Goal: Task Accomplishment & Management: Use online tool/utility

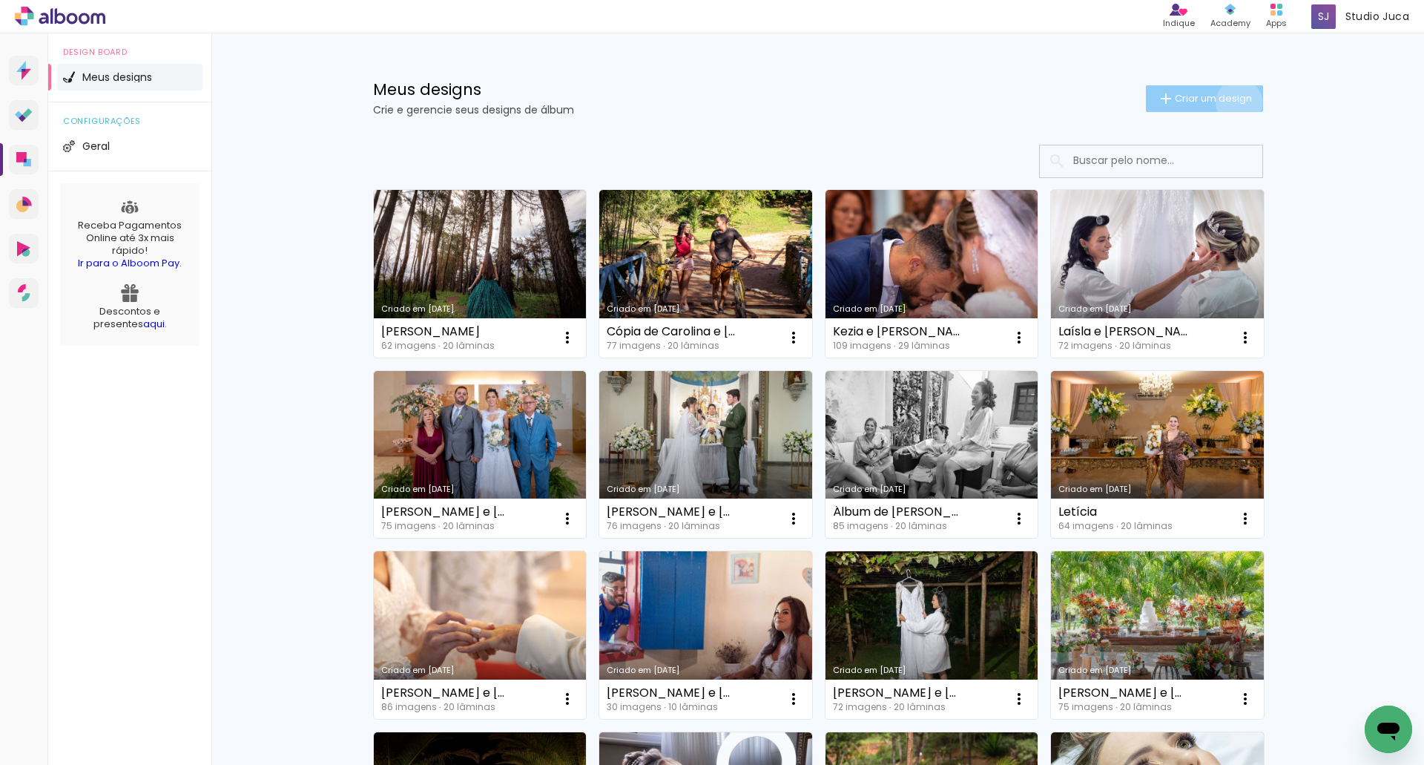
click at [1231, 102] on span "Criar um design" at bounding box center [1213, 98] width 77 height 10
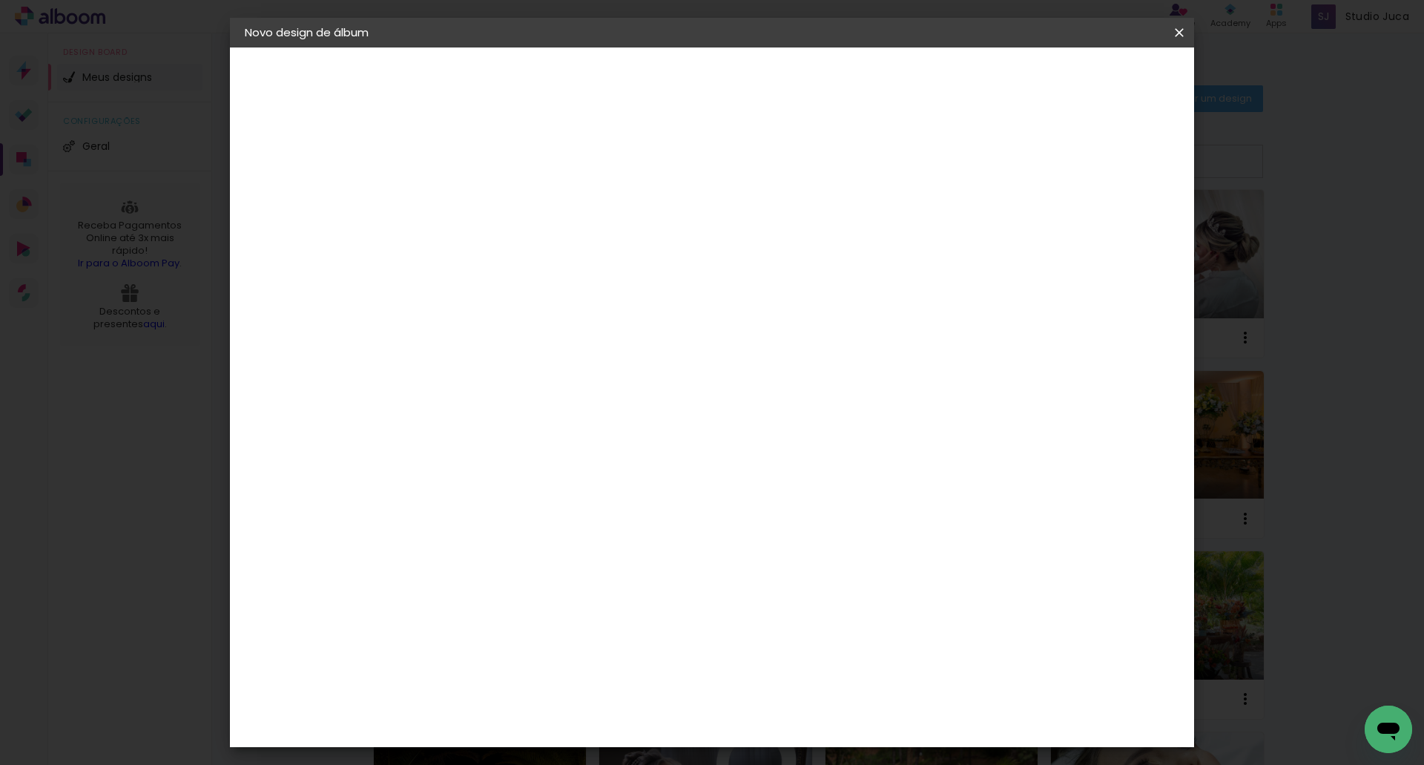
click at [487, 202] on input at bounding box center [487, 199] width 0 height 23
type input "Janaina e Gladston"
type paper-input "Janaina e Gladston"
click at [0, 0] on slot "Avançar" at bounding box center [0, 0] width 0 height 0
click at [513, 284] on input at bounding box center [525, 282] width 150 height 19
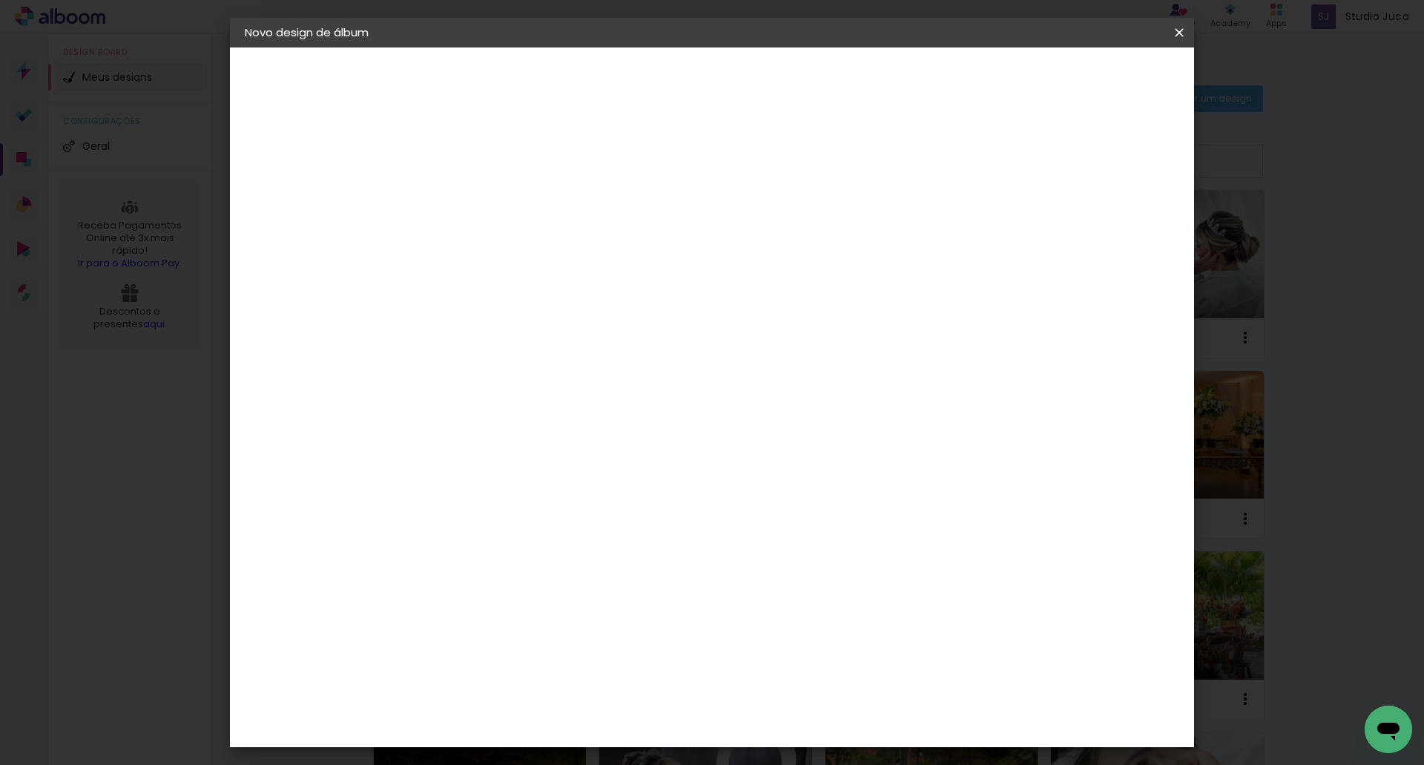
type input "luiz"
type paper-input "luiz"
click at [520, 334] on div "[PERSON_NAME]" at bounding box center [527, 335] width 99 height 12
click at [0, 0] on slot "Avançar" at bounding box center [0, 0] width 0 height 0
click at [545, 249] on input "text" at bounding box center [516, 258] width 58 height 23
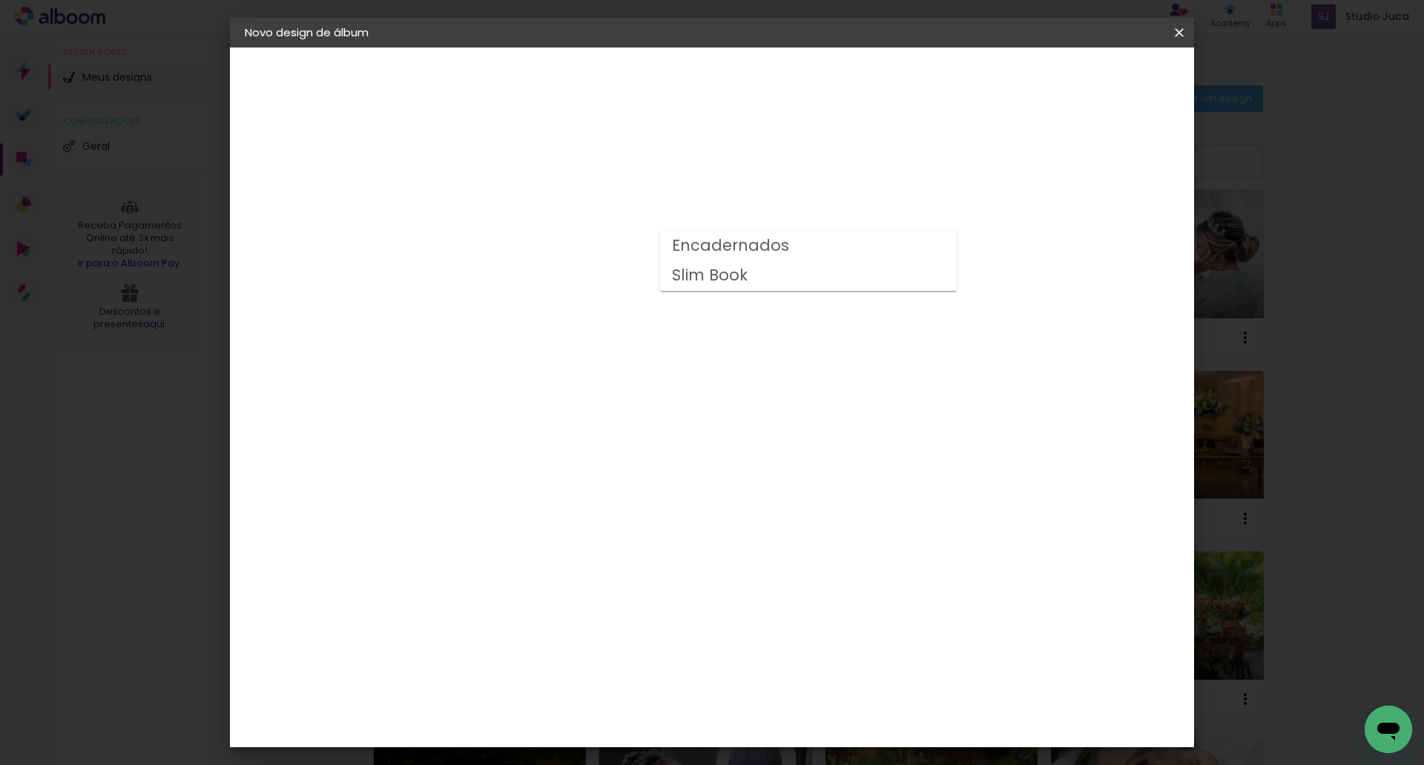
click at [0, 0] on slot "Encadernados" at bounding box center [0, 0] width 0 height 0
type input "Encadernados"
click at [588, 496] on span "30 x 70" at bounding box center [553, 511] width 69 height 30
click at [0, 0] on slot "Avançar" at bounding box center [0, 0] width 0 height 0
click at [1087, 84] on span "Iniciar design" at bounding box center [1053, 78] width 68 height 10
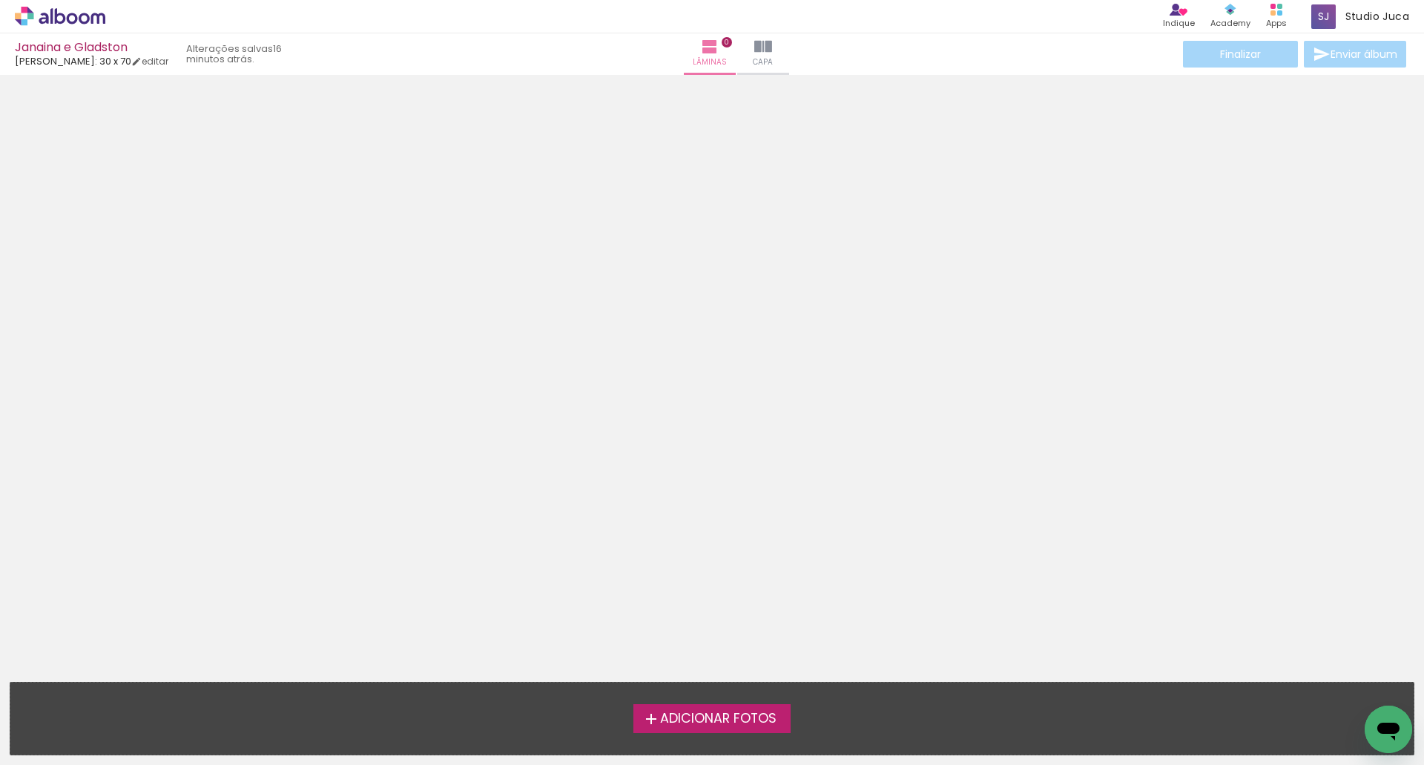
click at [736, 720] on span "Adicionar Fotos" at bounding box center [718, 718] width 116 height 13
click at [0, 0] on input "file" at bounding box center [0, 0] width 0 height 0
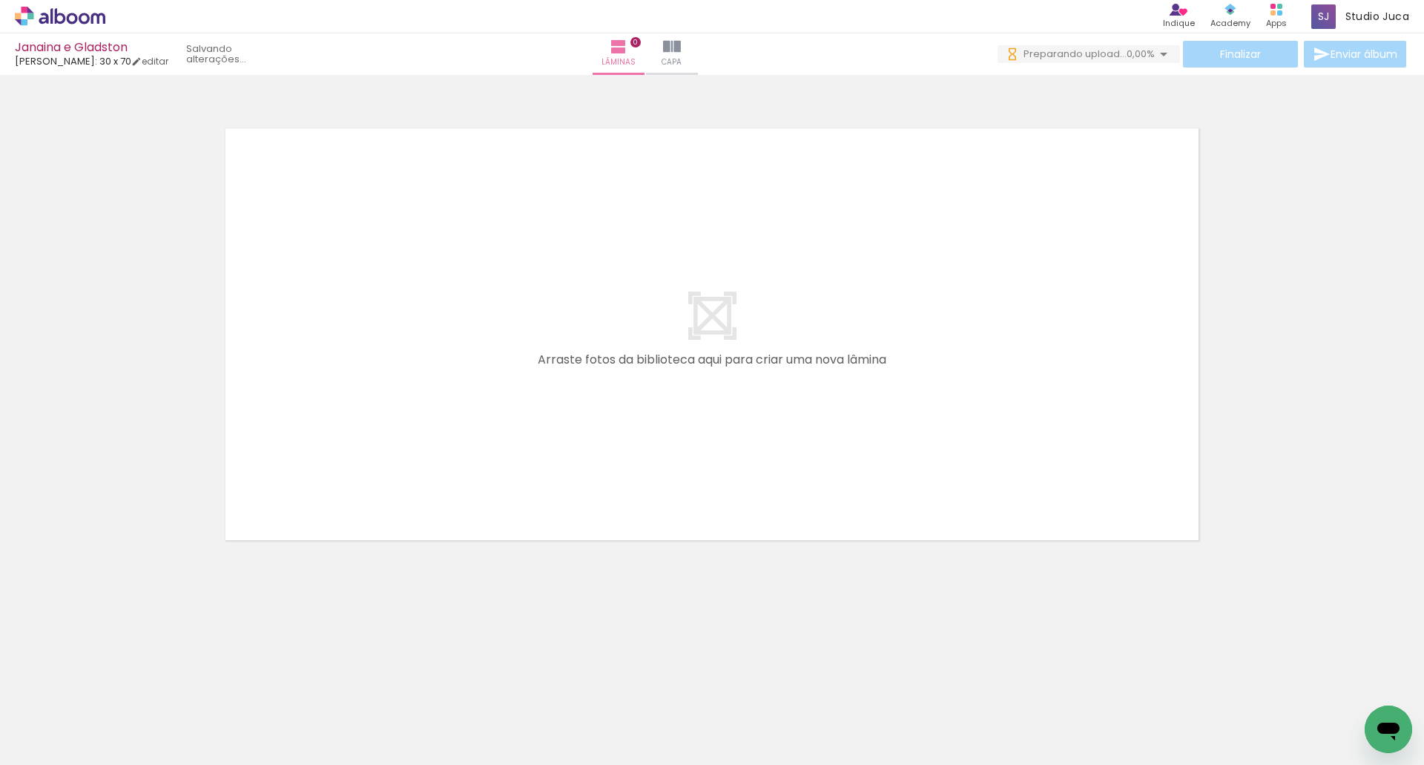
click at [50, 723] on input "Todas as fotos" at bounding box center [41, 720] width 56 height 13
click at [0, 0] on slot "Não utilizadas" at bounding box center [0, 0] width 0 height 0
type input "Não utilizadas"
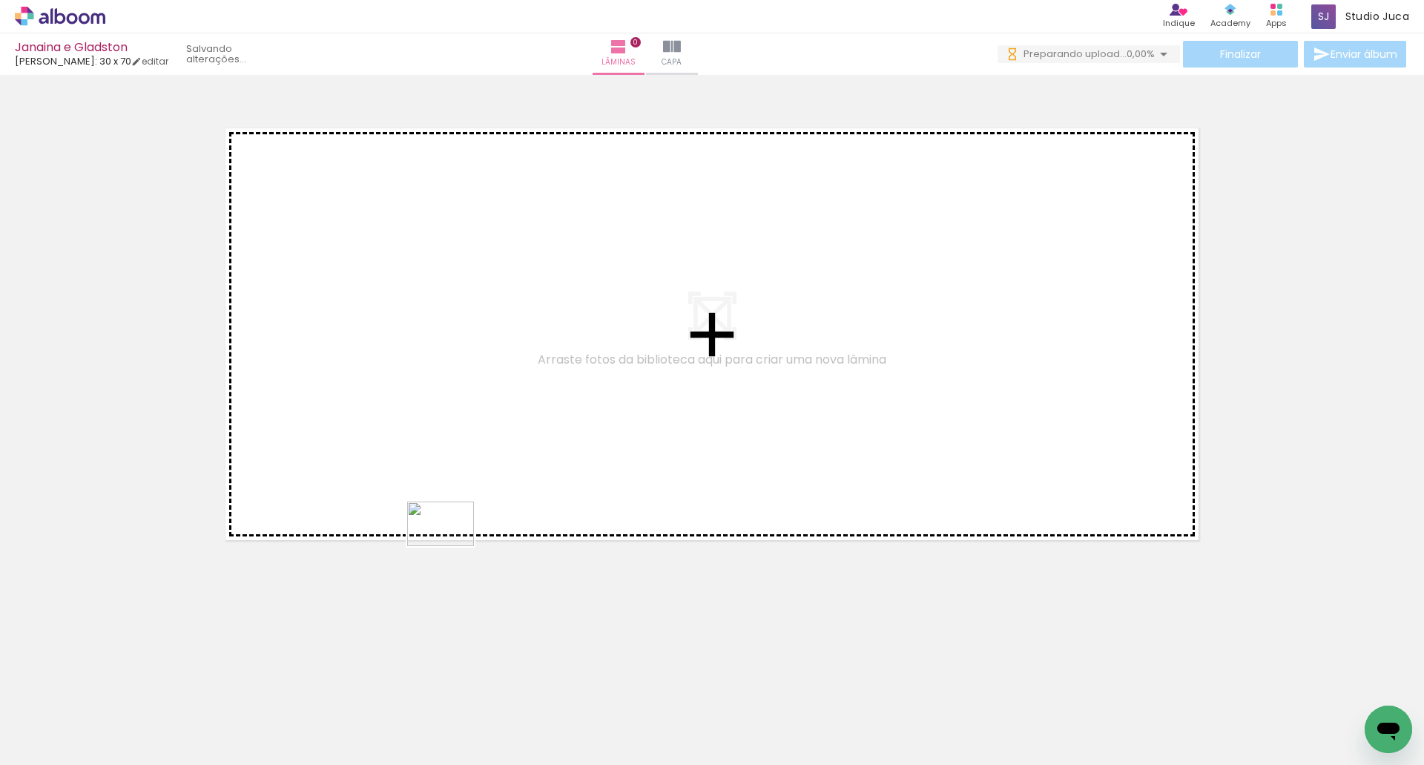
drag, startPoint x: 319, startPoint y: 726, endPoint x: 477, endPoint y: 656, distance: 173.0
click at [454, 545] on quentale-workspace at bounding box center [712, 382] width 1424 height 765
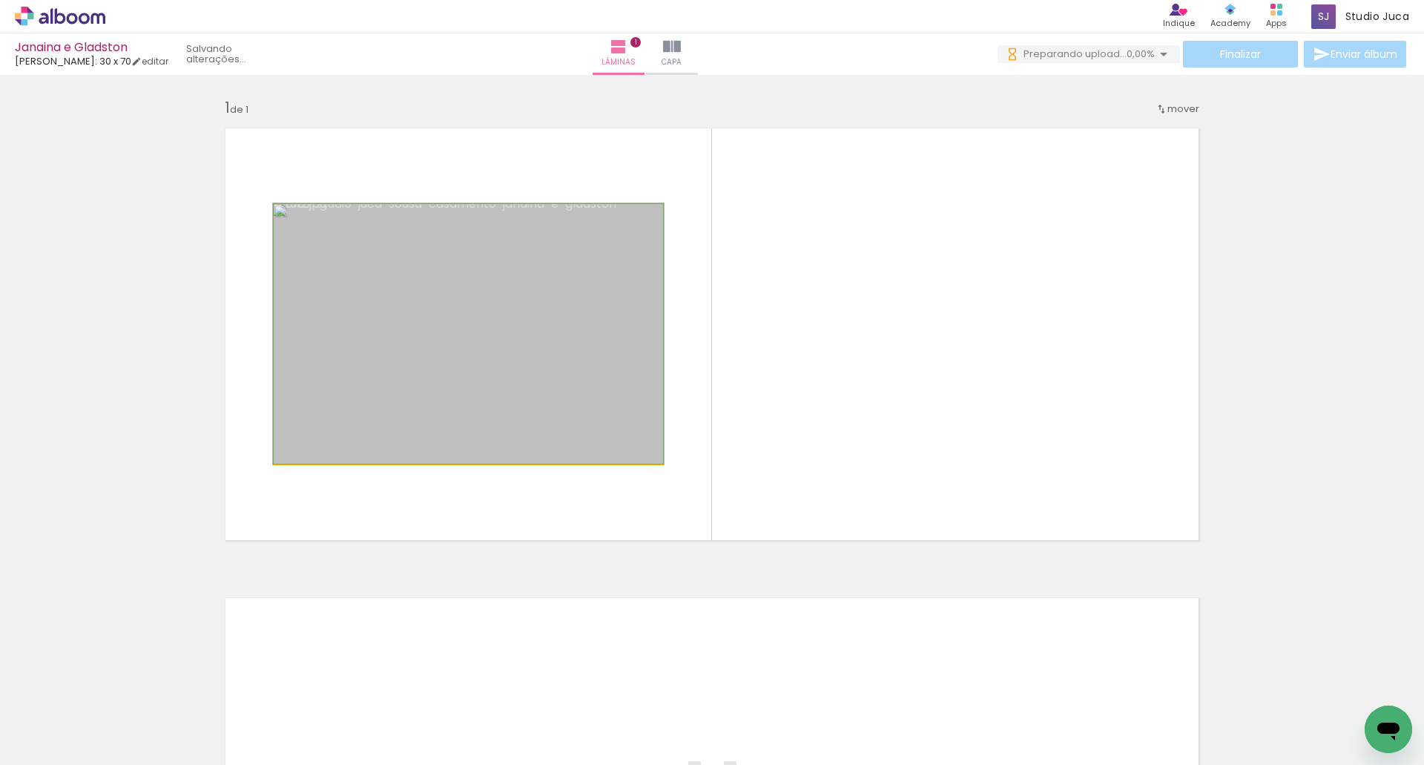
drag, startPoint x: 531, startPoint y: 283, endPoint x: 420, endPoint y: 295, distance: 111.9
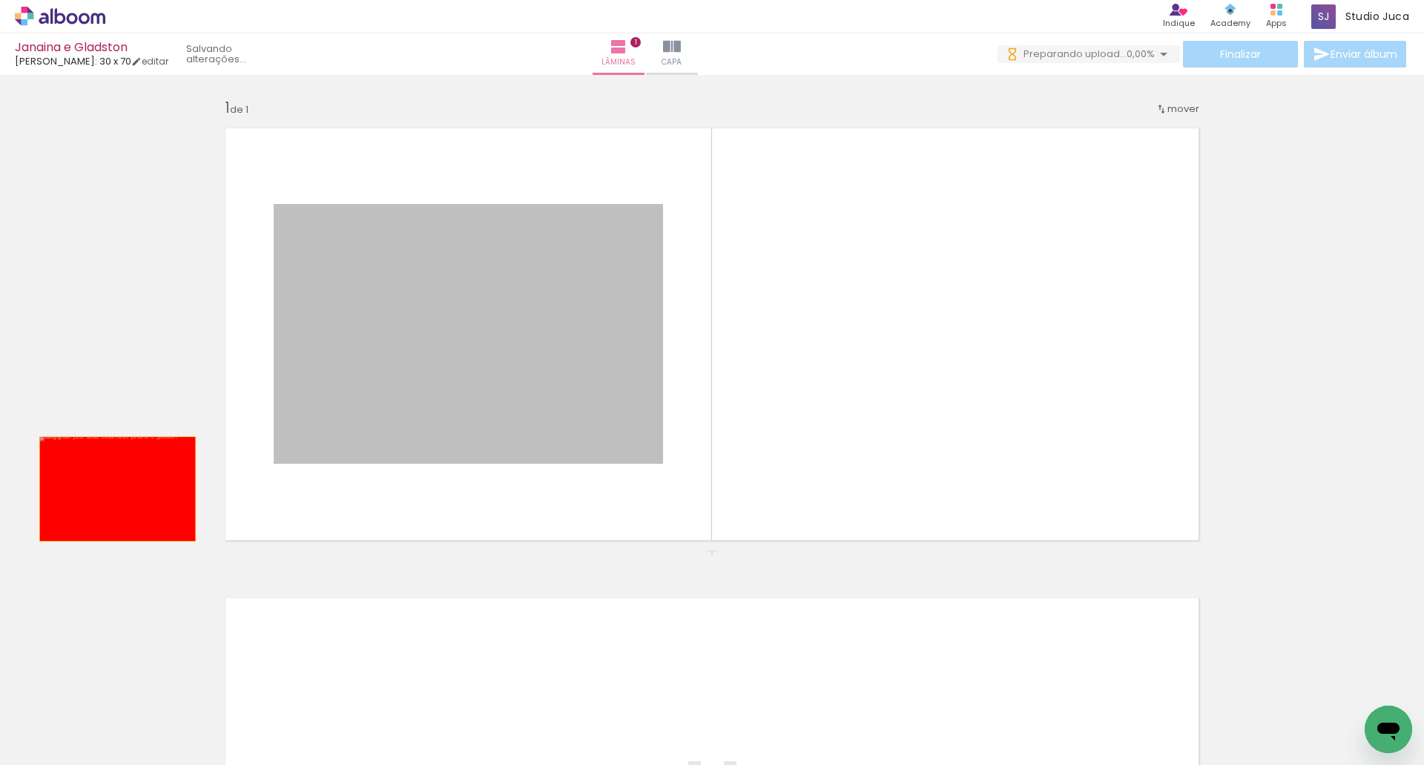
drag, startPoint x: 415, startPoint y: 314, endPoint x: 112, endPoint y: 489, distance: 349.7
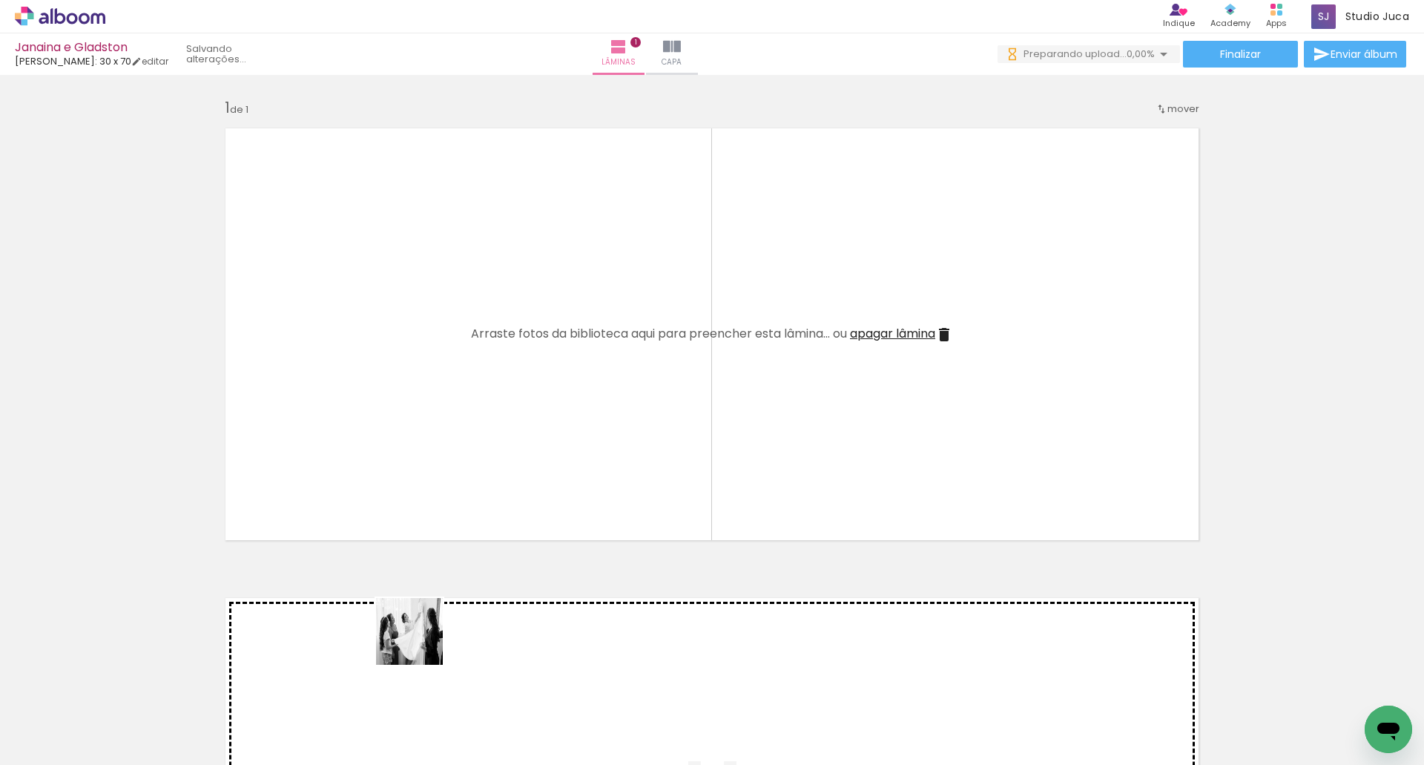
drag, startPoint x: 410, startPoint y: 730, endPoint x: 457, endPoint y: 495, distance: 239.9
click at [441, 490] on quentale-workspace at bounding box center [712, 382] width 1424 height 765
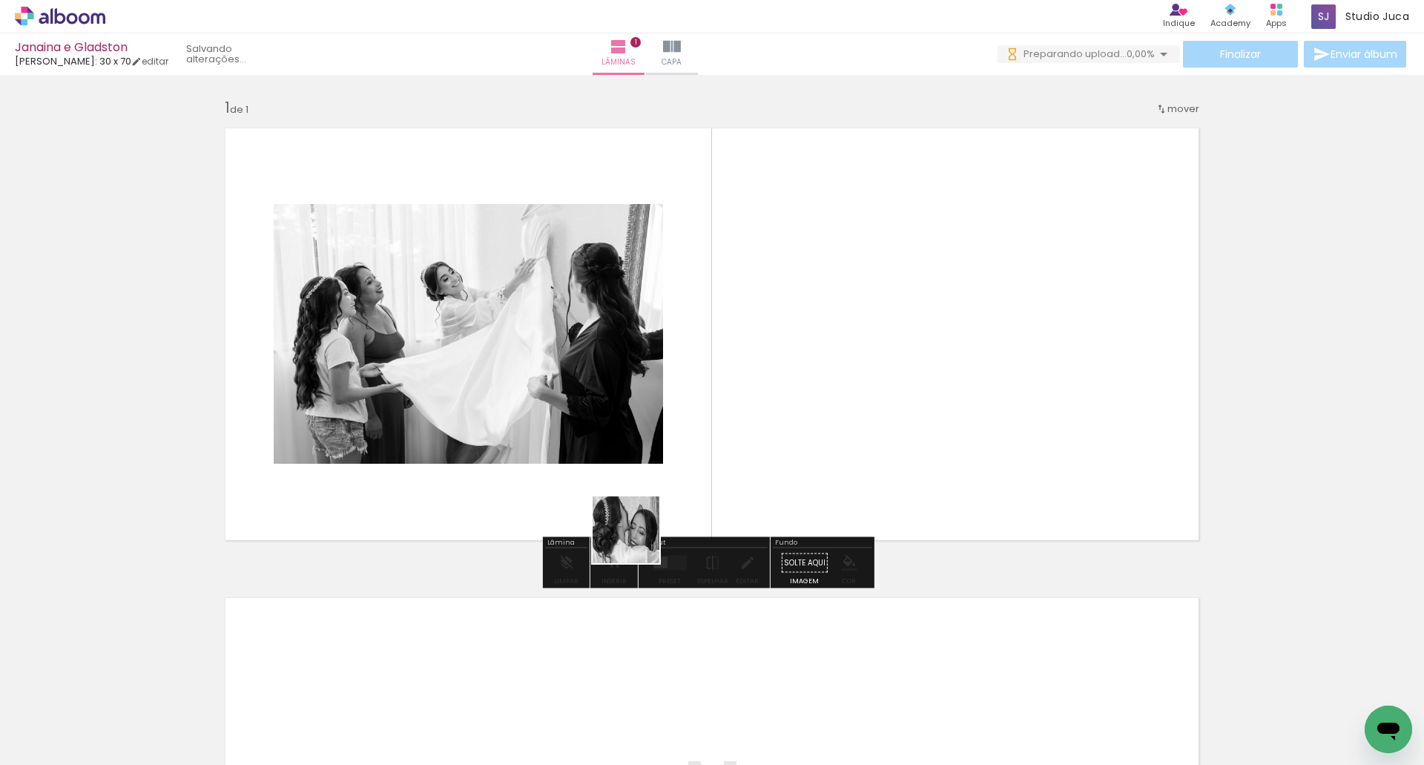
drag, startPoint x: 513, startPoint y: 722, endPoint x: 660, endPoint y: 501, distance: 265.8
click at [656, 503] on quentale-workspace at bounding box center [712, 382] width 1424 height 765
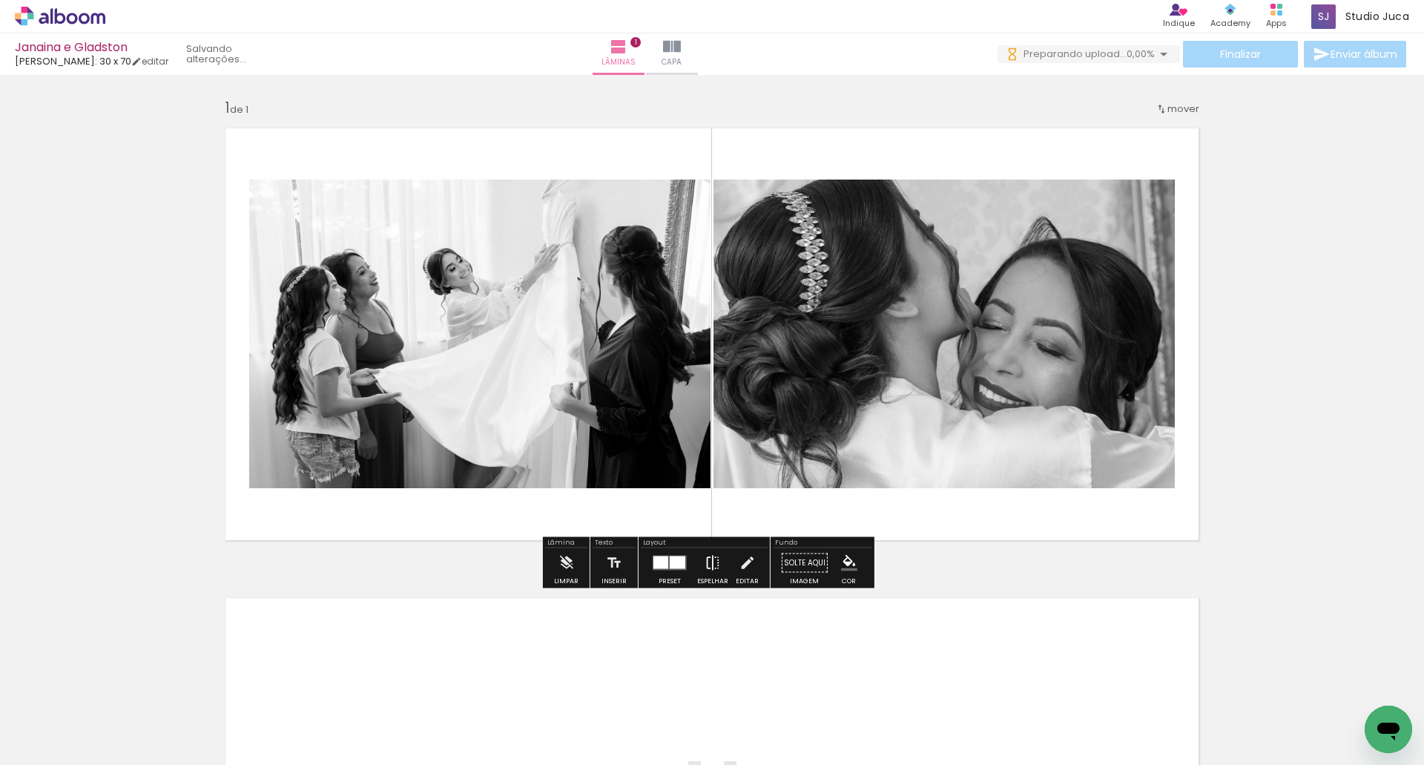
click at [705, 568] on iron-icon at bounding box center [713, 563] width 16 height 30
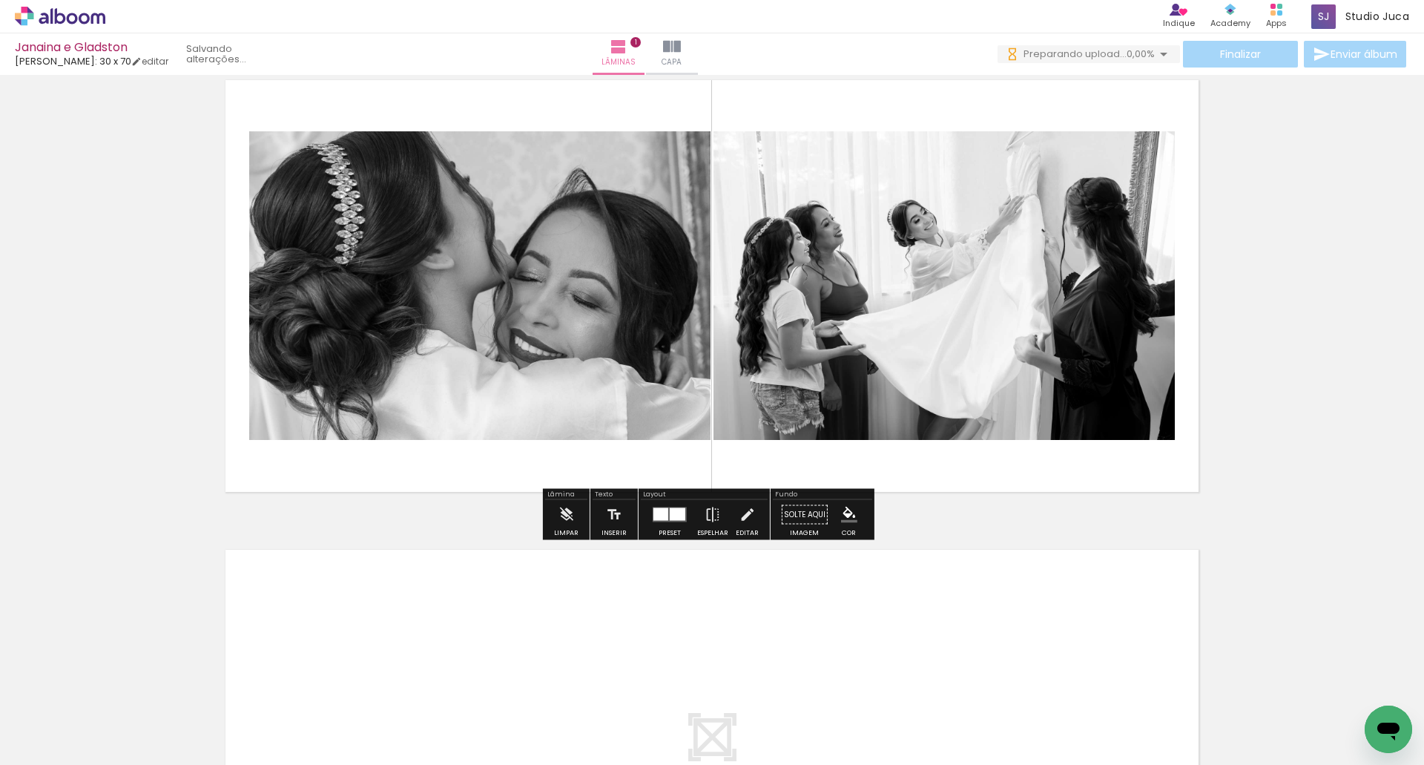
scroll to position [74, 0]
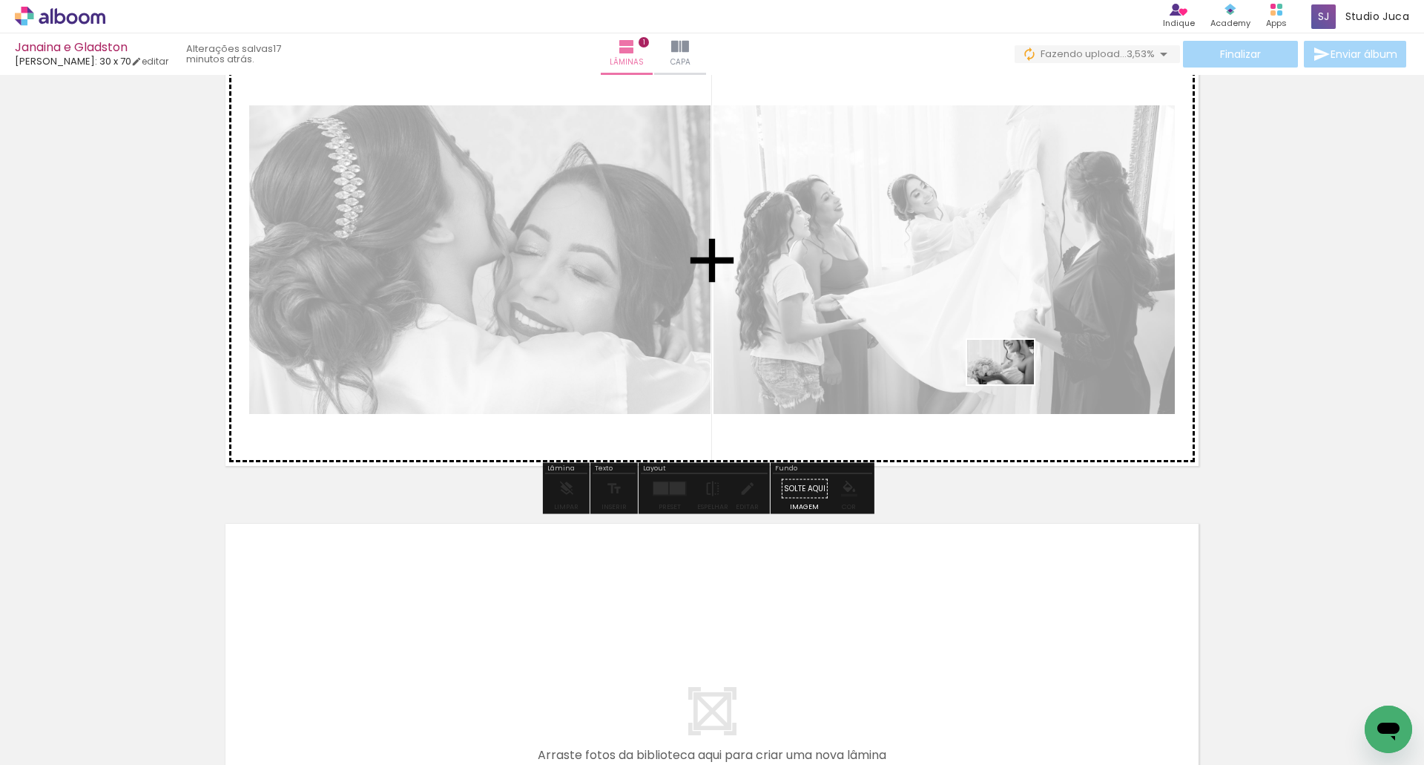
drag, startPoint x: 825, startPoint y: 715, endPoint x: 1031, endPoint y: 340, distance: 428.3
click at [1021, 364] on quentale-workspace at bounding box center [712, 382] width 1424 height 765
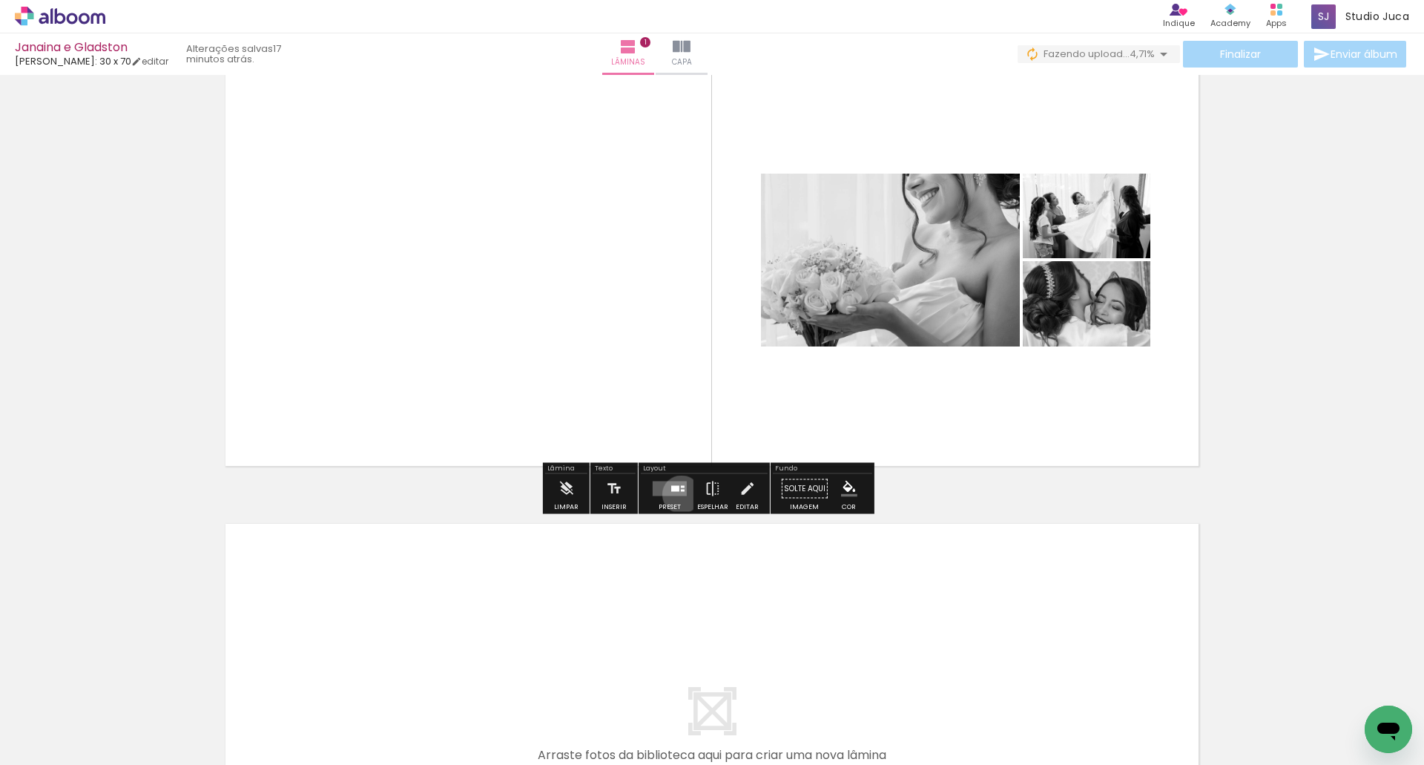
click at [678, 494] on quentale-layouter at bounding box center [670, 488] width 34 height 15
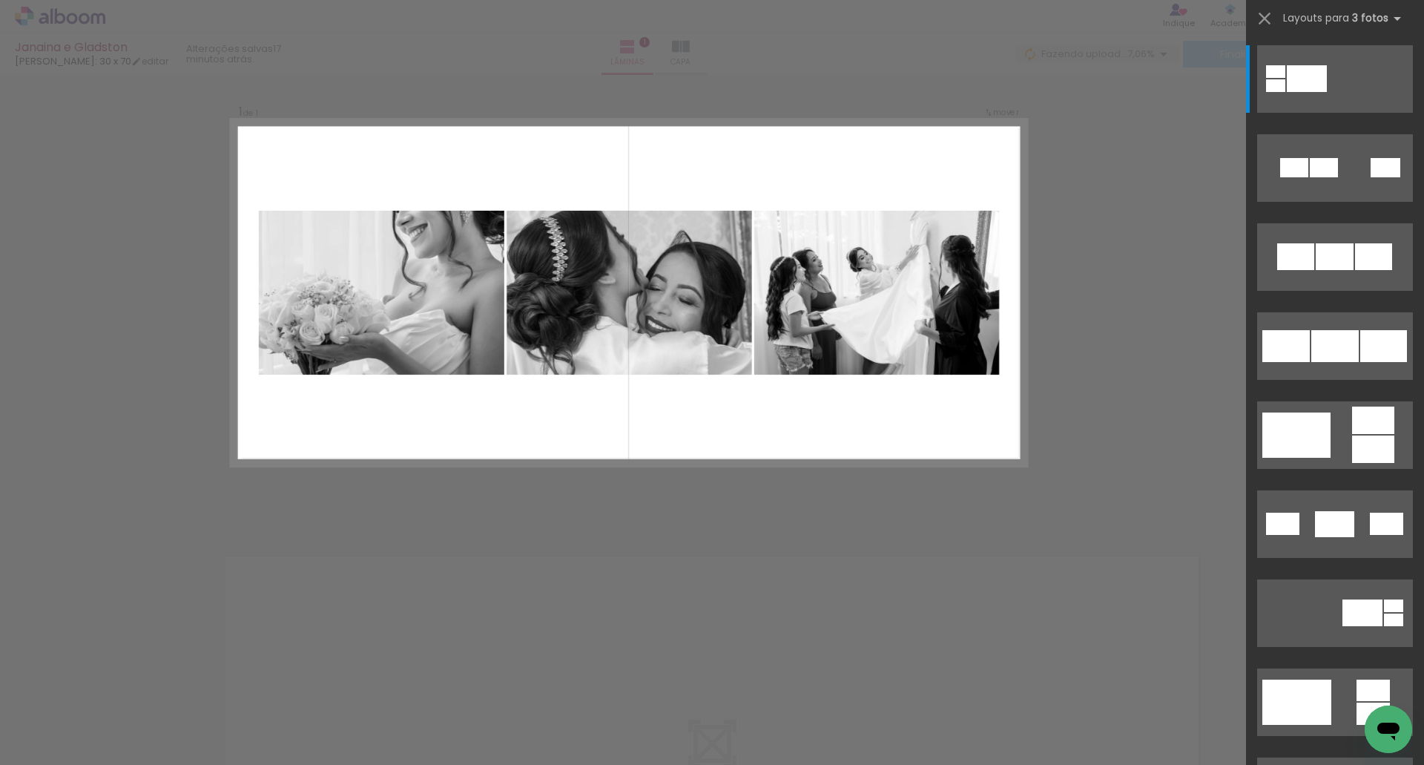
scroll to position [0, 0]
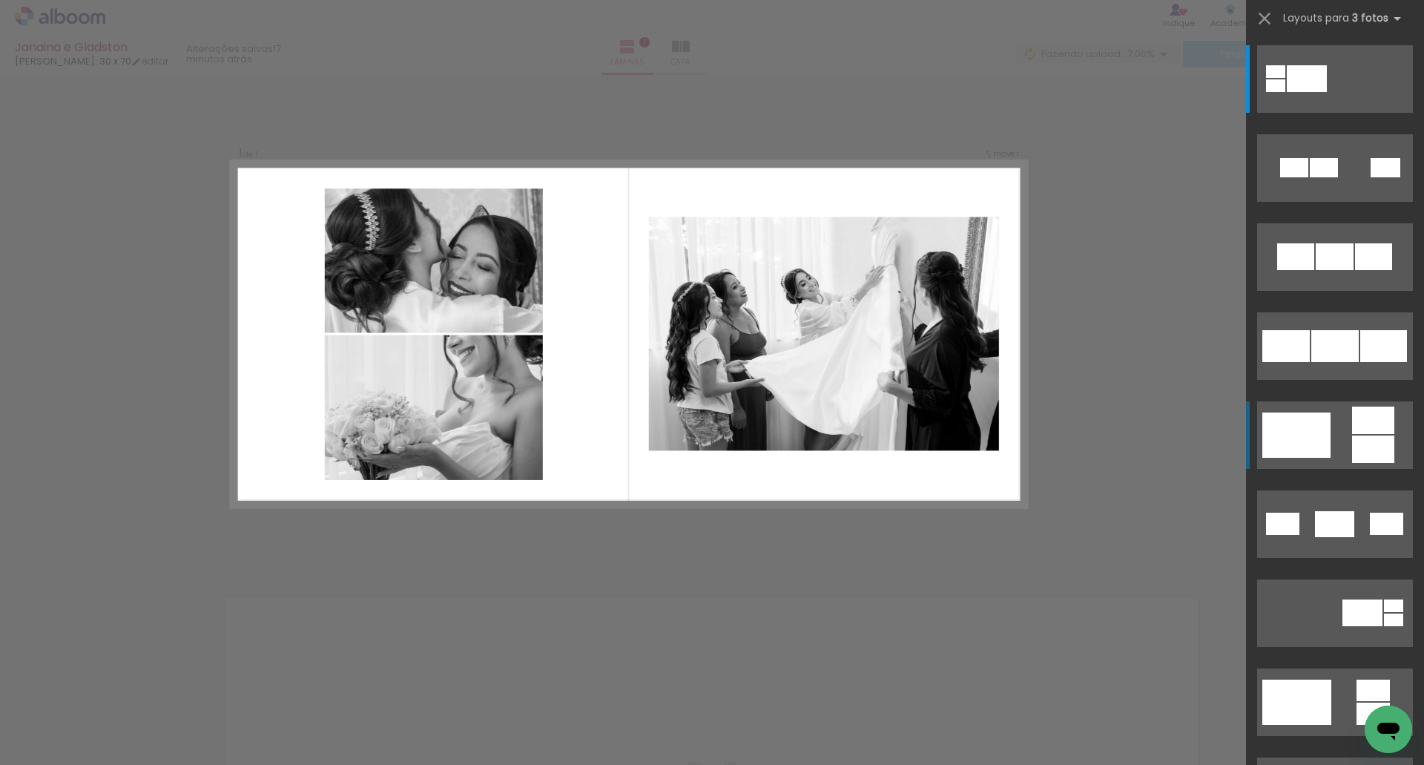
click at [1337, 113] on quentale-layouter at bounding box center [1335, 79] width 156 height 68
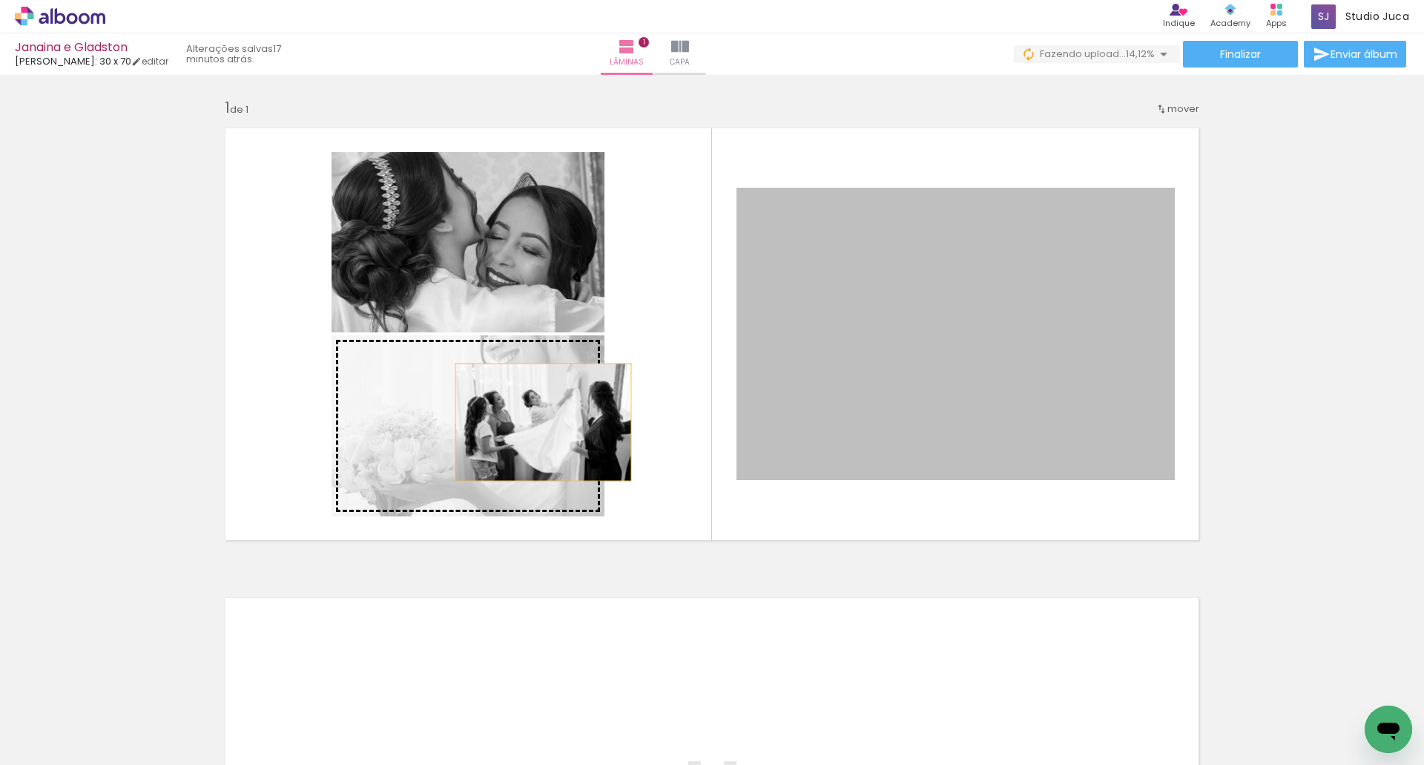
drag, startPoint x: 866, startPoint y: 414, endPoint x: 538, endPoint y: 422, distance: 328.0
click at [0, 0] on slot at bounding box center [0, 0] width 0 height 0
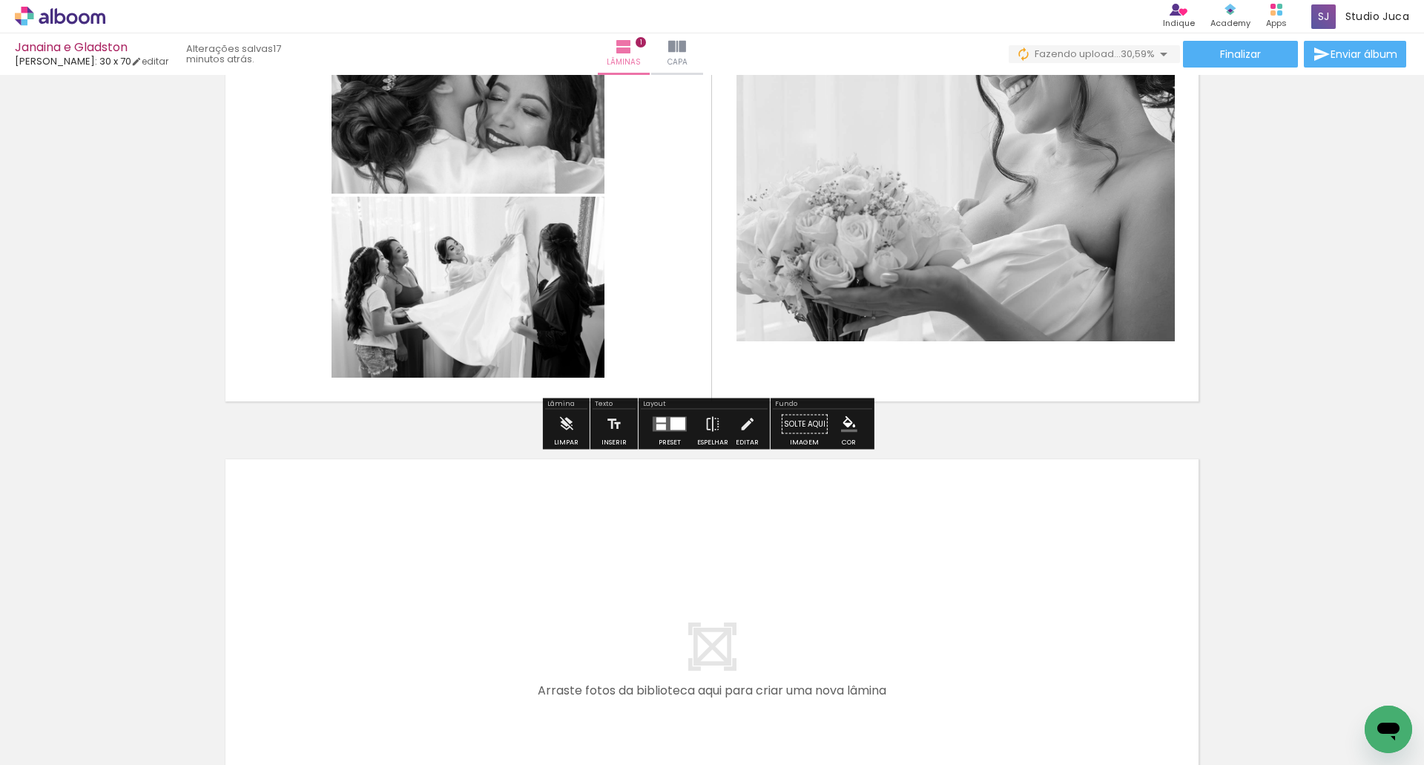
scroll to position [148, 0]
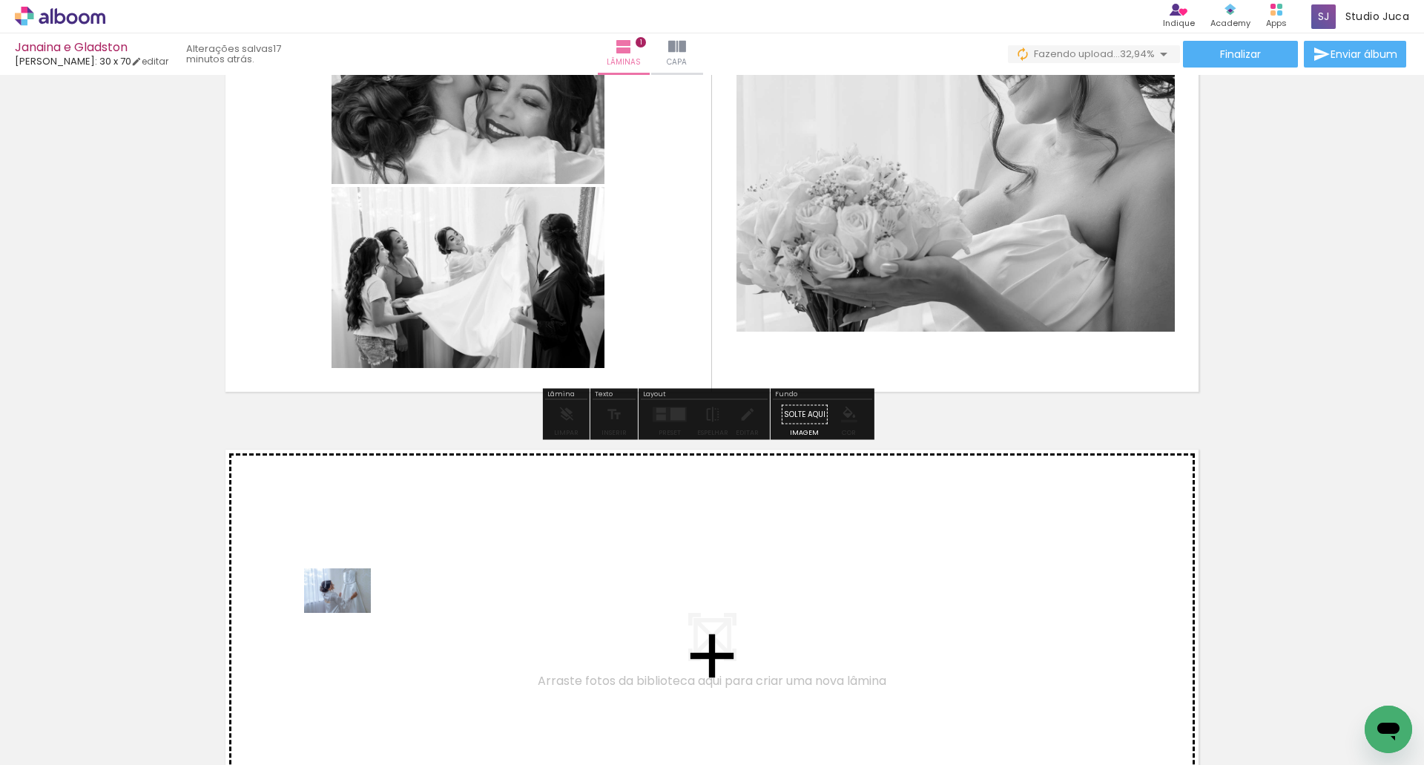
drag, startPoint x: 322, startPoint y: 724, endPoint x: 355, endPoint y: 604, distance: 124.7
click at [355, 604] on quentale-workspace at bounding box center [712, 382] width 1424 height 765
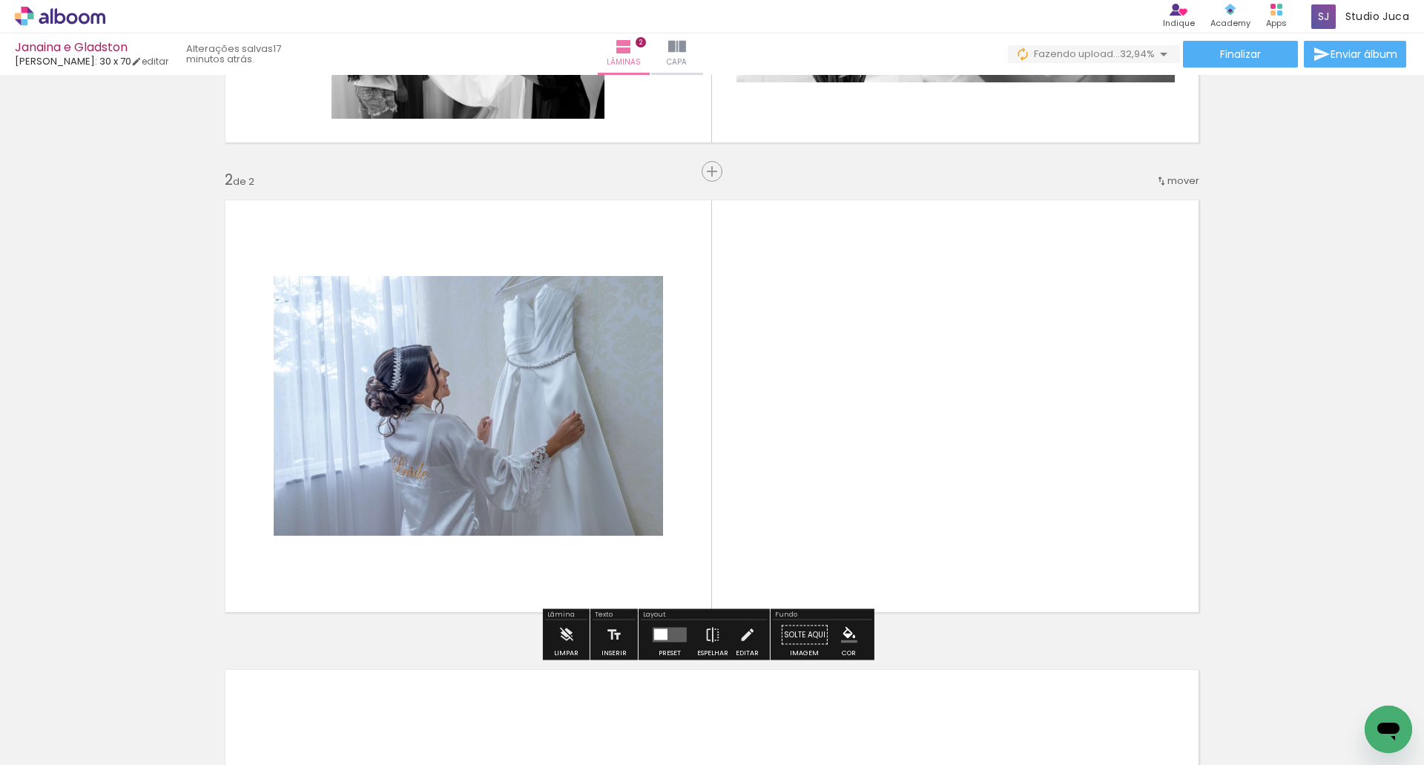
scroll to position [430, 0]
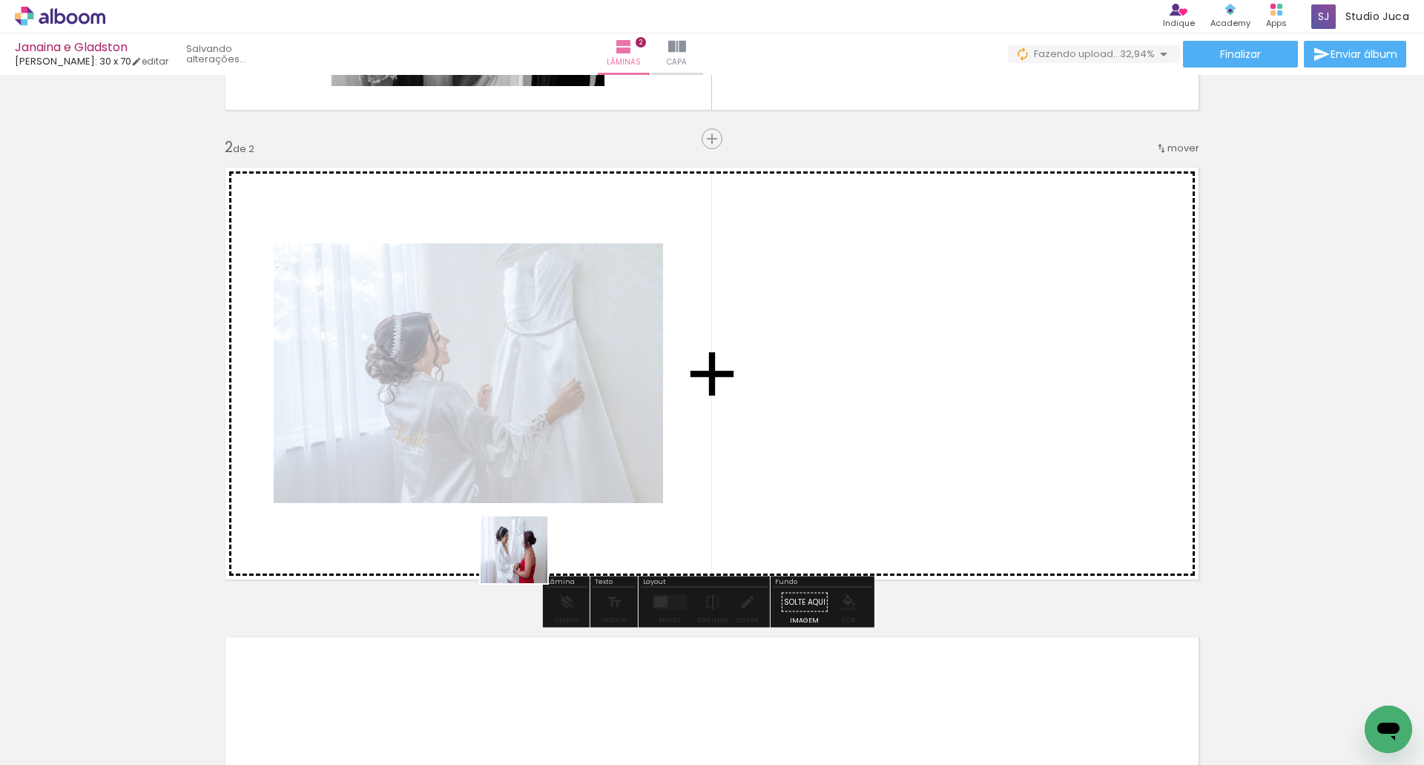
drag, startPoint x: 525, startPoint y: 561, endPoint x: 648, endPoint y: 467, distance: 154.6
click at [668, 433] on quentale-workspace at bounding box center [712, 382] width 1424 height 765
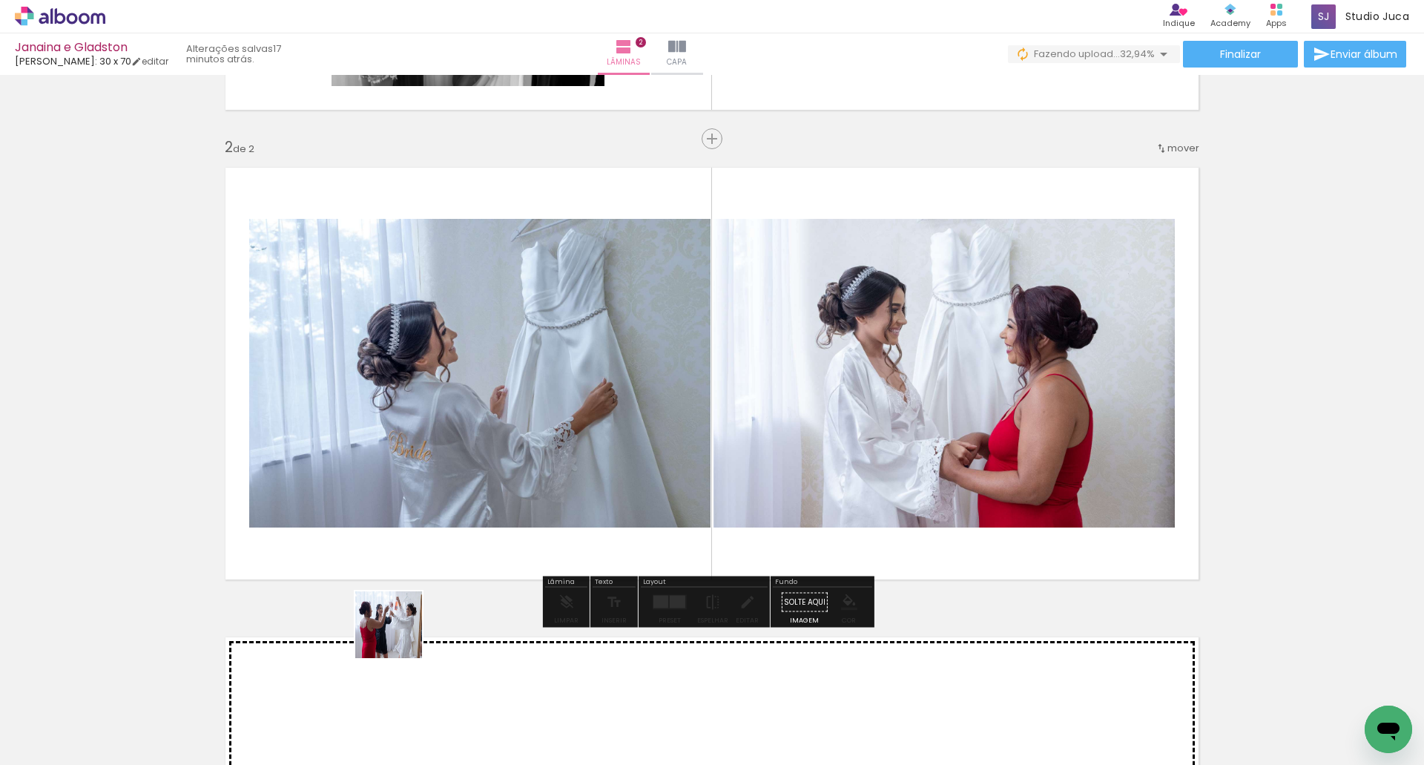
drag, startPoint x: 400, startPoint y: 636, endPoint x: 609, endPoint y: 433, distance: 291.2
click at [609, 414] on quentale-workspace at bounding box center [712, 382] width 1424 height 765
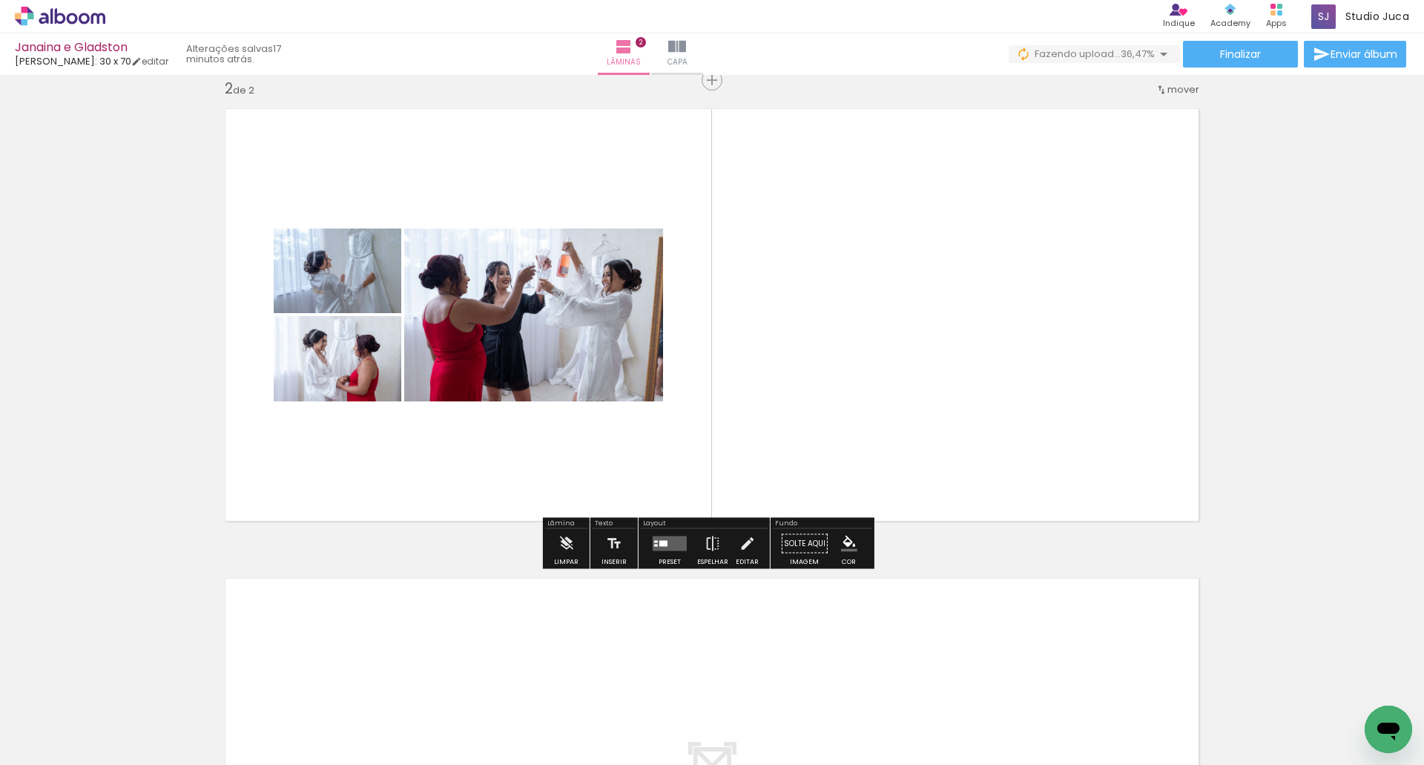
scroll to position [504, 0]
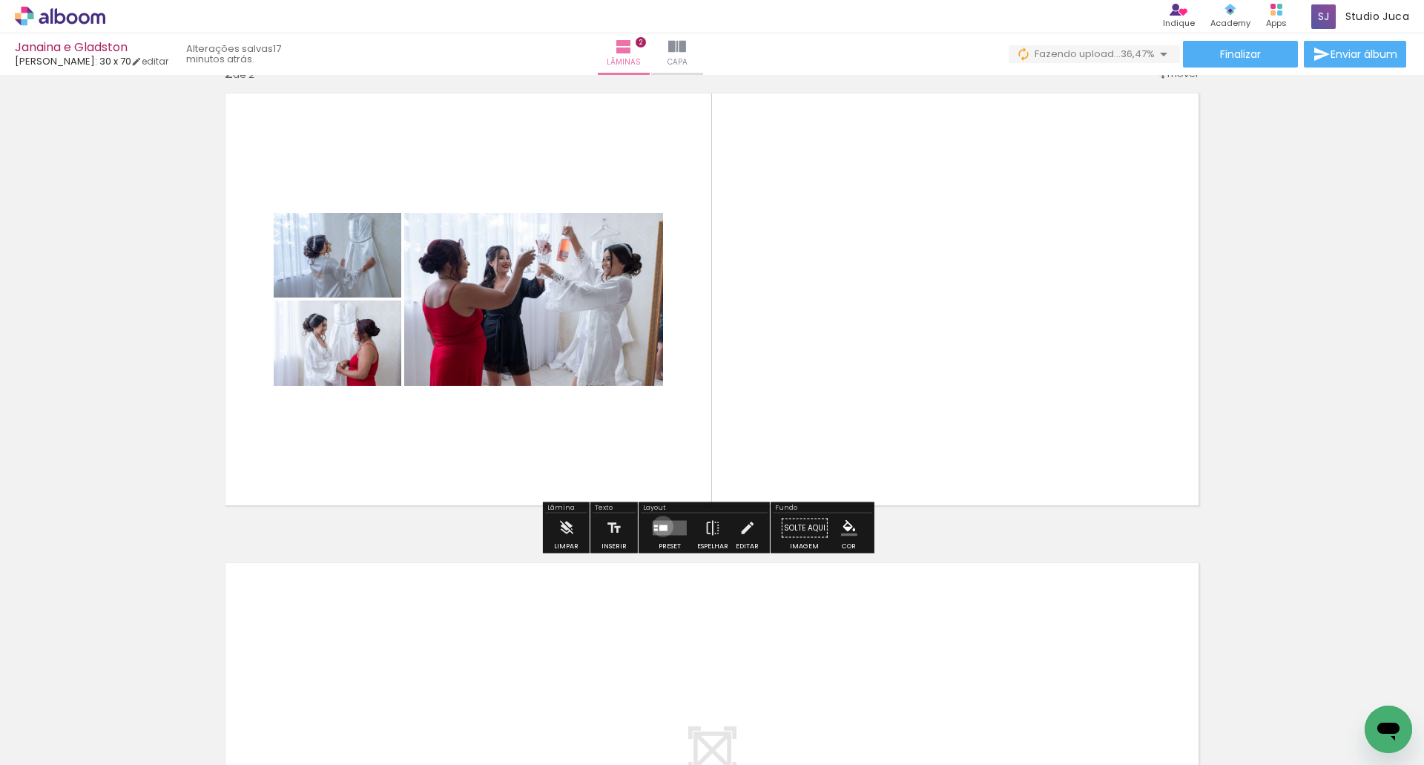
click at [660, 526] on div at bounding box center [664, 528] width 8 height 6
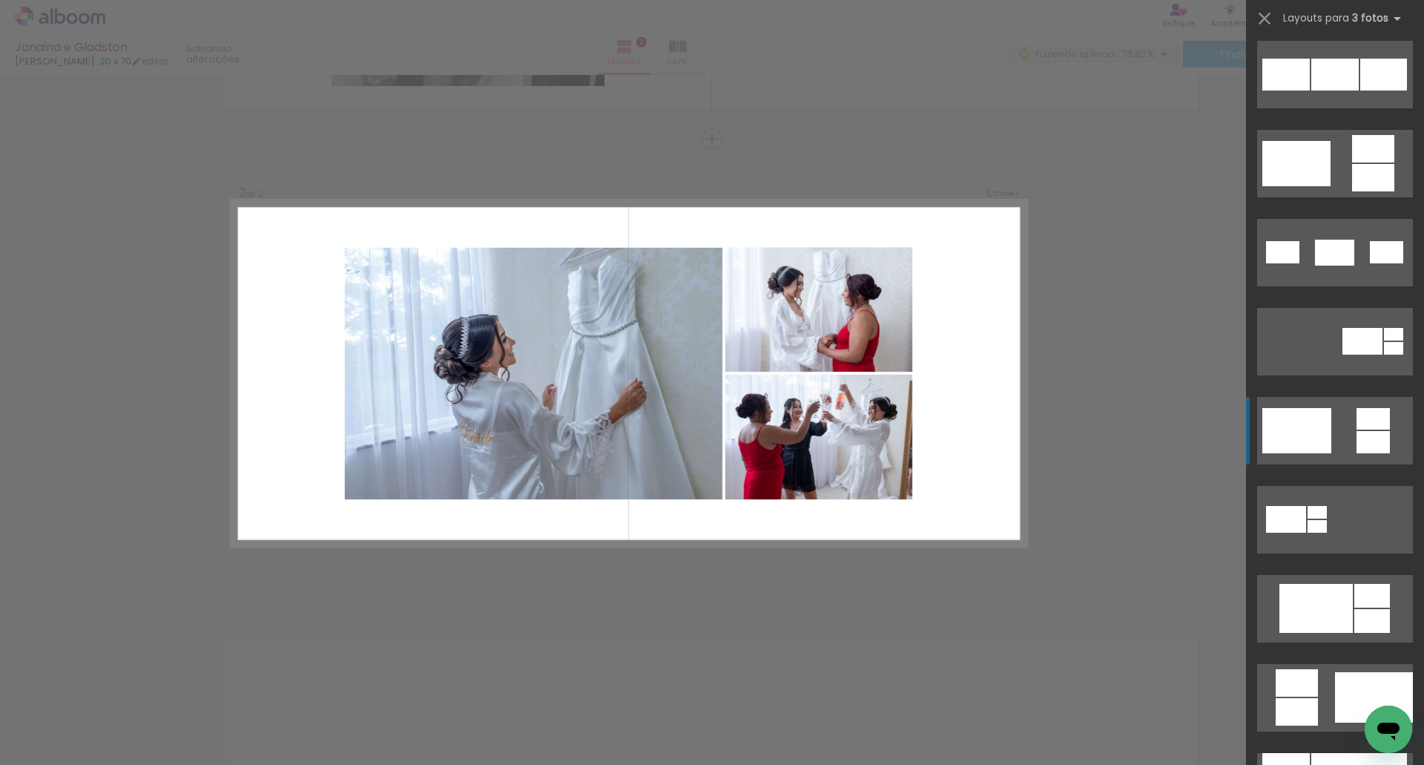
scroll to position [297, 0]
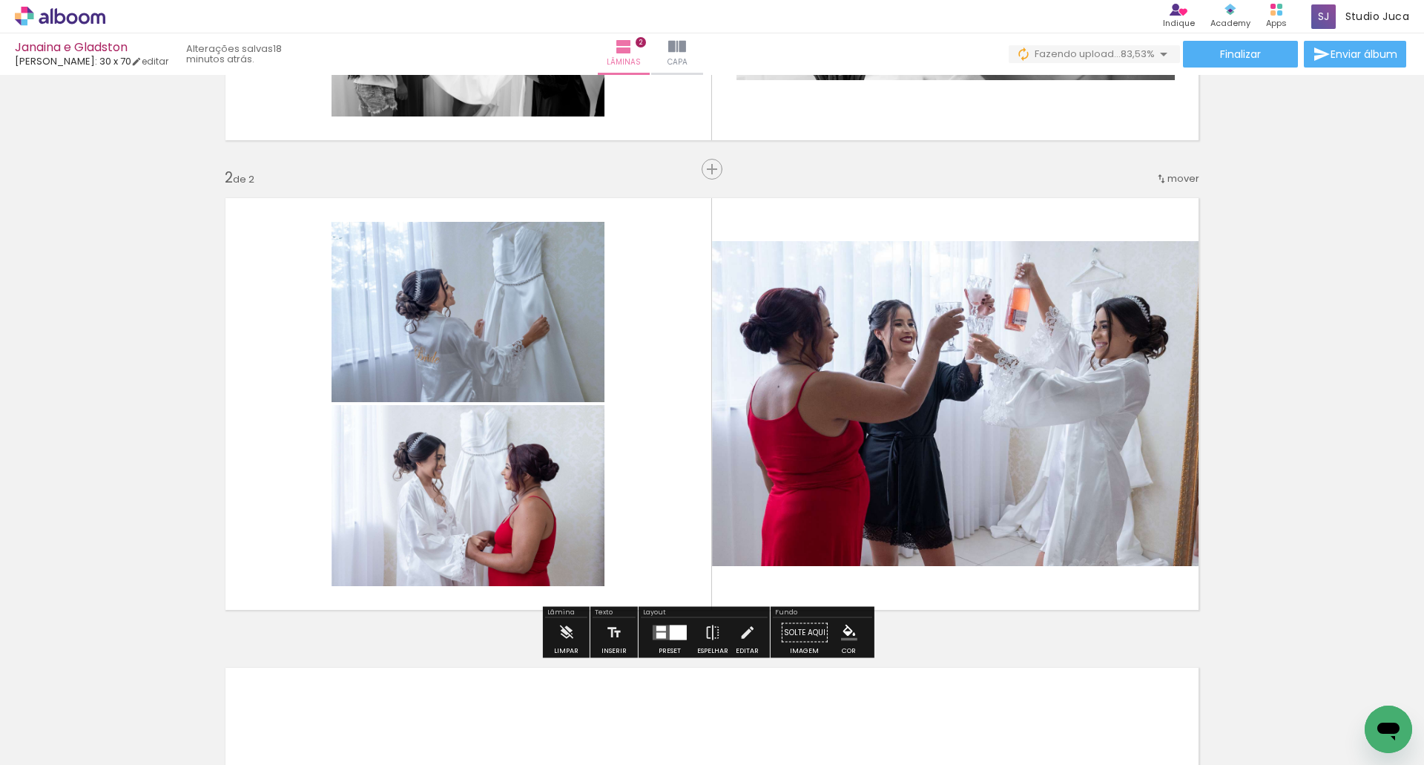
scroll to position [430, 0]
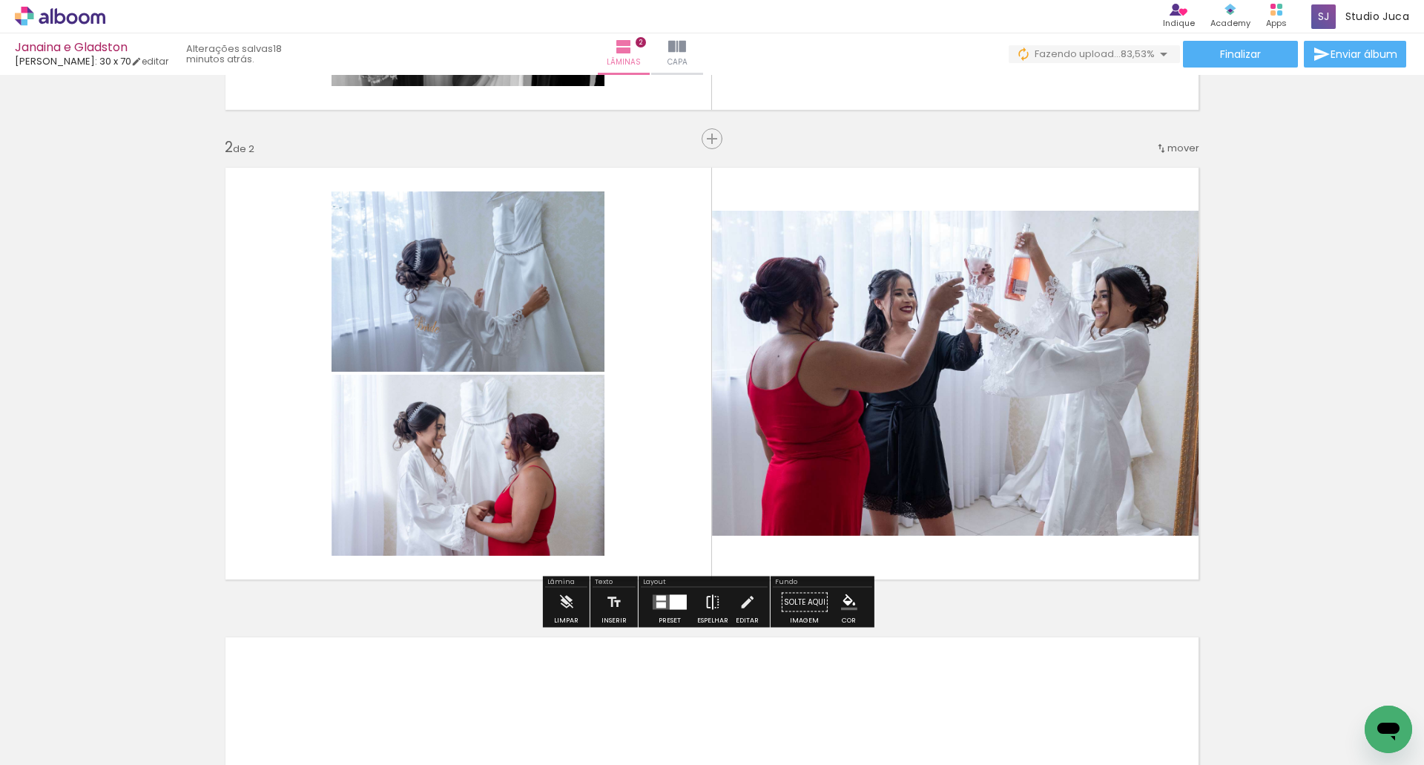
click at [706, 607] on iron-icon at bounding box center [713, 603] width 16 height 30
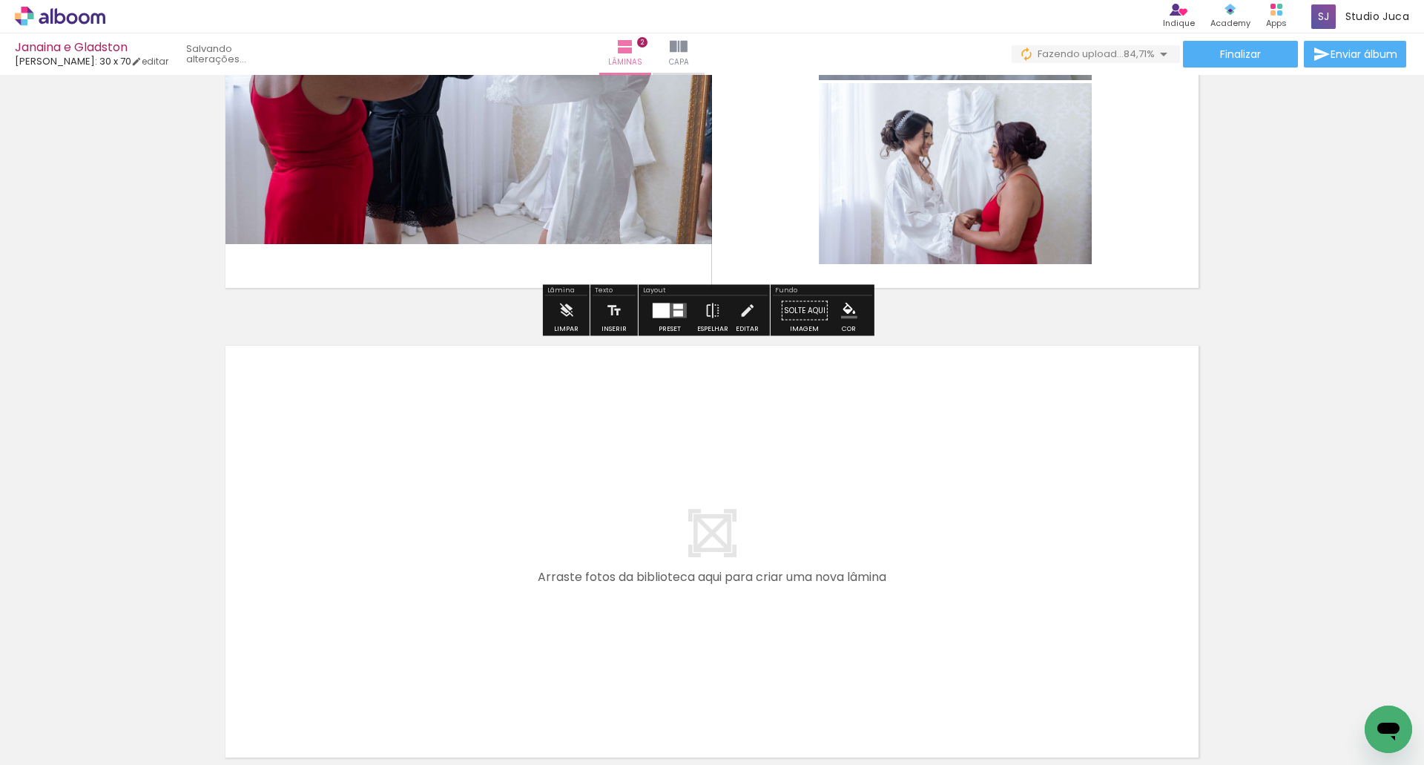
scroll to position [869, 0]
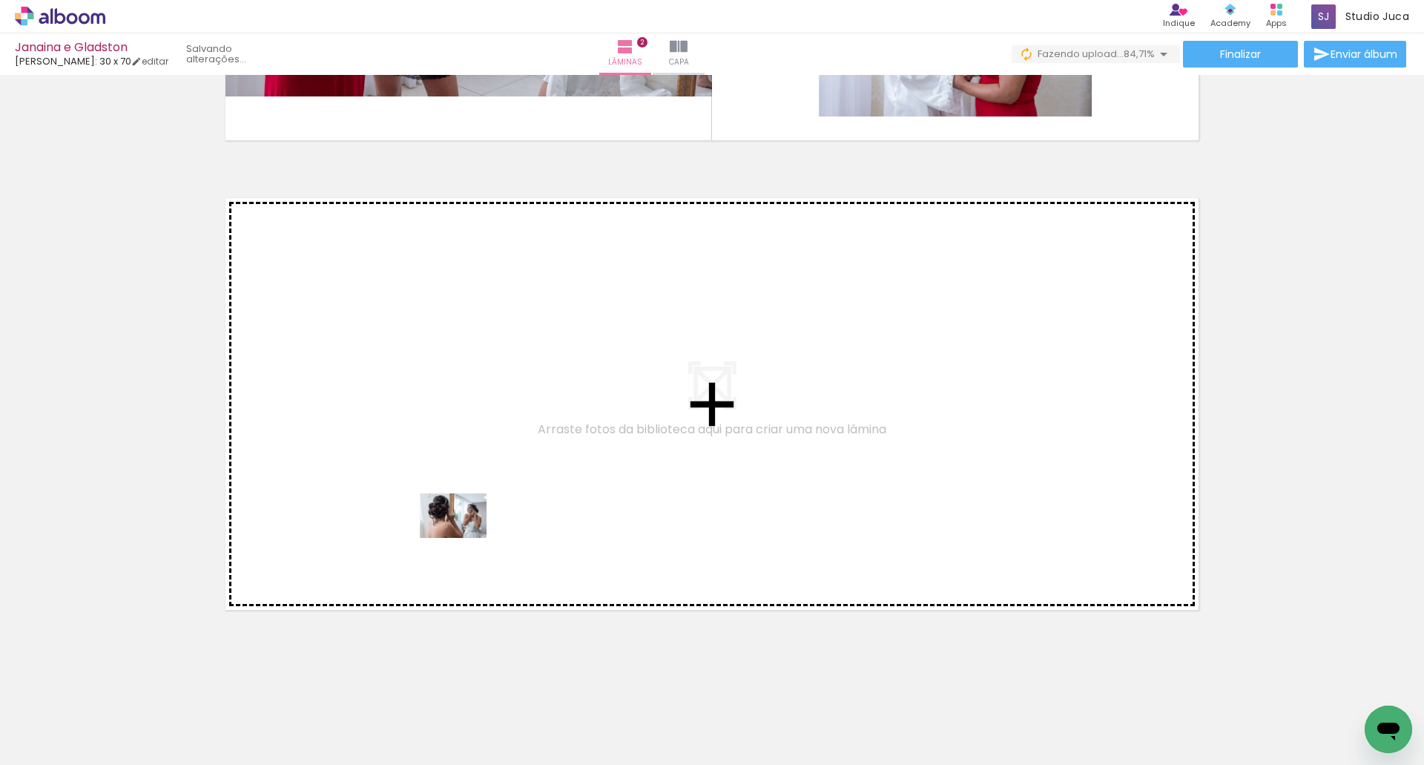
drag, startPoint x: 403, startPoint y: 732, endPoint x: 444, endPoint y: 647, distance: 94.6
click at [463, 522] on quentale-workspace at bounding box center [712, 382] width 1424 height 765
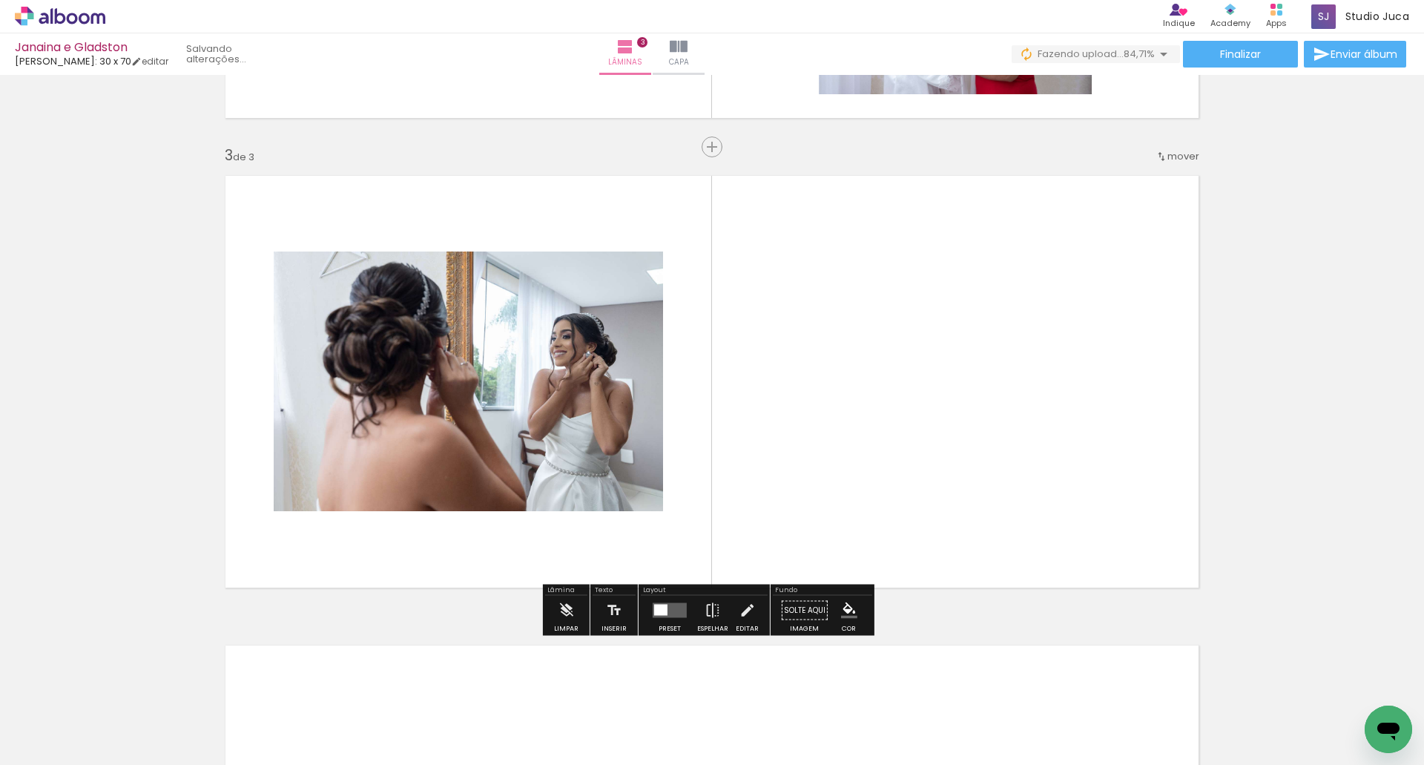
scroll to position [900, 0]
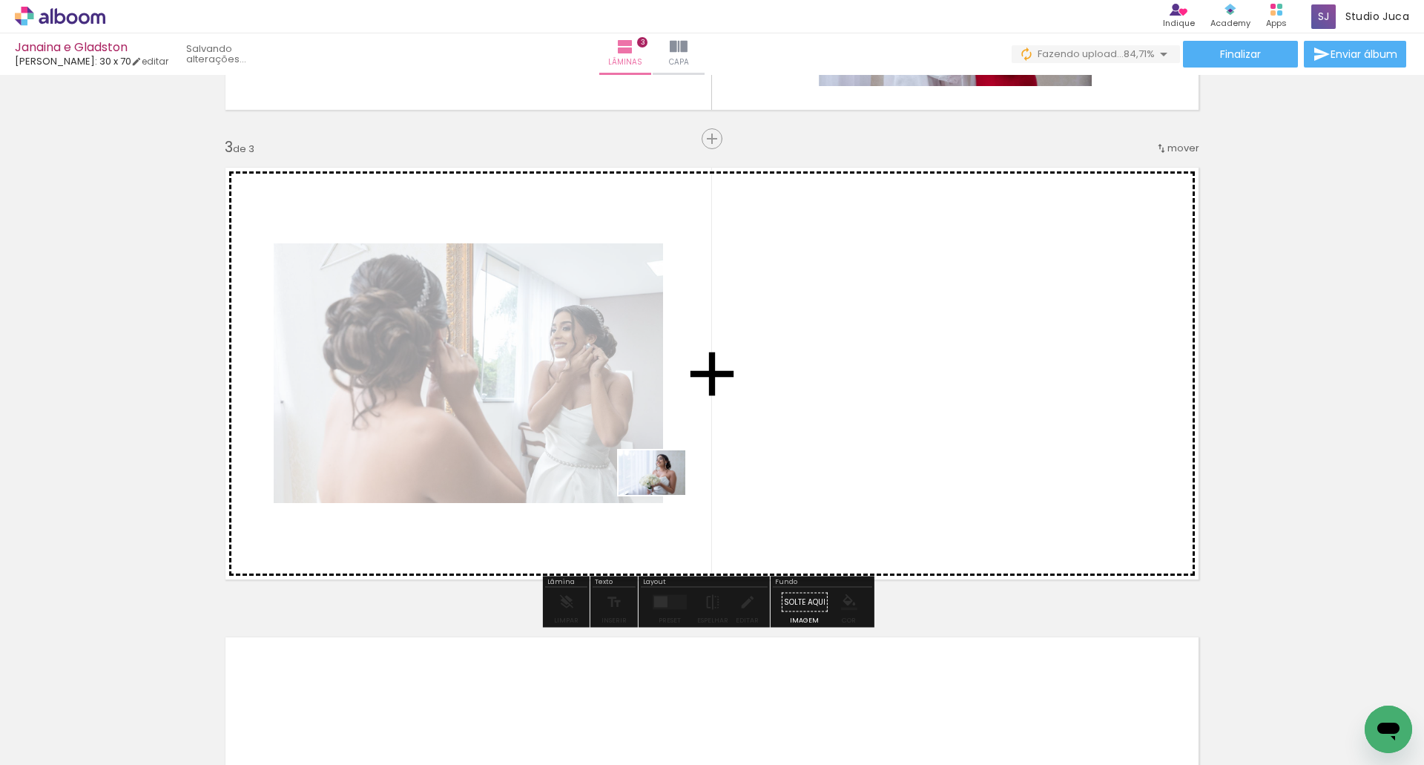
drag, startPoint x: 420, startPoint y: 723, endPoint x: 669, endPoint y: 484, distance: 344.7
click at [666, 485] on quentale-workspace at bounding box center [712, 382] width 1424 height 765
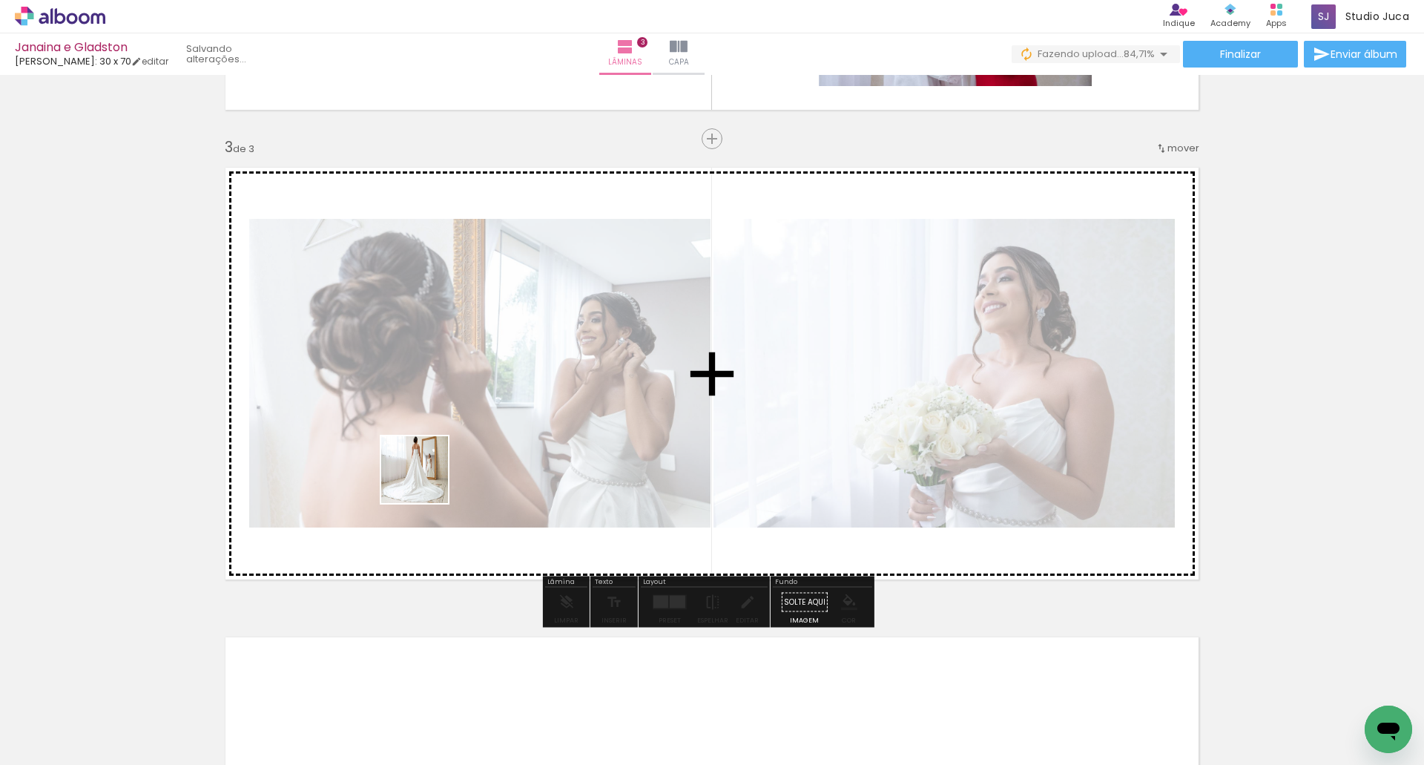
drag, startPoint x: 330, startPoint y: 712, endPoint x: 452, endPoint y: 436, distance: 301.6
click at [438, 444] on quentale-workspace at bounding box center [712, 382] width 1424 height 765
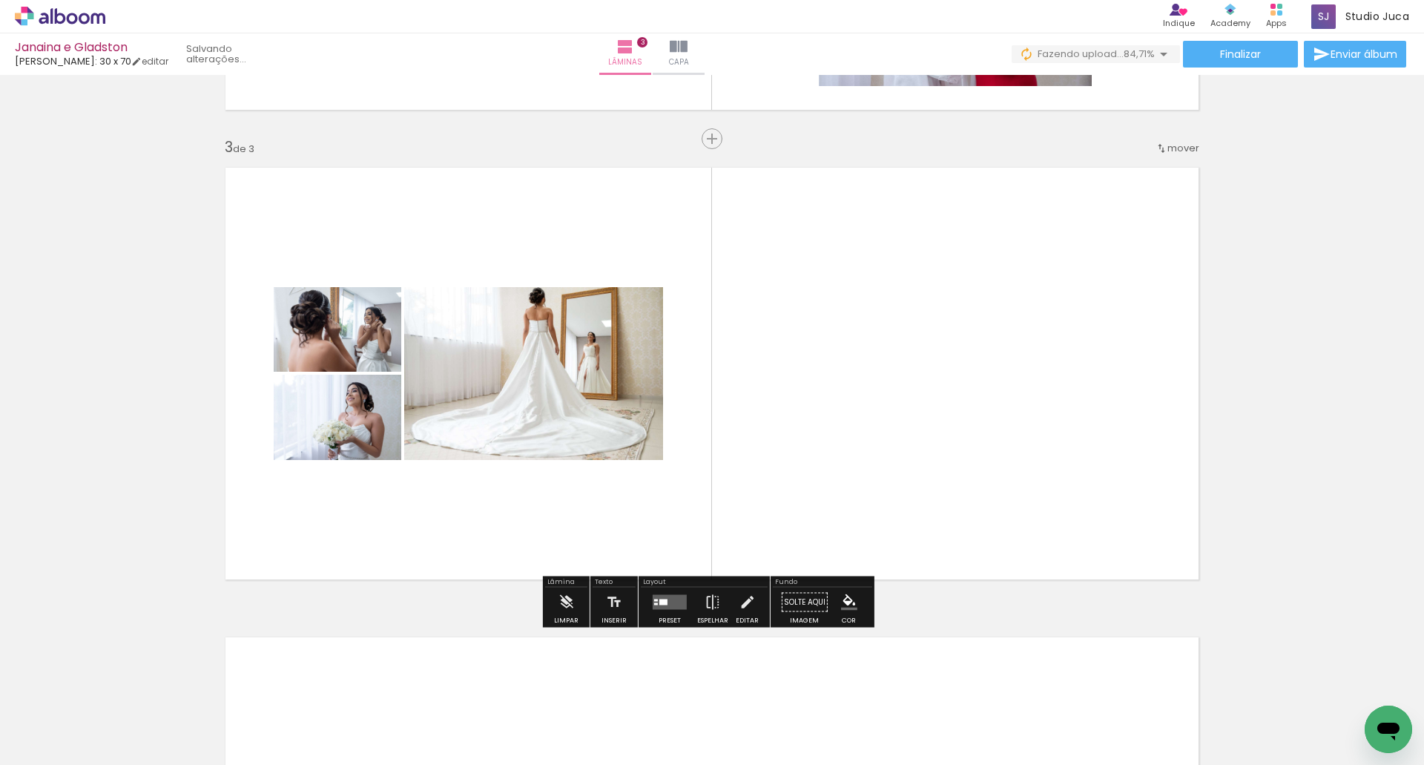
click at [674, 599] on quentale-layouter at bounding box center [670, 602] width 34 height 15
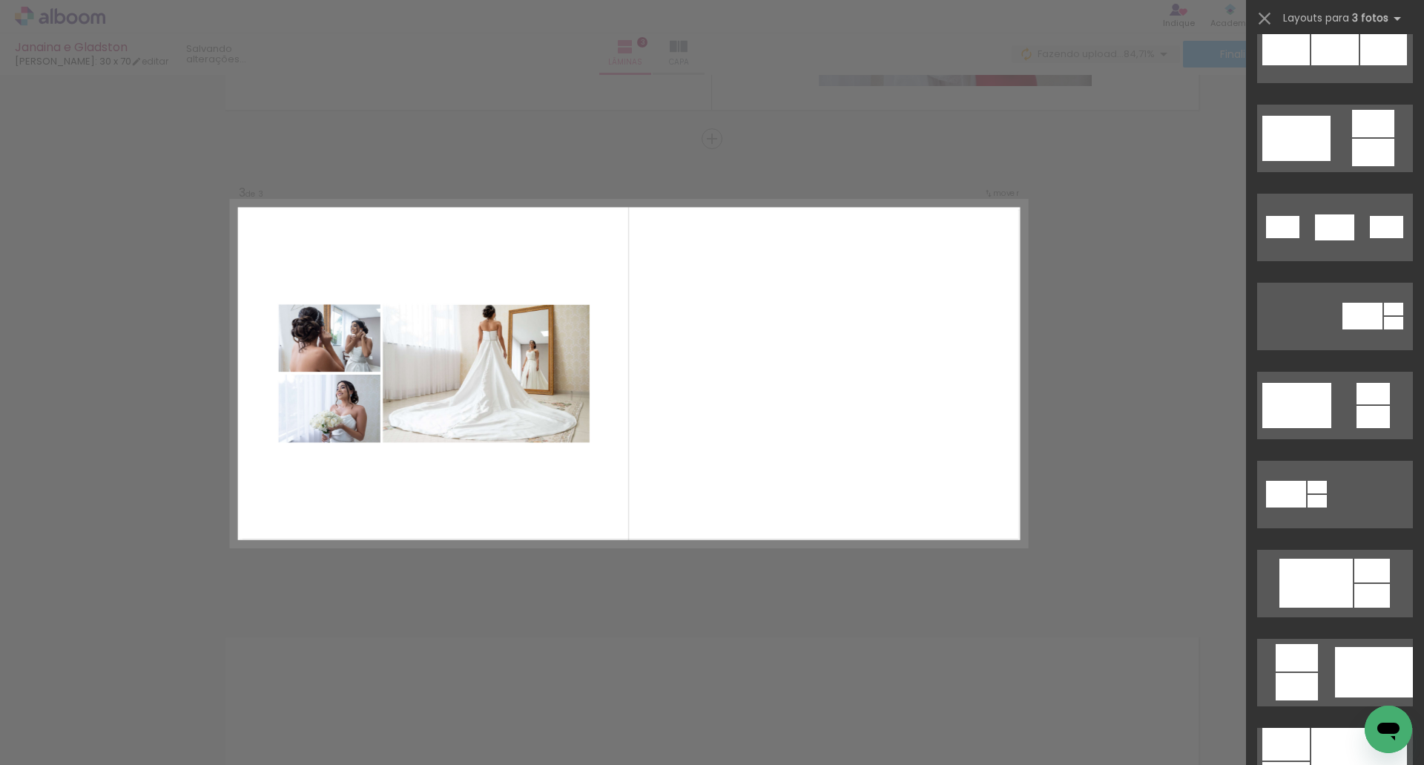
scroll to position [0, 0]
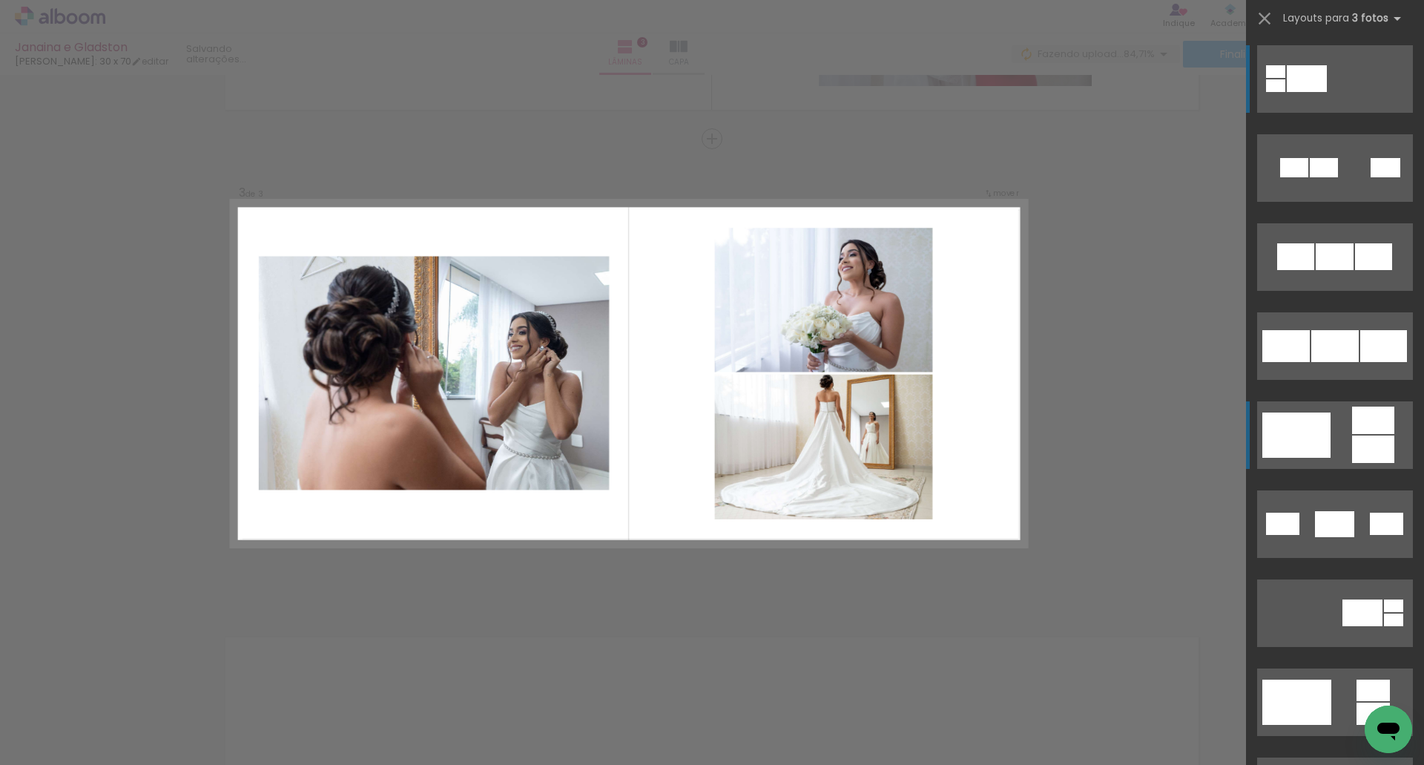
click at [1344, 113] on quentale-layouter at bounding box center [1335, 79] width 156 height 68
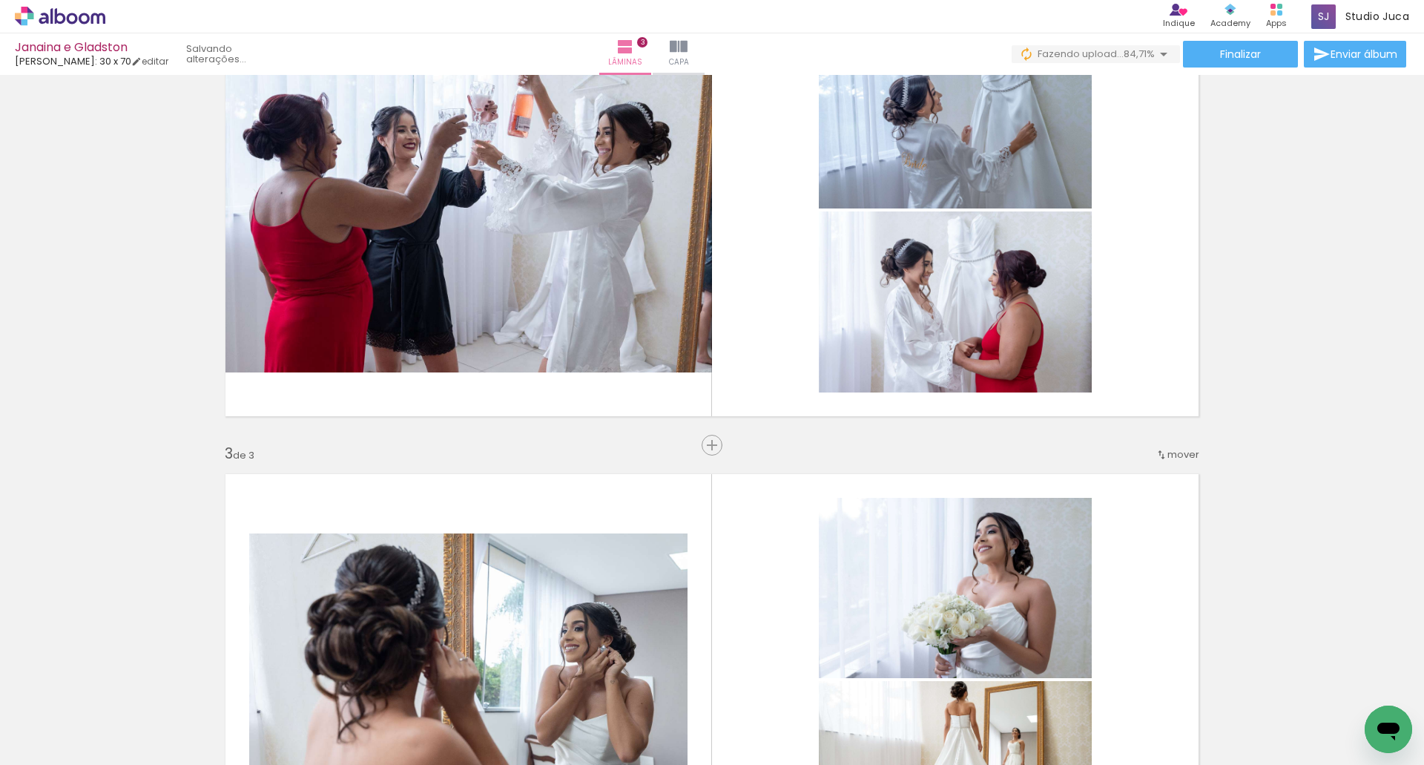
scroll to position [603, 0]
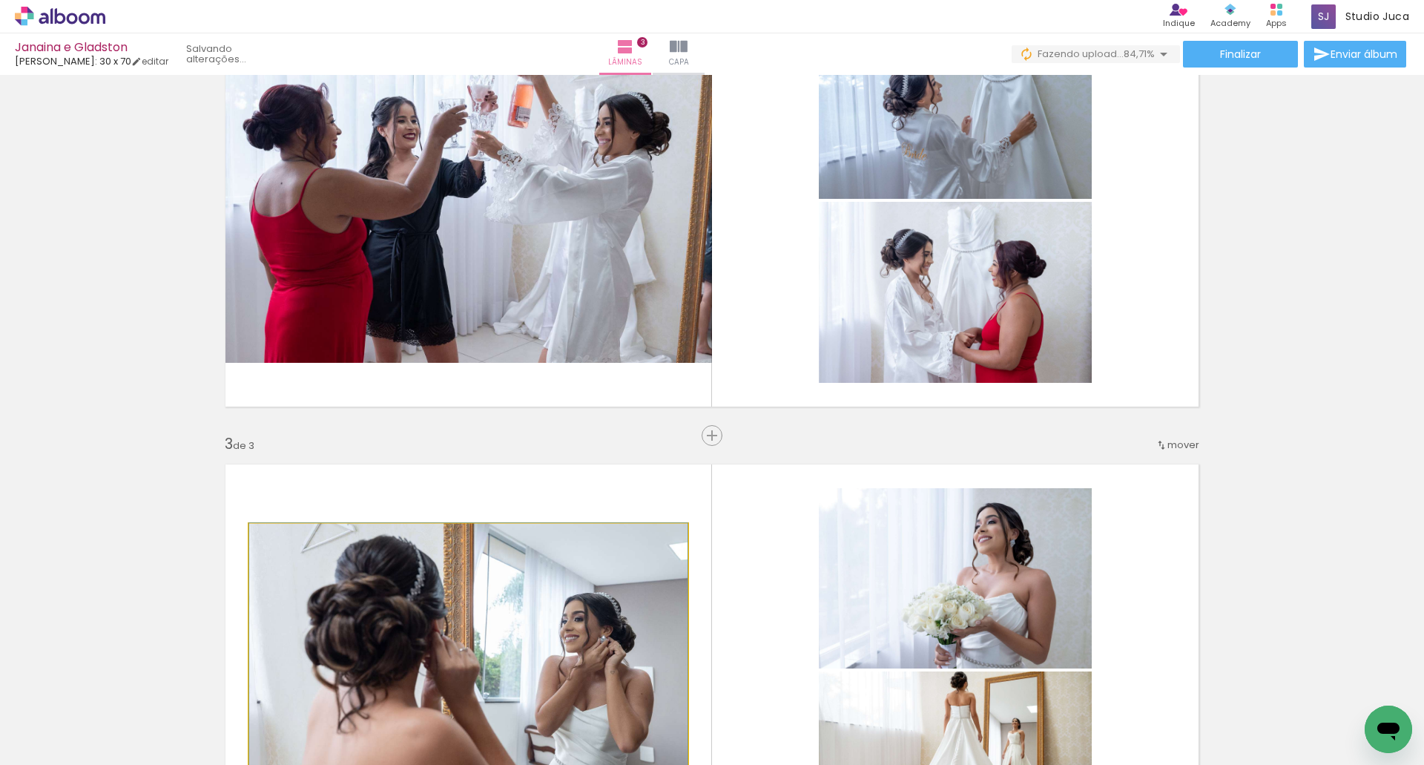
drag, startPoint x: 587, startPoint y: 606, endPoint x: 867, endPoint y: 527, distance: 291.2
click at [800, 341] on div "Inserir lâmina 1 de 3 Inserir lâmina 2 de 3 Inserir lâmina 3 de 3" at bounding box center [712, 416] width 1424 height 1879
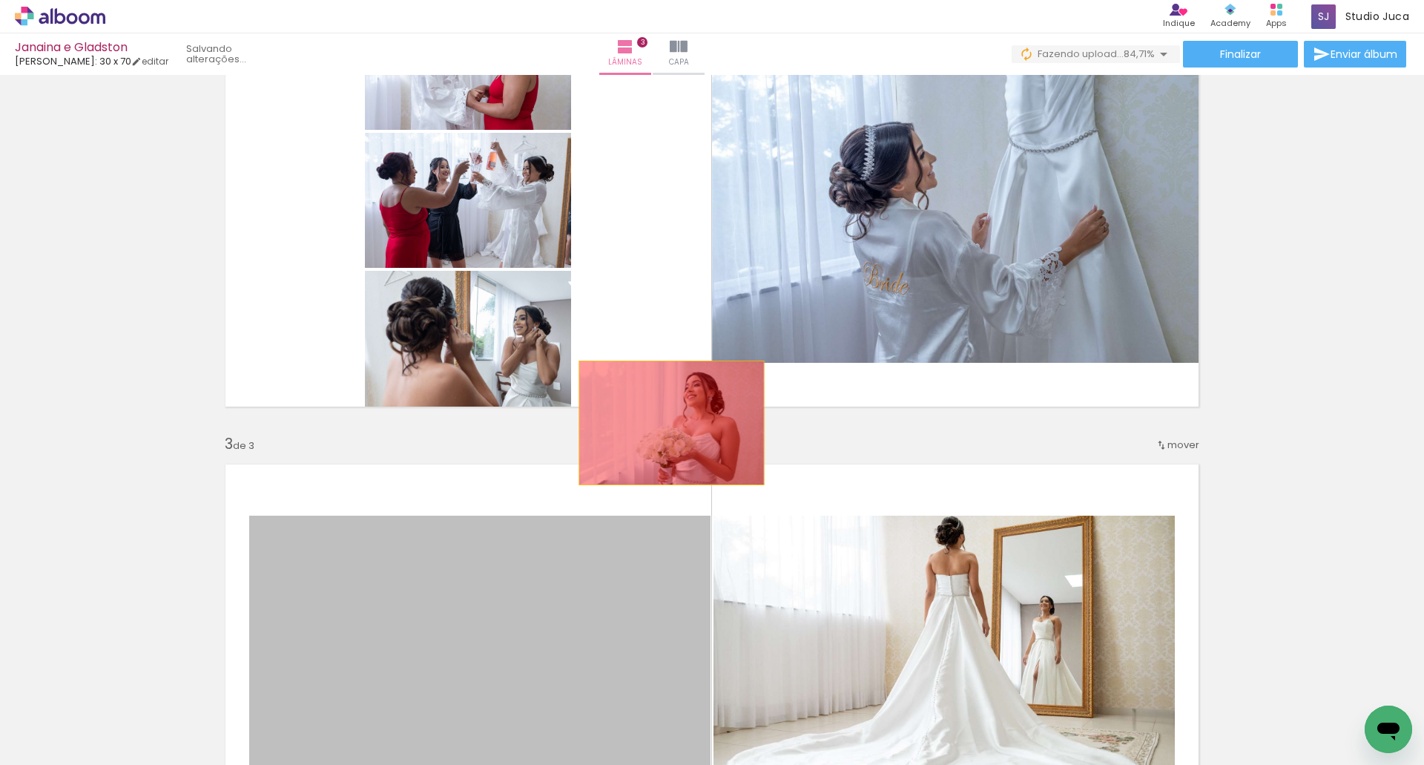
drag, startPoint x: 636, startPoint y: 557, endPoint x: 961, endPoint y: 513, distance: 328.6
click at [726, 274] on div "Inserir lâmina 1 de 3 Inserir lâmina 2 de 3 Inserir lâmina 3 de 3" at bounding box center [712, 416] width 1424 height 1879
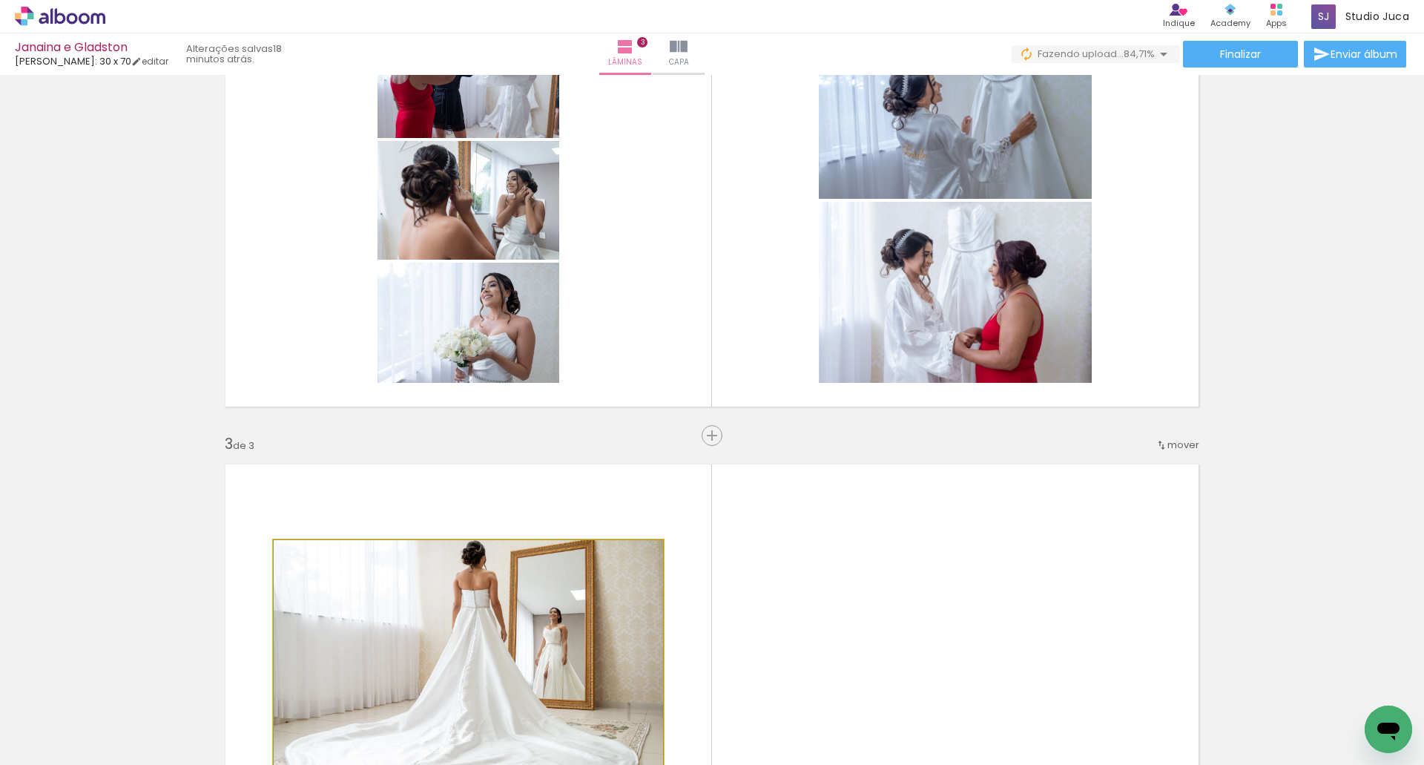
drag, startPoint x: 558, startPoint y: 573, endPoint x: 964, endPoint y: 228, distance: 533.7
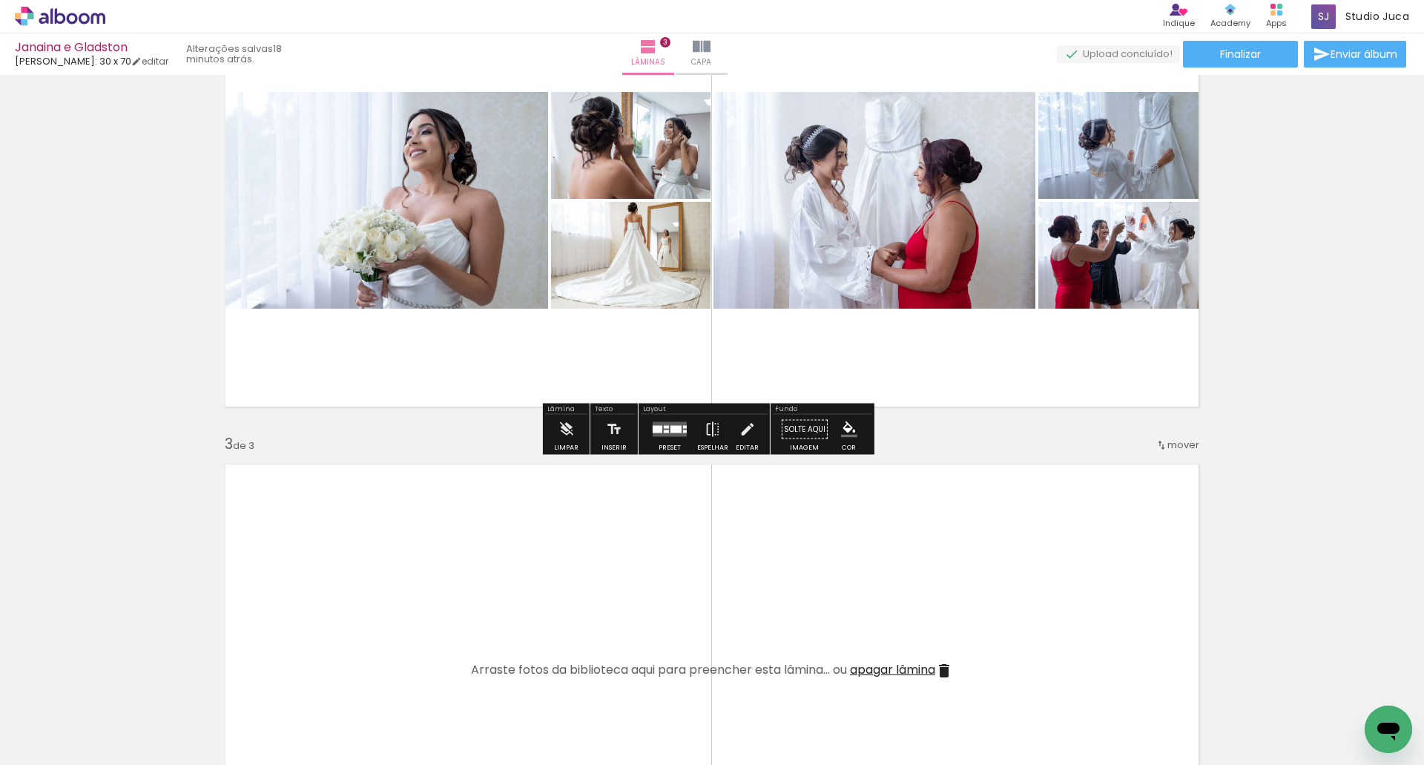
click at [683, 429] on quentale-layouter at bounding box center [670, 429] width 34 height 15
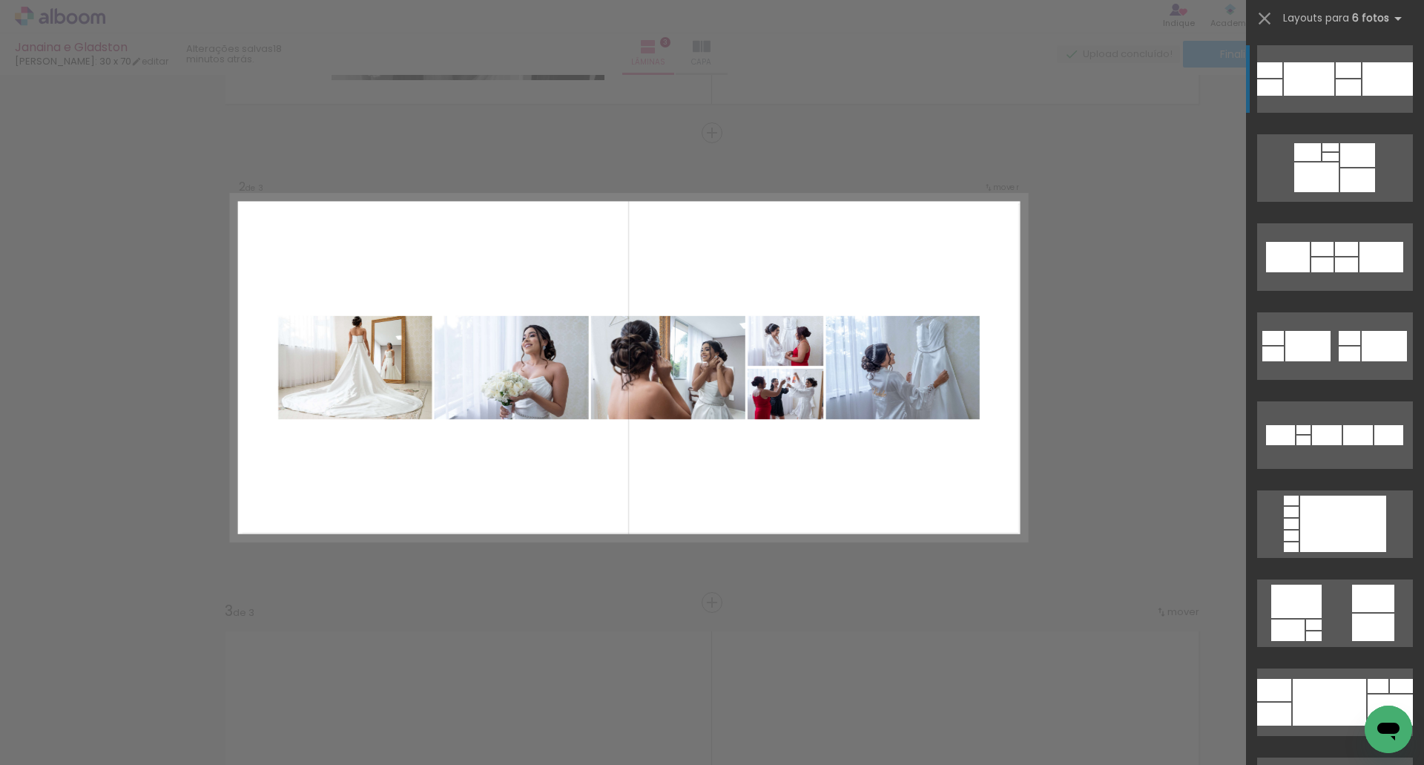
scroll to position [430, 0]
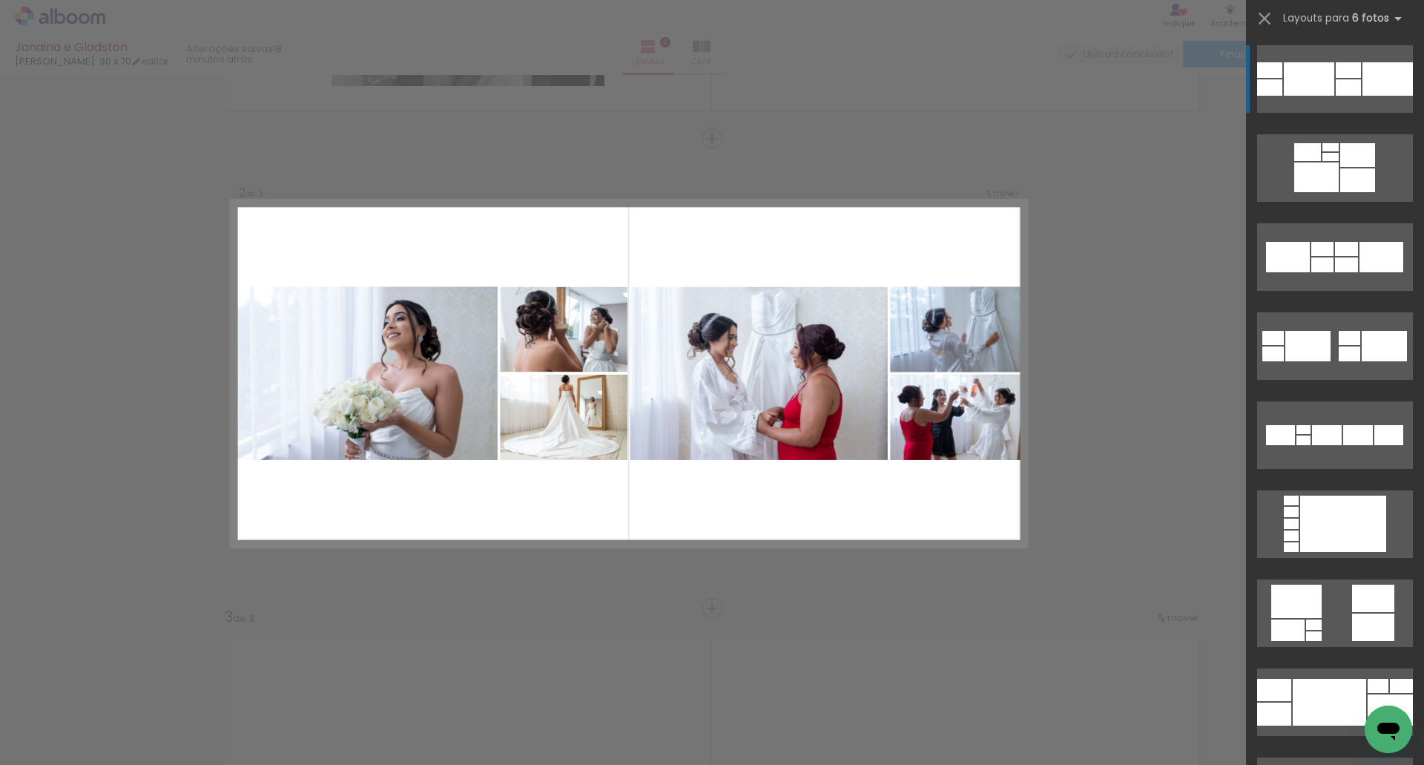
click at [1363, 73] on div at bounding box center [1388, 78] width 50 height 33
click at [1363, 82] on div at bounding box center [1388, 78] width 50 height 33
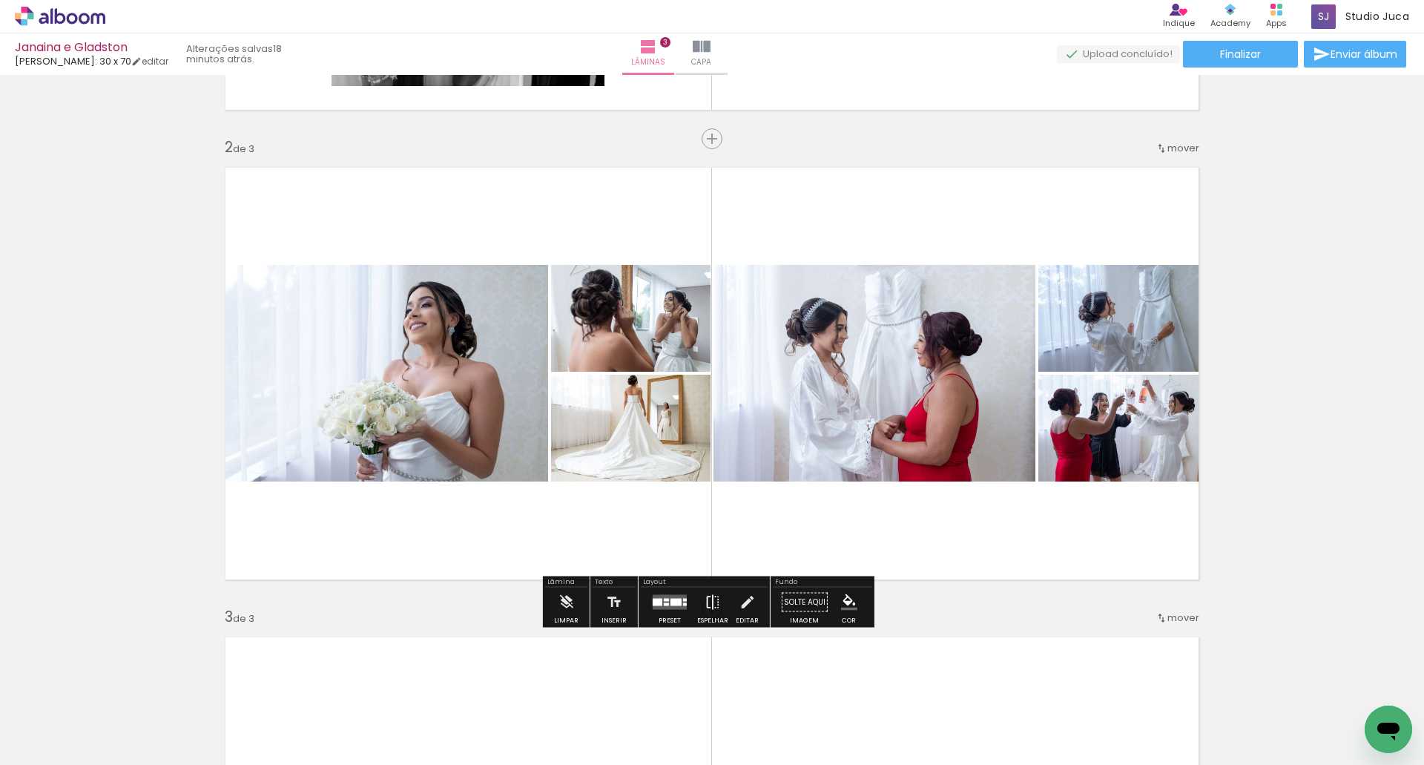
click at [711, 593] on iron-icon at bounding box center [713, 603] width 16 height 30
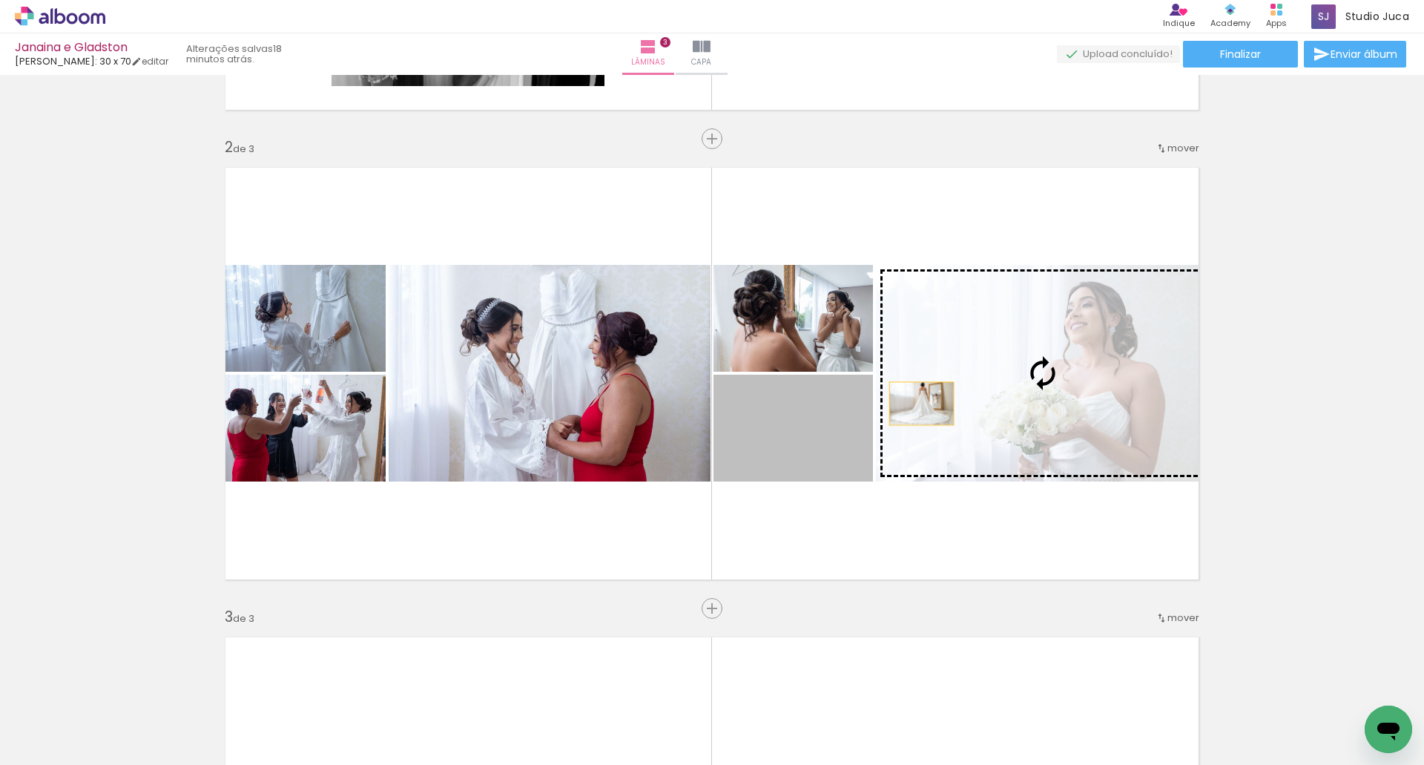
drag, startPoint x: 826, startPoint y: 447, endPoint x: 922, endPoint y: 401, distance: 106.5
click at [0, 0] on slot at bounding box center [0, 0] width 0 height 0
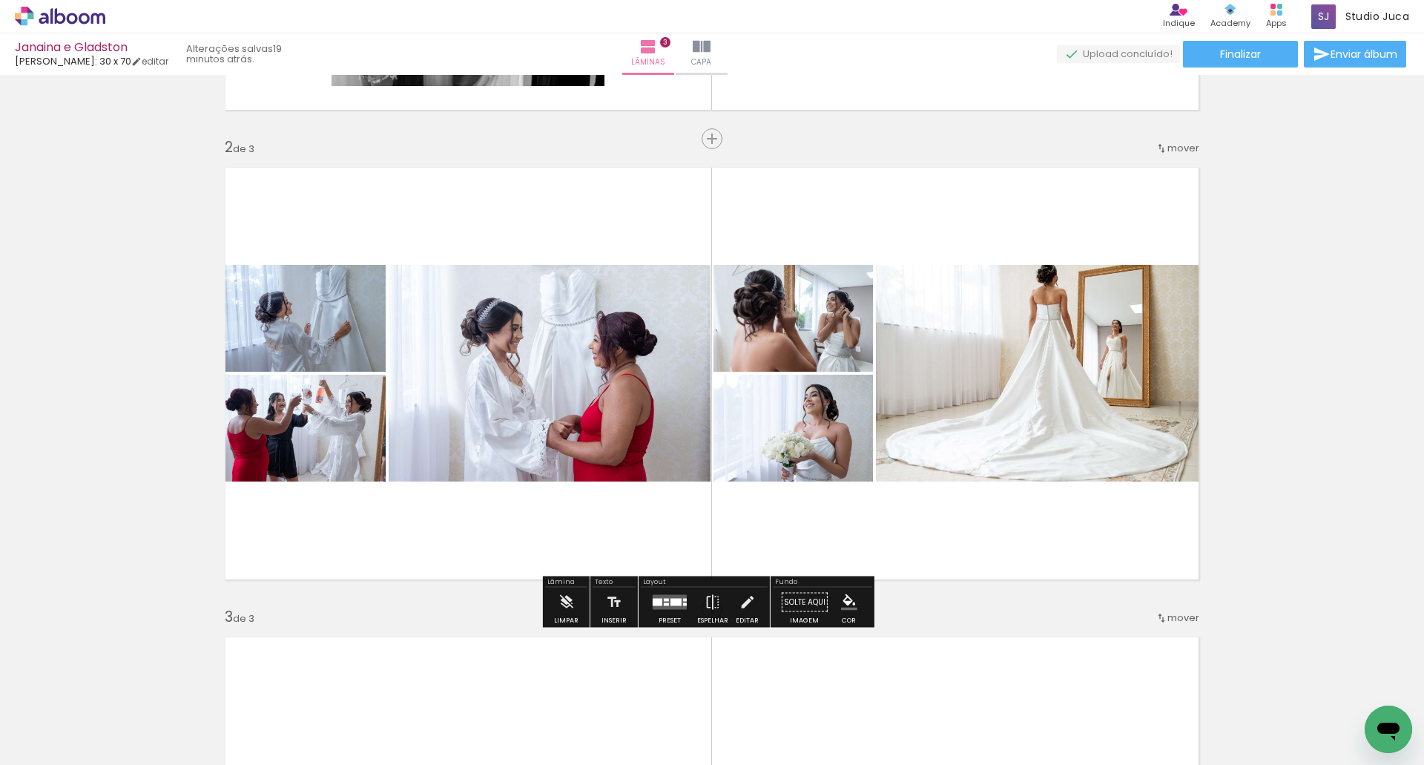
click at [1041, 329] on quentale-photo at bounding box center [1042, 373] width 333 height 217
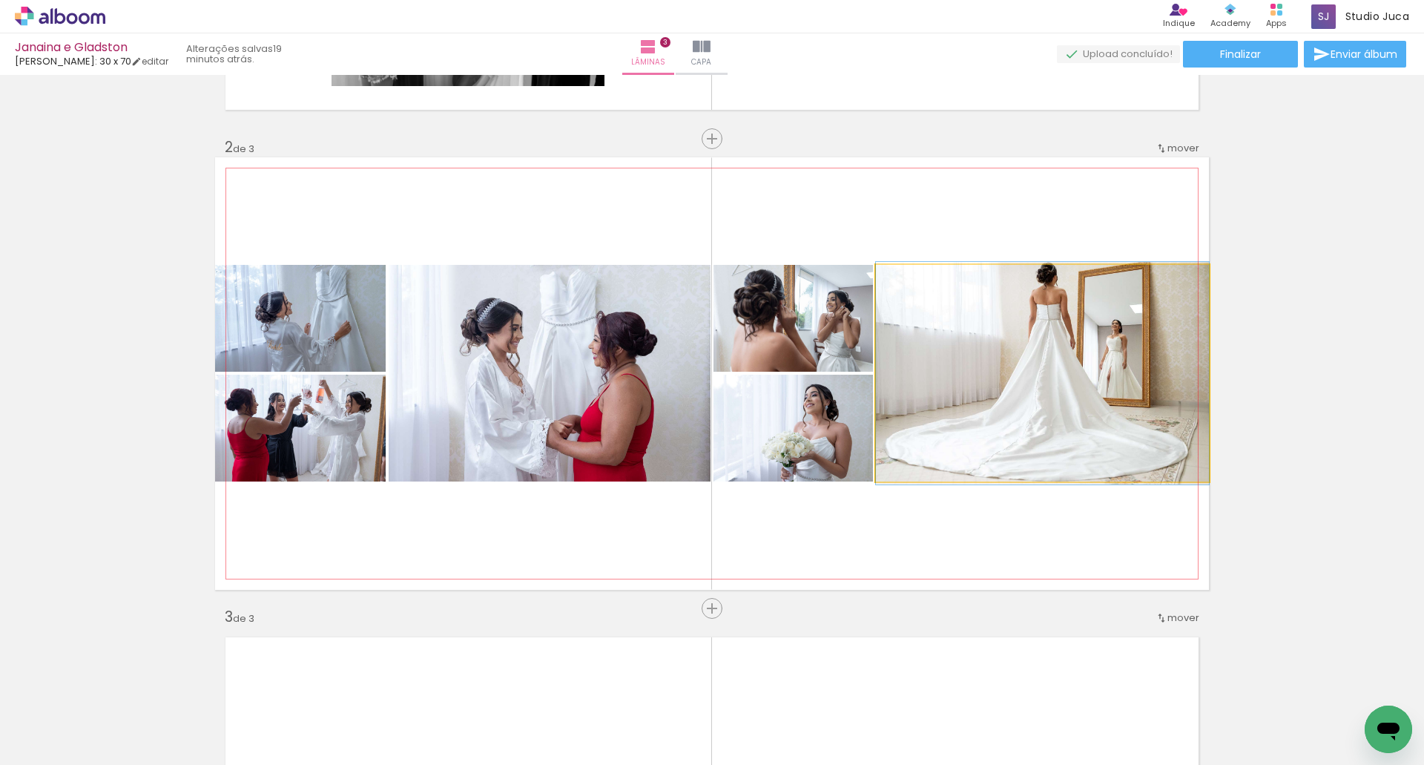
click at [1041, 329] on quentale-photo at bounding box center [1042, 373] width 333 height 217
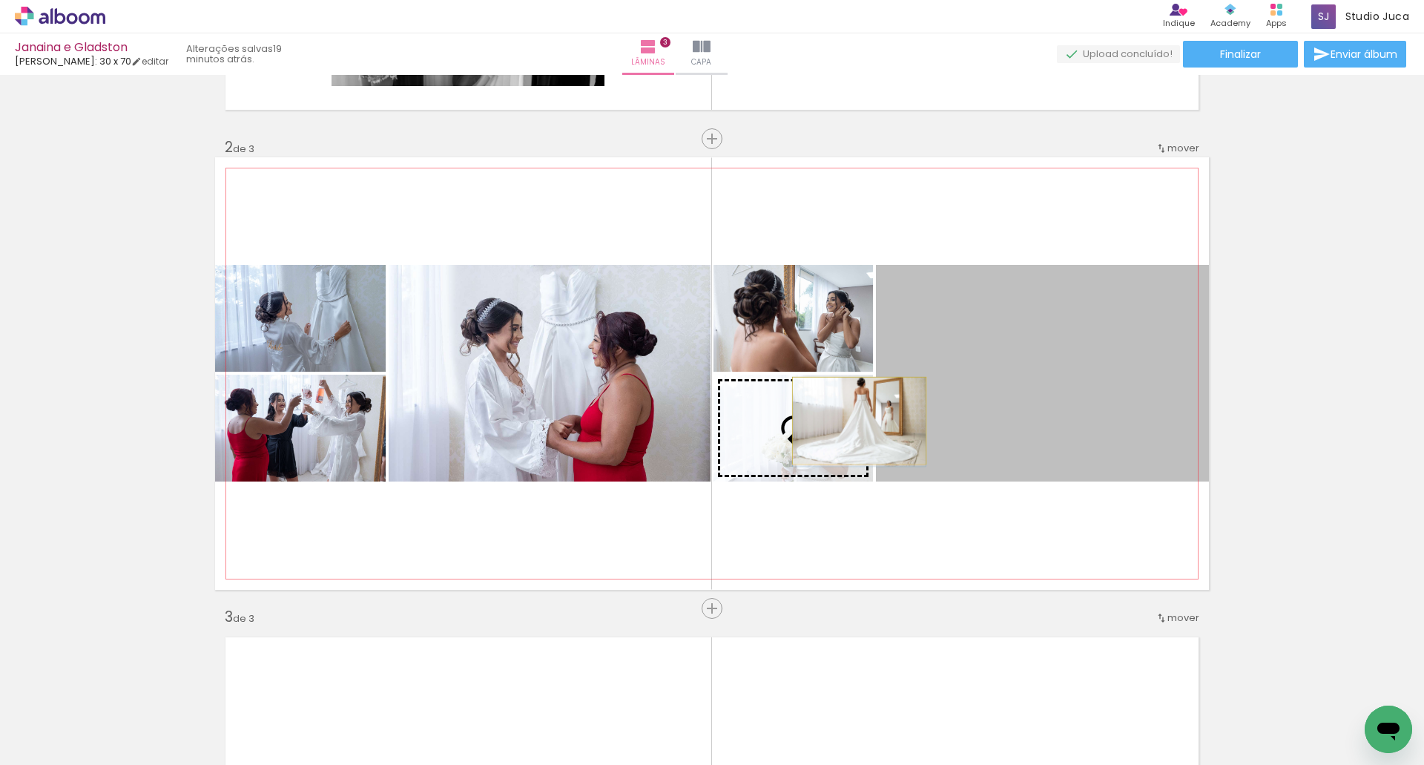
drag, startPoint x: 926, startPoint y: 375, endPoint x: 854, endPoint y: 421, distance: 85.4
click at [0, 0] on slot at bounding box center [0, 0] width 0 height 0
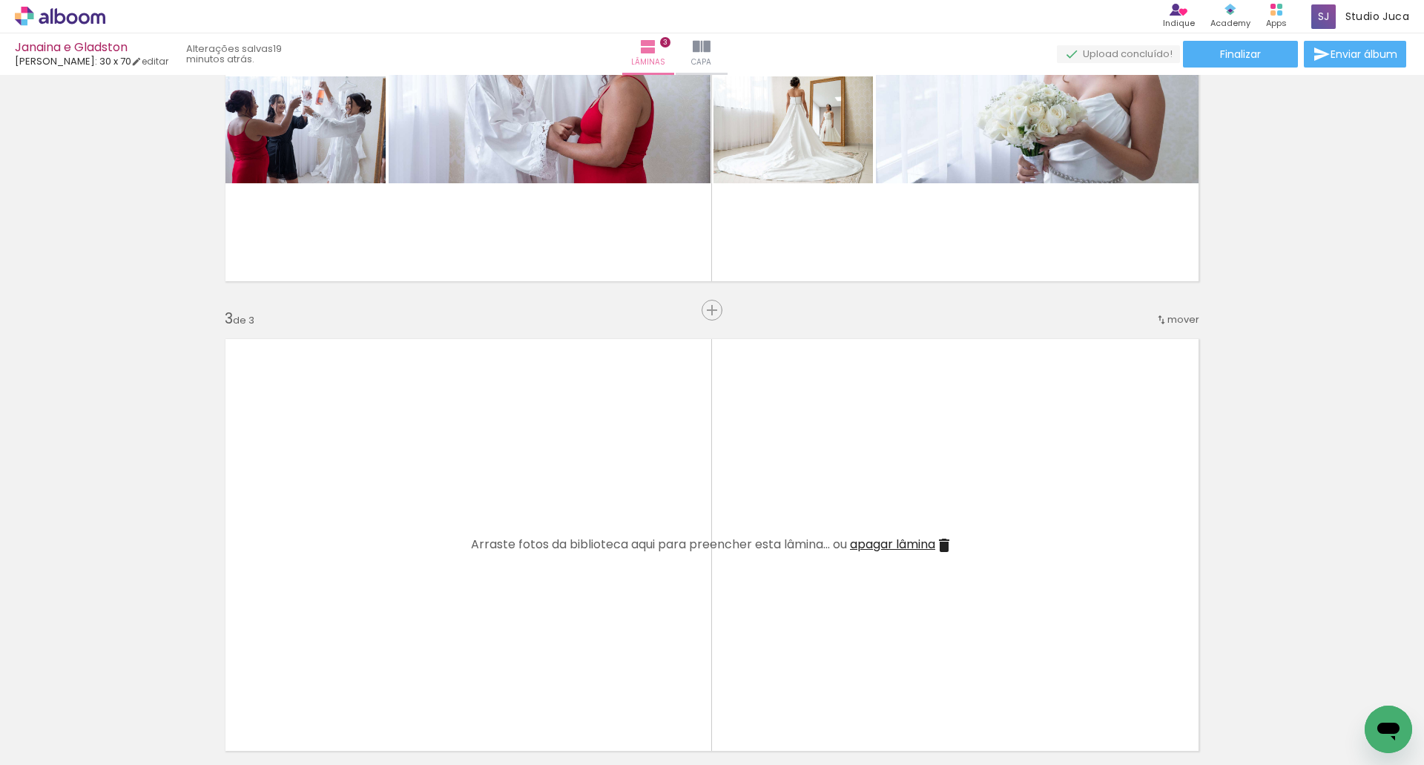
scroll to position [727, 0]
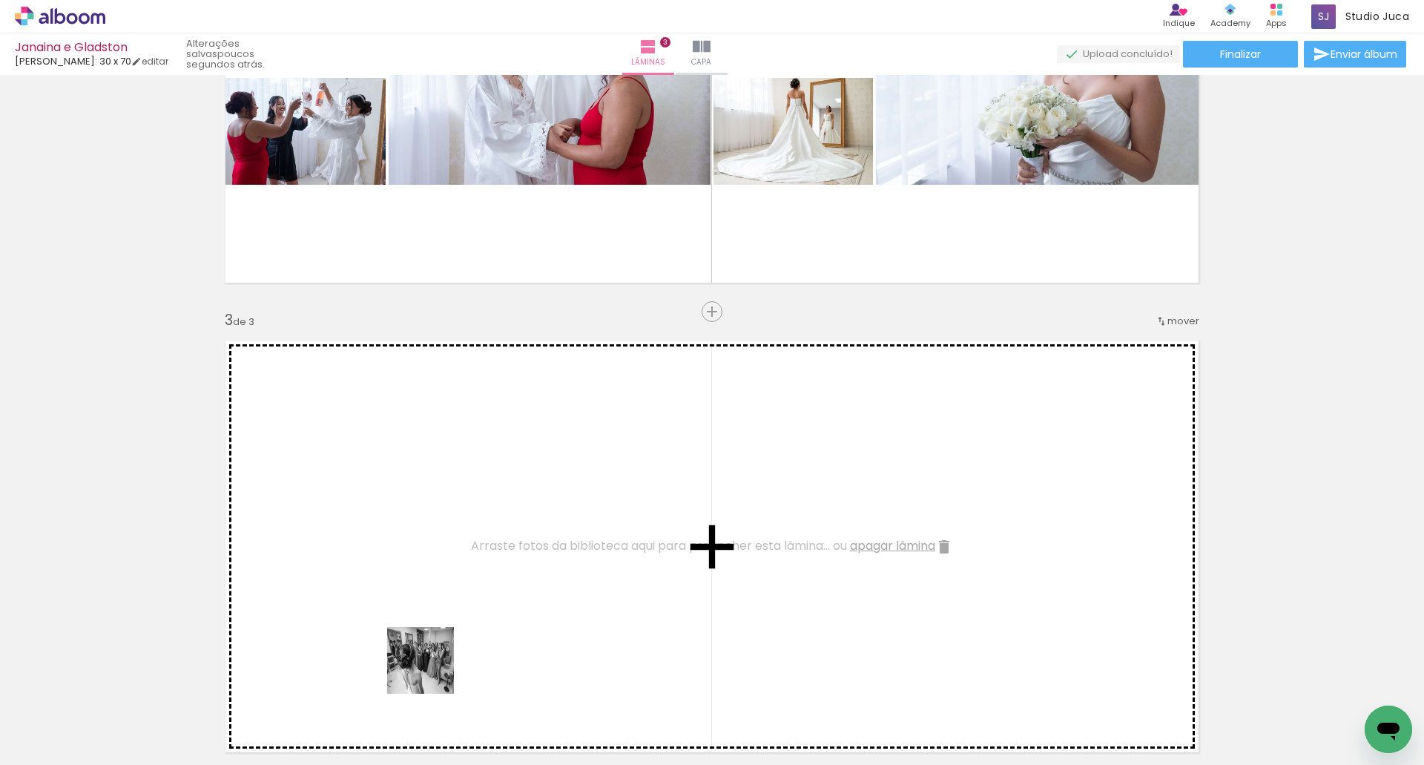
drag, startPoint x: 404, startPoint y: 718, endPoint x: 483, endPoint y: 537, distance: 197.4
click at [483, 537] on quentale-workspace at bounding box center [712, 382] width 1424 height 765
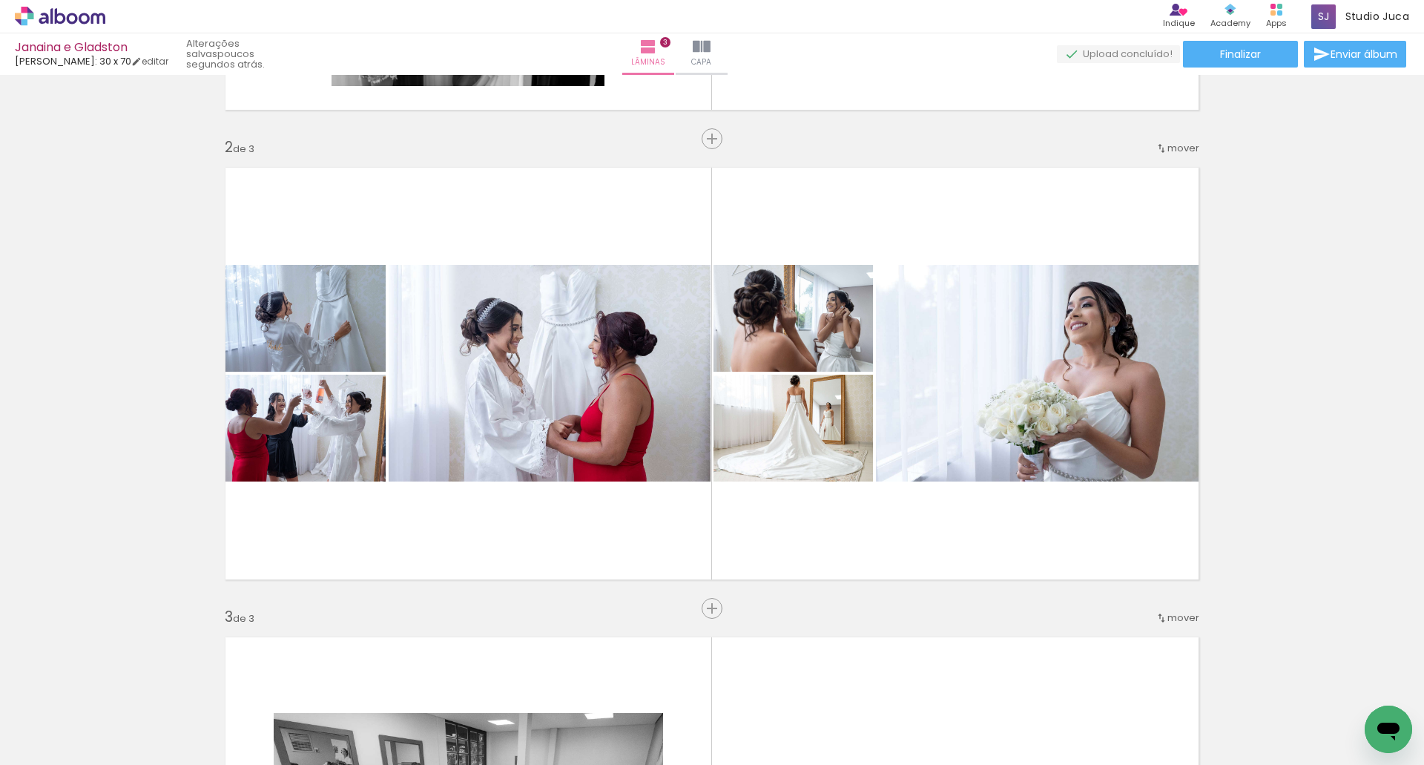
scroll to position [208, 0]
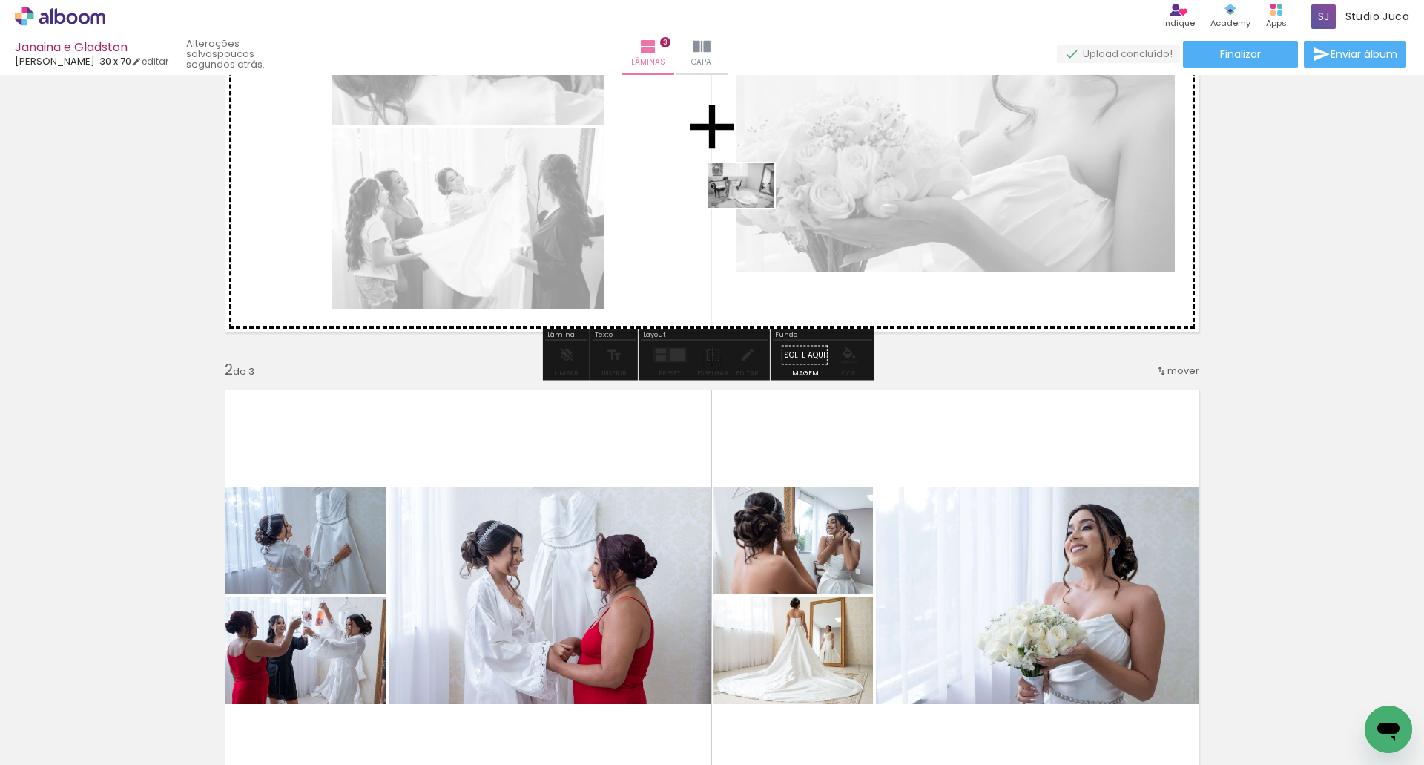
drag, startPoint x: 403, startPoint y: 723, endPoint x: 753, endPoint y: 208, distance: 623.3
click at [753, 208] on quentale-workspace at bounding box center [712, 382] width 1424 height 765
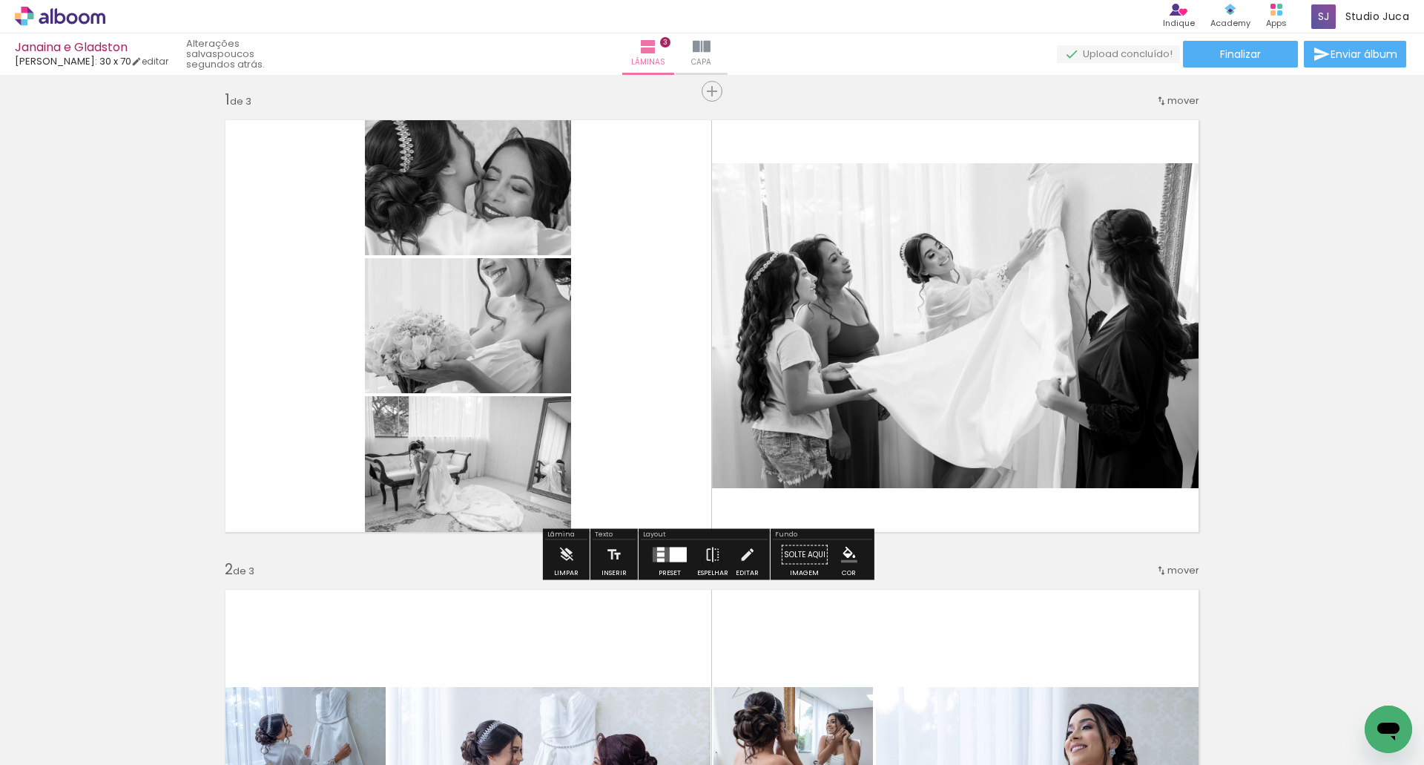
scroll to position [0, 0]
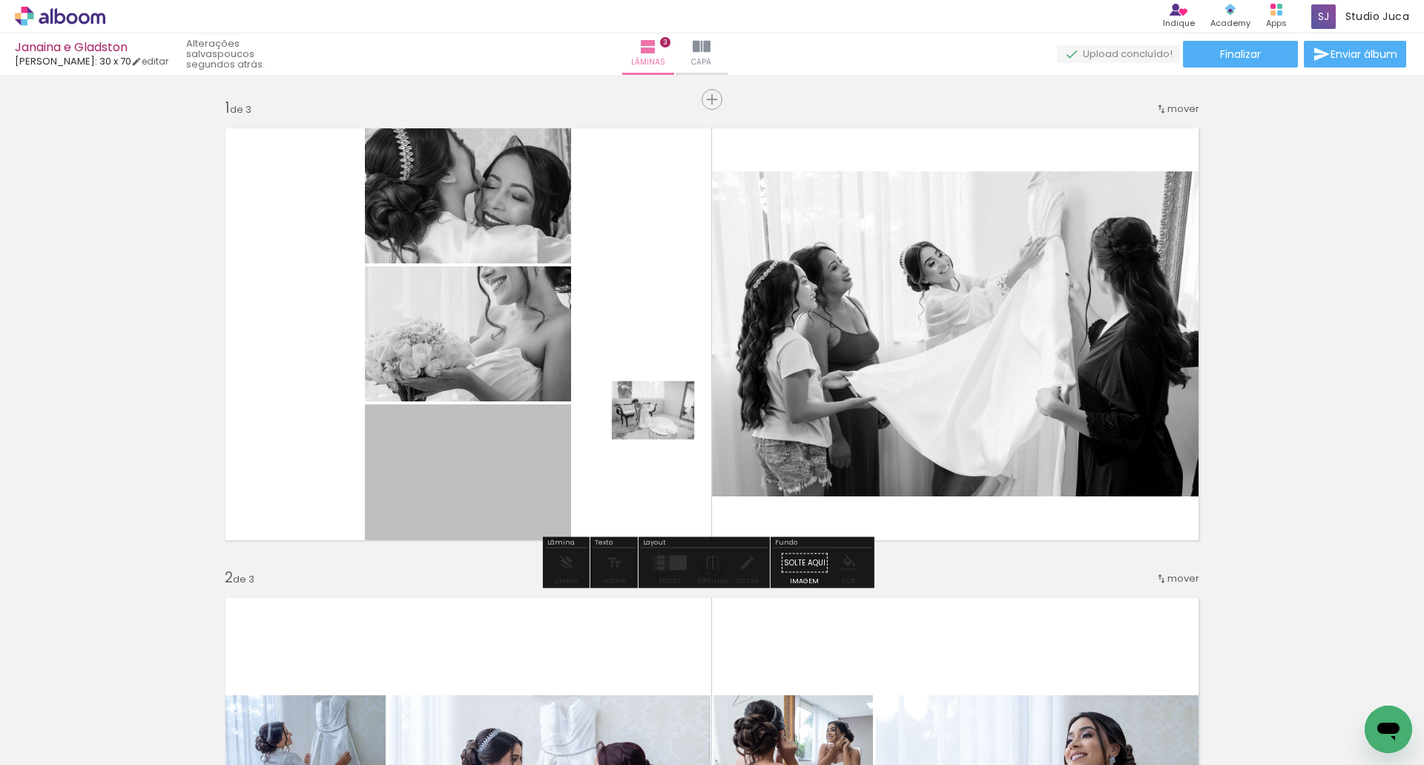
drag, startPoint x: 513, startPoint y: 459, endPoint x: 776, endPoint y: 365, distance: 279.7
click at [0, 0] on slot at bounding box center [0, 0] width 0 height 0
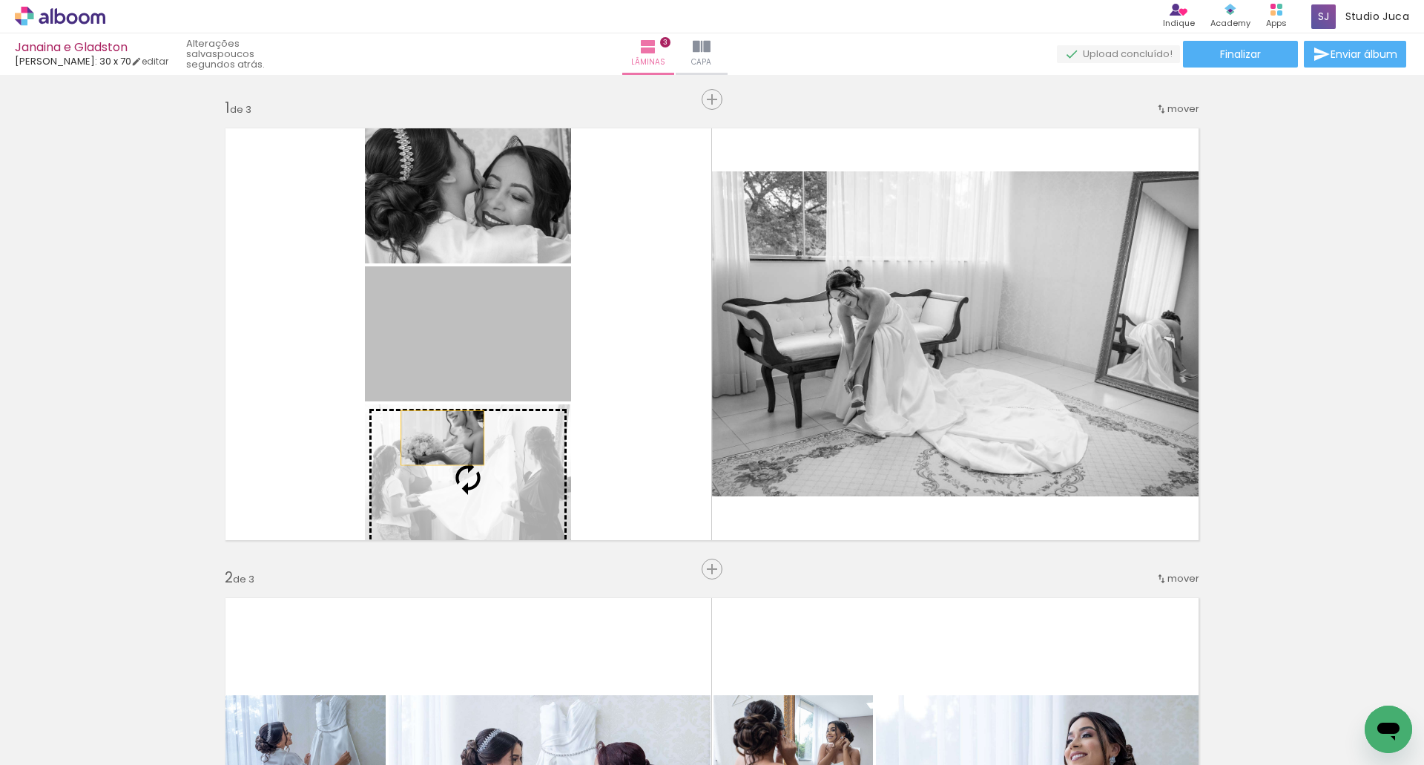
drag, startPoint x: 441, startPoint y: 373, endPoint x: 437, endPoint y: 438, distance: 65.4
click at [0, 0] on slot at bounding box center [0, 0] width 0 height 0
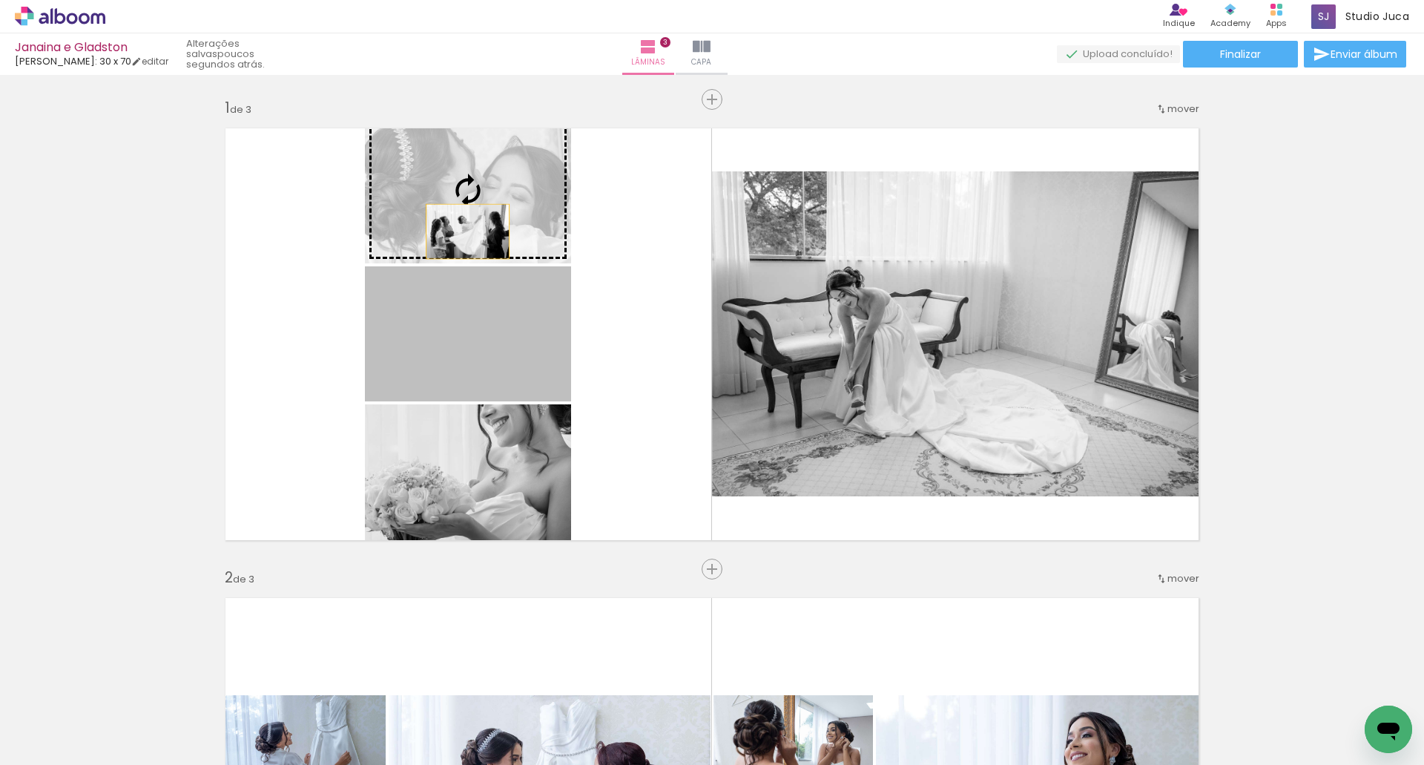
drag, startPoint x: 441, startPoint y: 313, endPoint x: 471, endPoint y: 205, distance: 112.5
click at [0, 0] on slot at bounding box center [0, 0] width 0 height 0
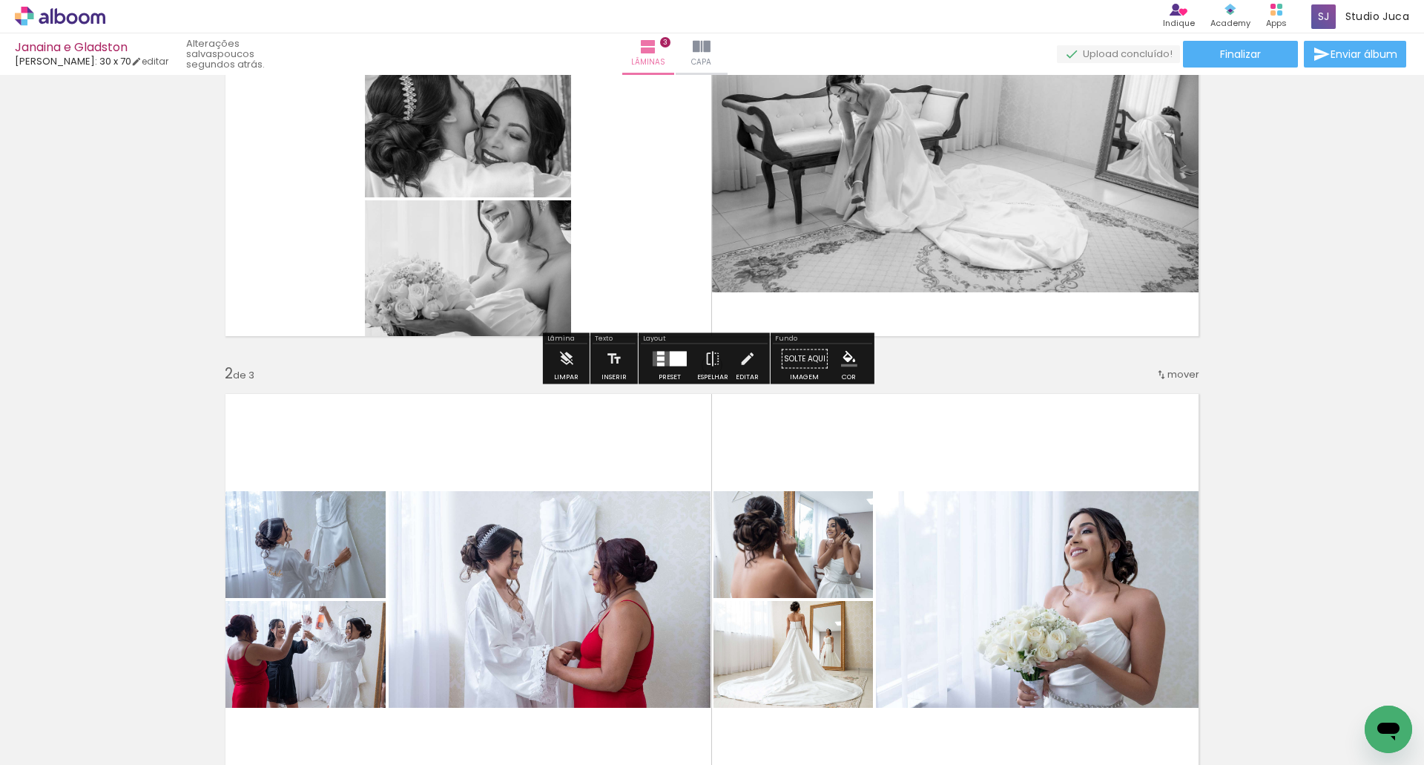
scroll to position [297, 0]
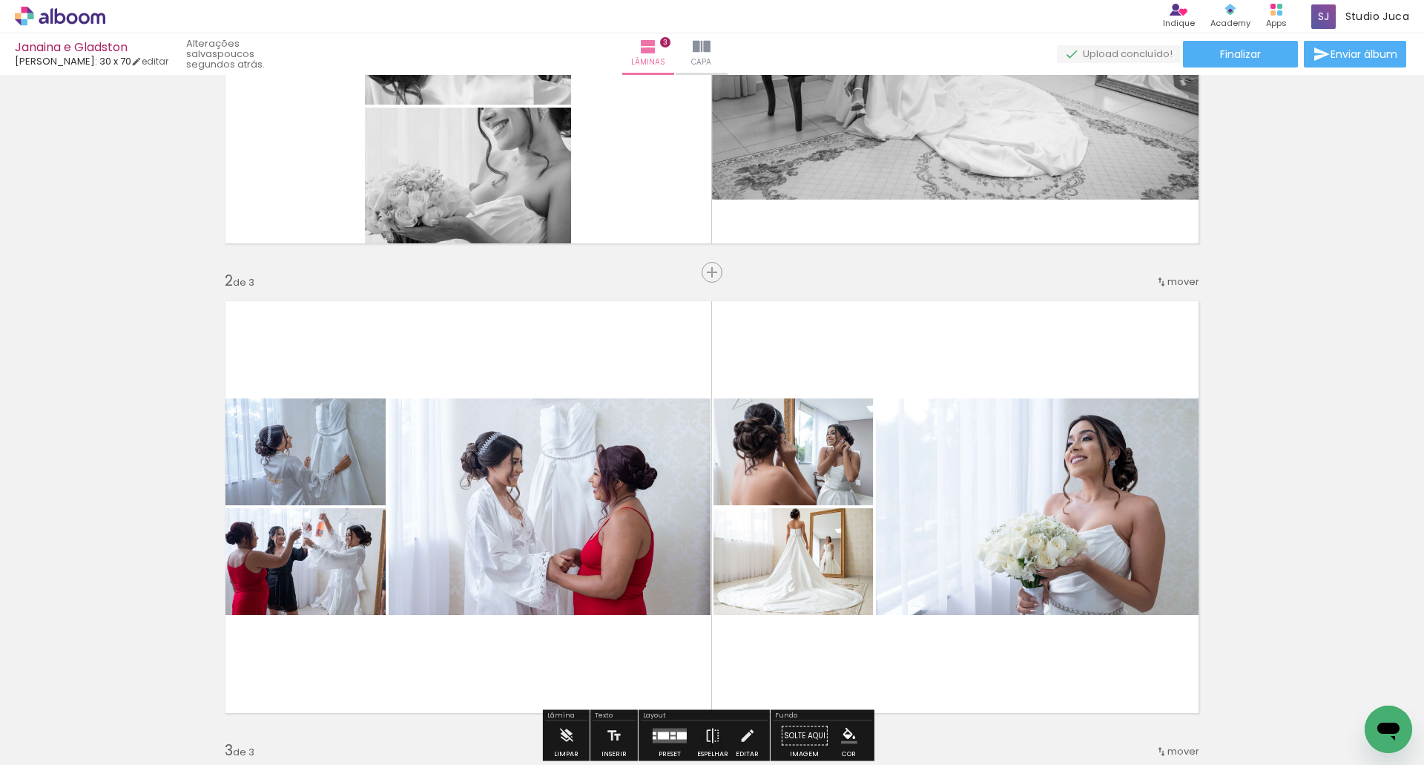
click at [1172, 278] on span "mover" at bounding box center [1184, 281] width 32 height 14
click at [1122, 275] on span "antes da" at bounding box center [1117, 279] width 43 height 24
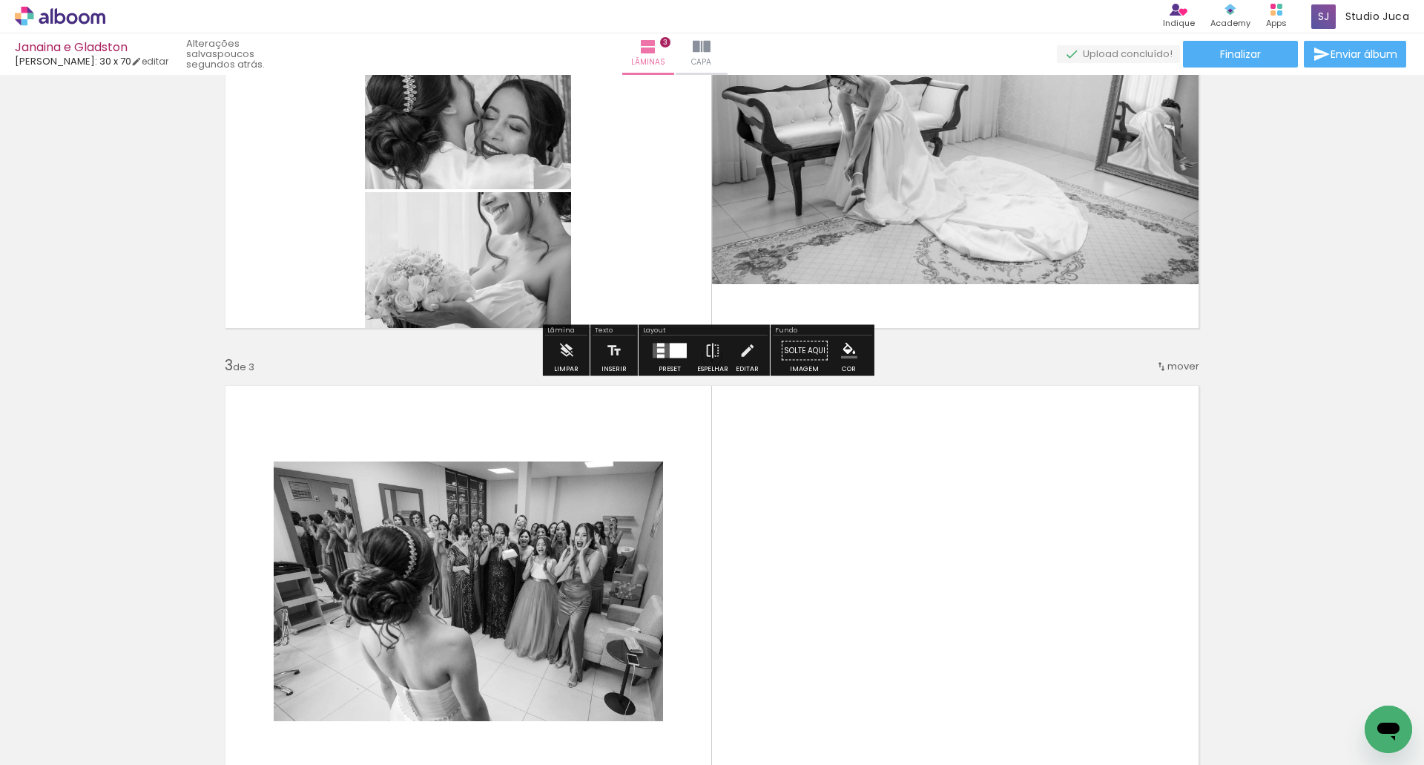
scroll to position [742, 0]
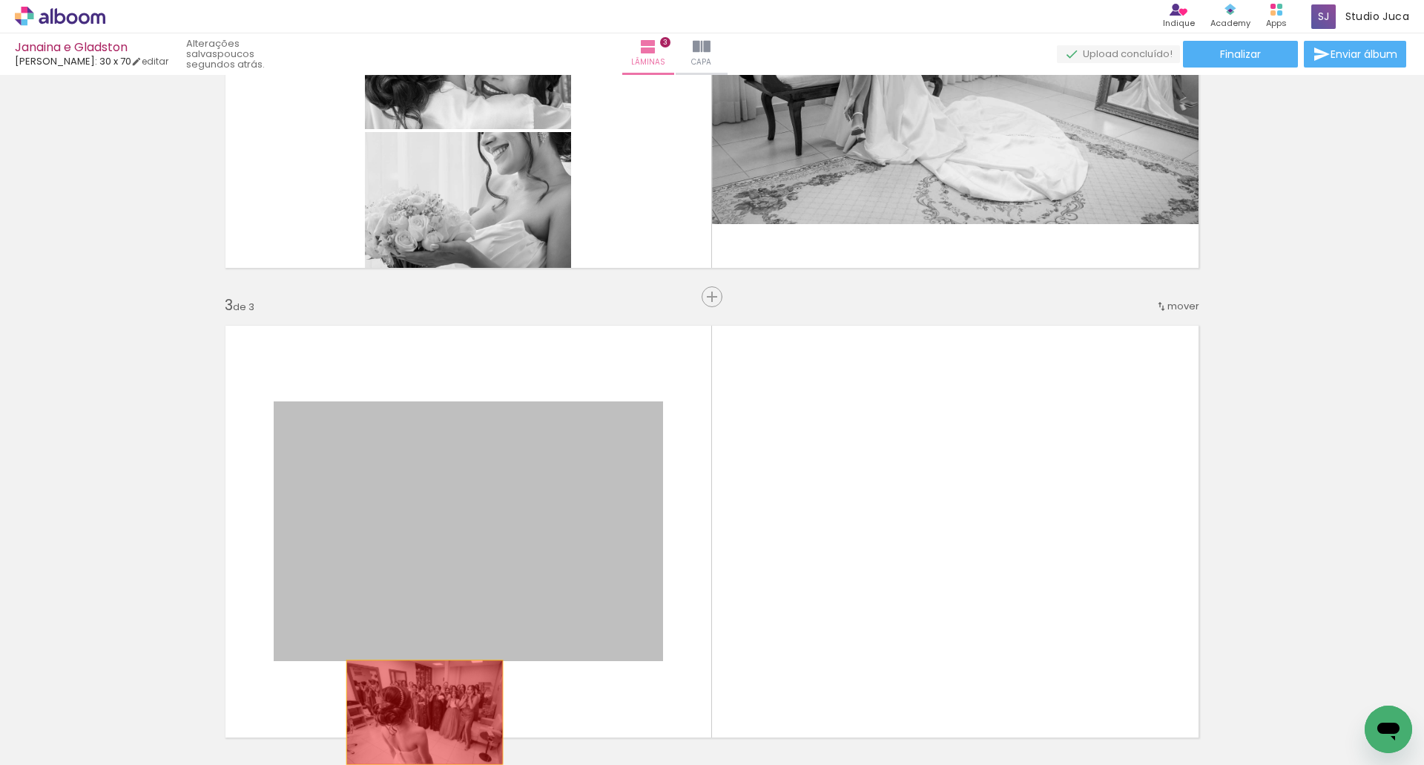
drag, startPoint x: 608, startPoint y: 450, endPoint x: 419, endPoint y: 712, distance: 323.2
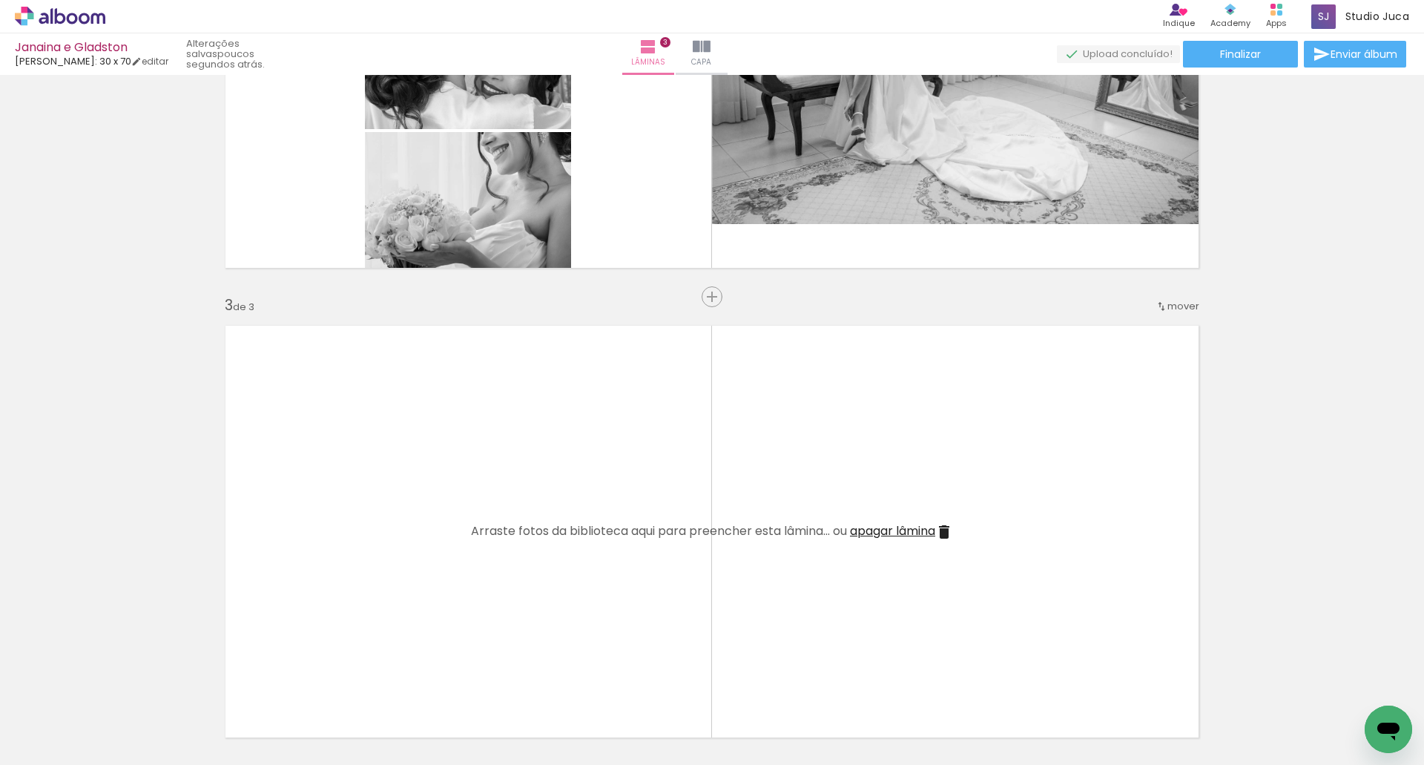
drag, startPoint x: 228, startPoint y: 725, endPoint x: 363, endPoint y: 556, distance: 216.4
click at [363, 556] on quentale-workspace at bounding box center [712, 382] width 1424 height 765
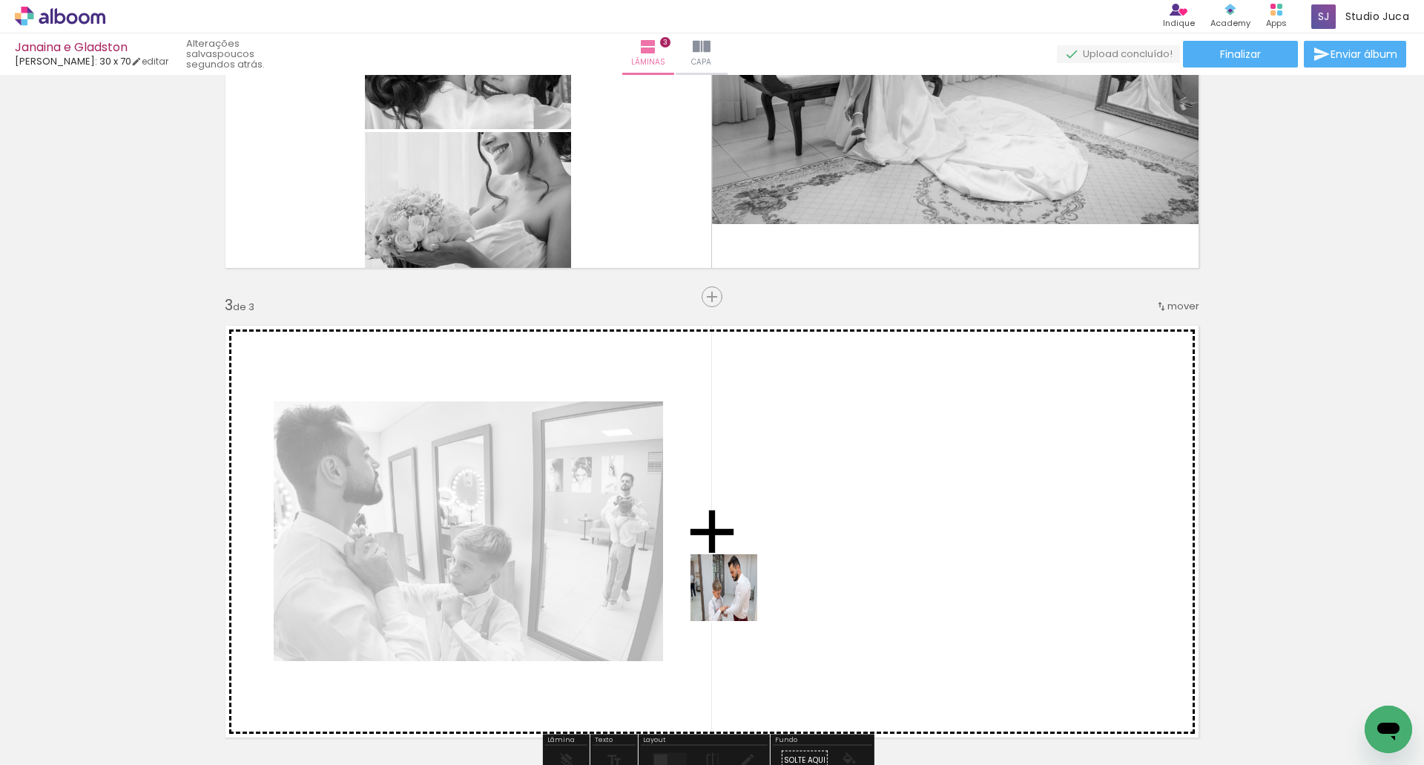
drag, startPoint x: 165, startPoint y: 714, endPoint x: 786, endPoint y: 583, distance: 635.2
click at [786, 583] on quentale-workspace at bounding box center [712, 382] width 1424 height 765
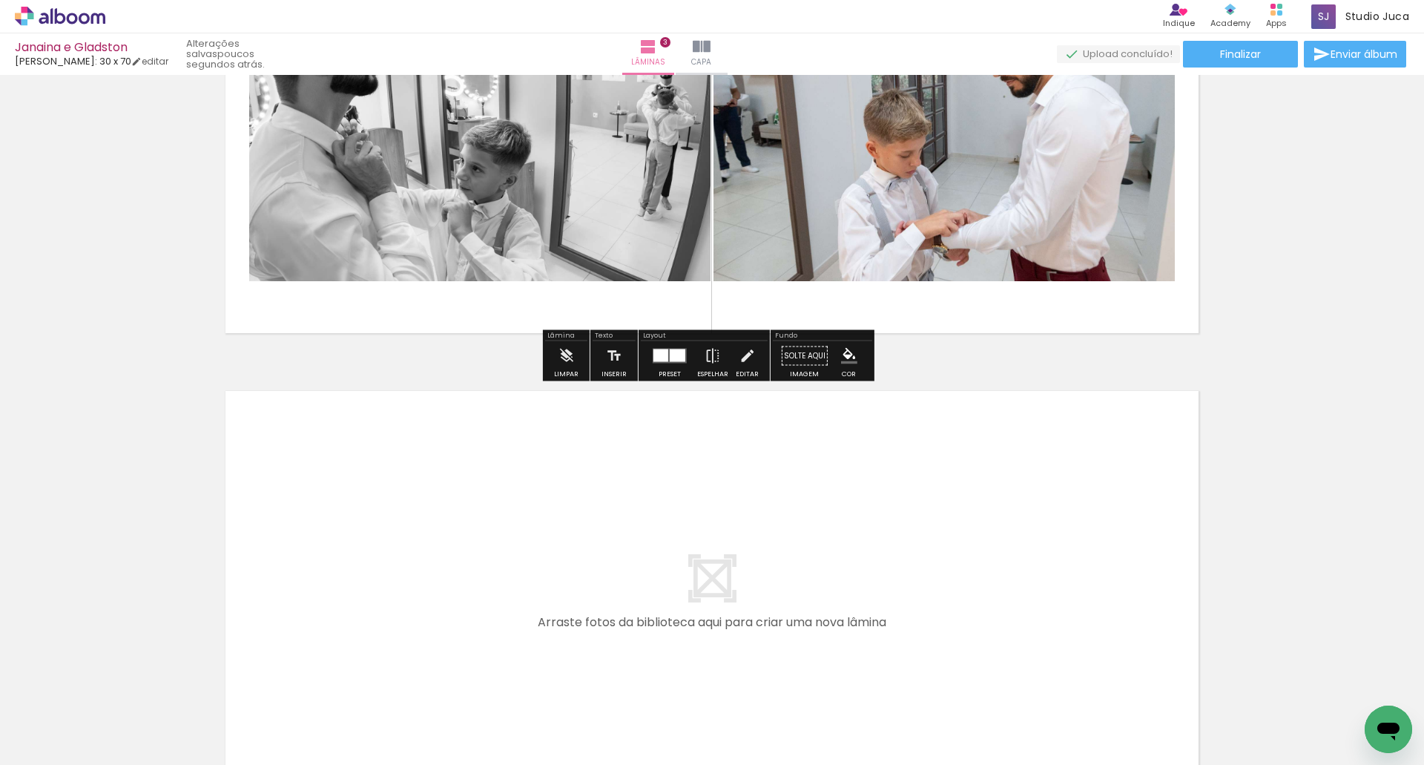
scroll to position [1187, 0]
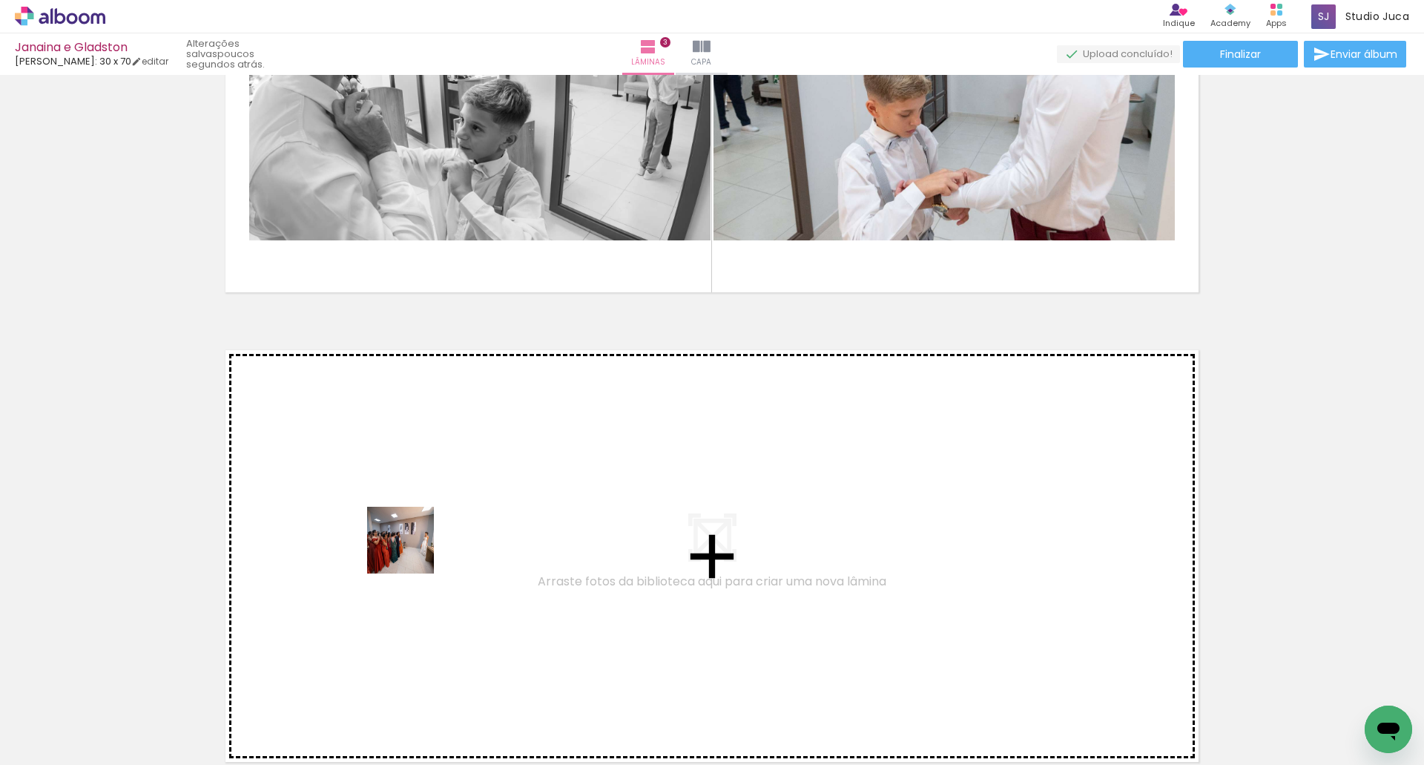
drag, startPoint x: 174, startPoint y: 714, endPoint x: 412, endPoint y: 550, distance: 289.7
click at [412, 550] on quentale-workspace at bounding box center [712, 382] width 1424 height 765
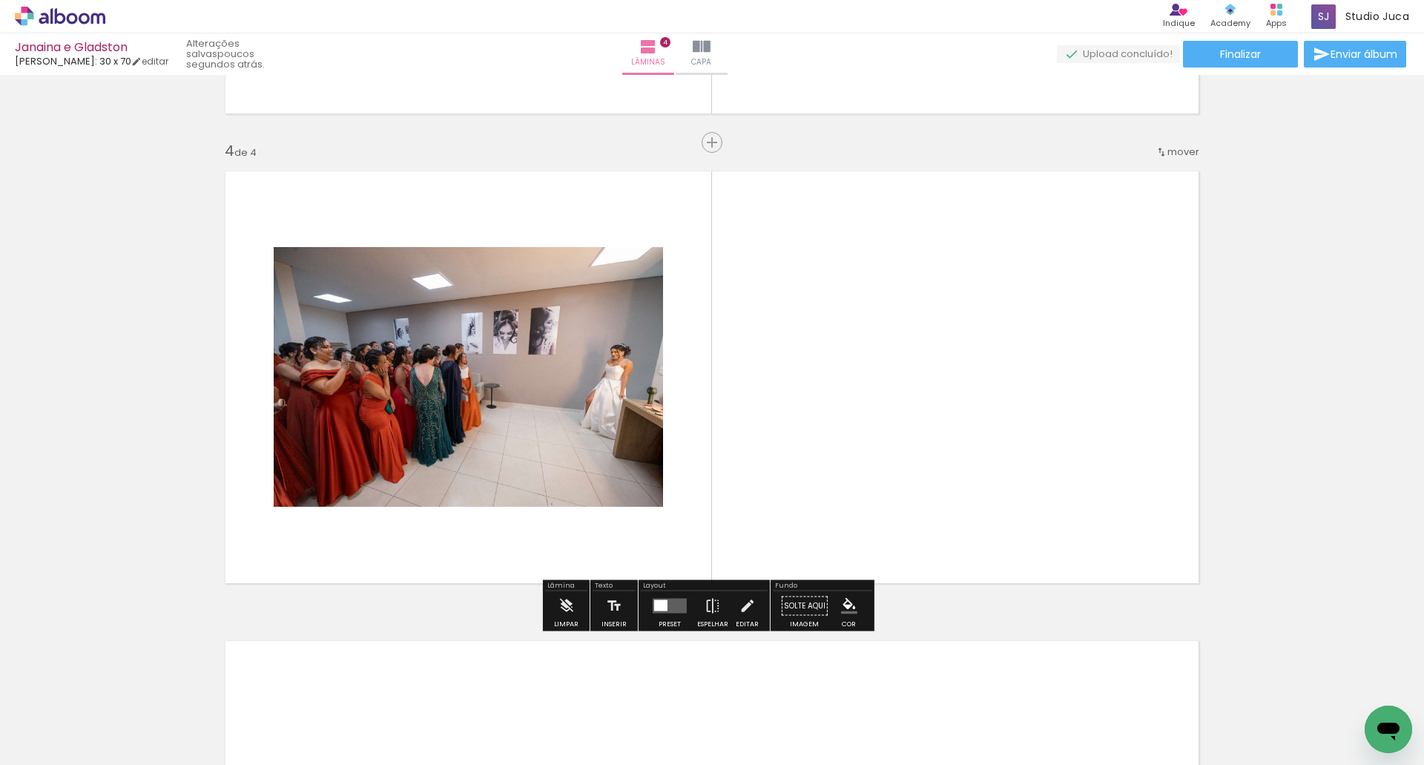
scroll to position [1369, 0]
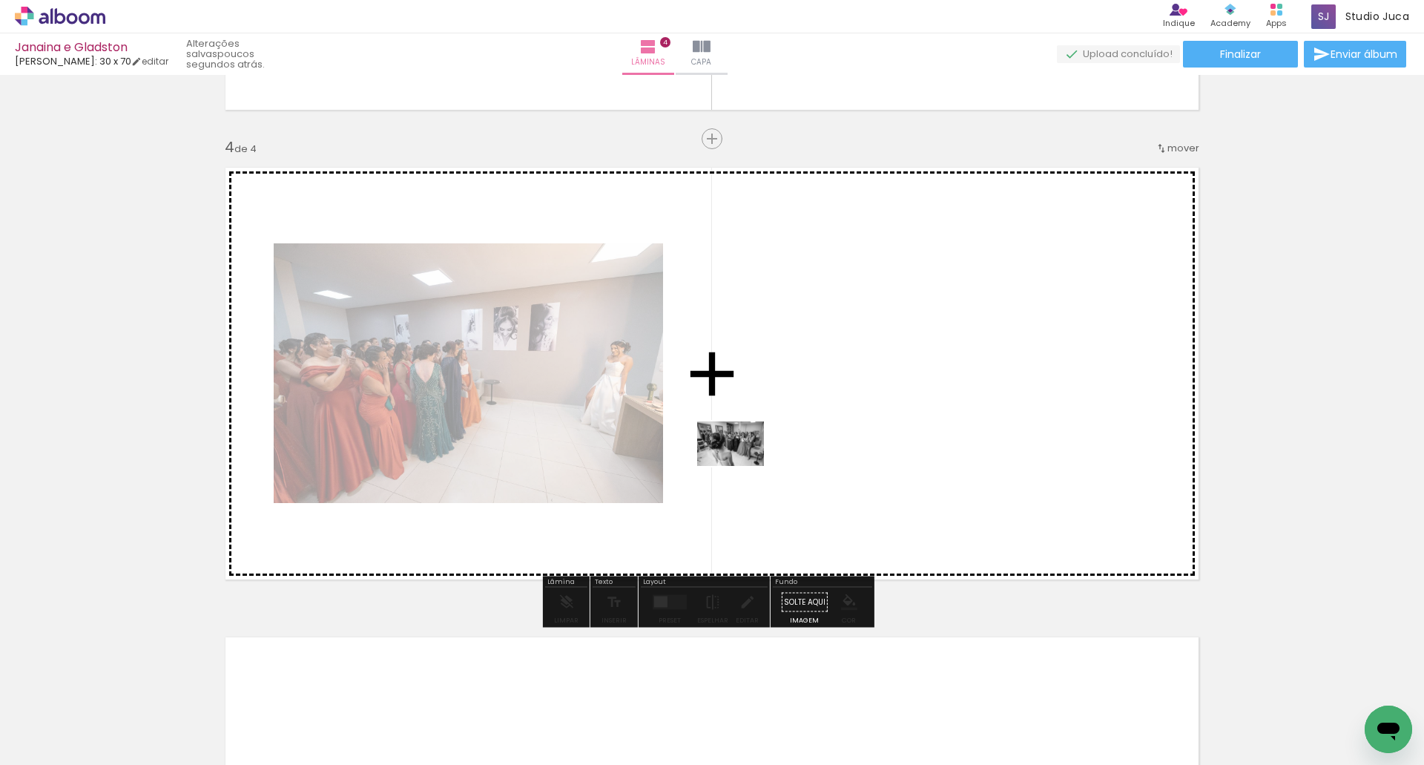
drag, startPoint x: 176, startPoint y: 707, endPoint x: 755, endPoint y: 454, distance: 632.2
click at [755, 454] on quentale-workspace at bounding box center [712, 382] width 1424 height 765
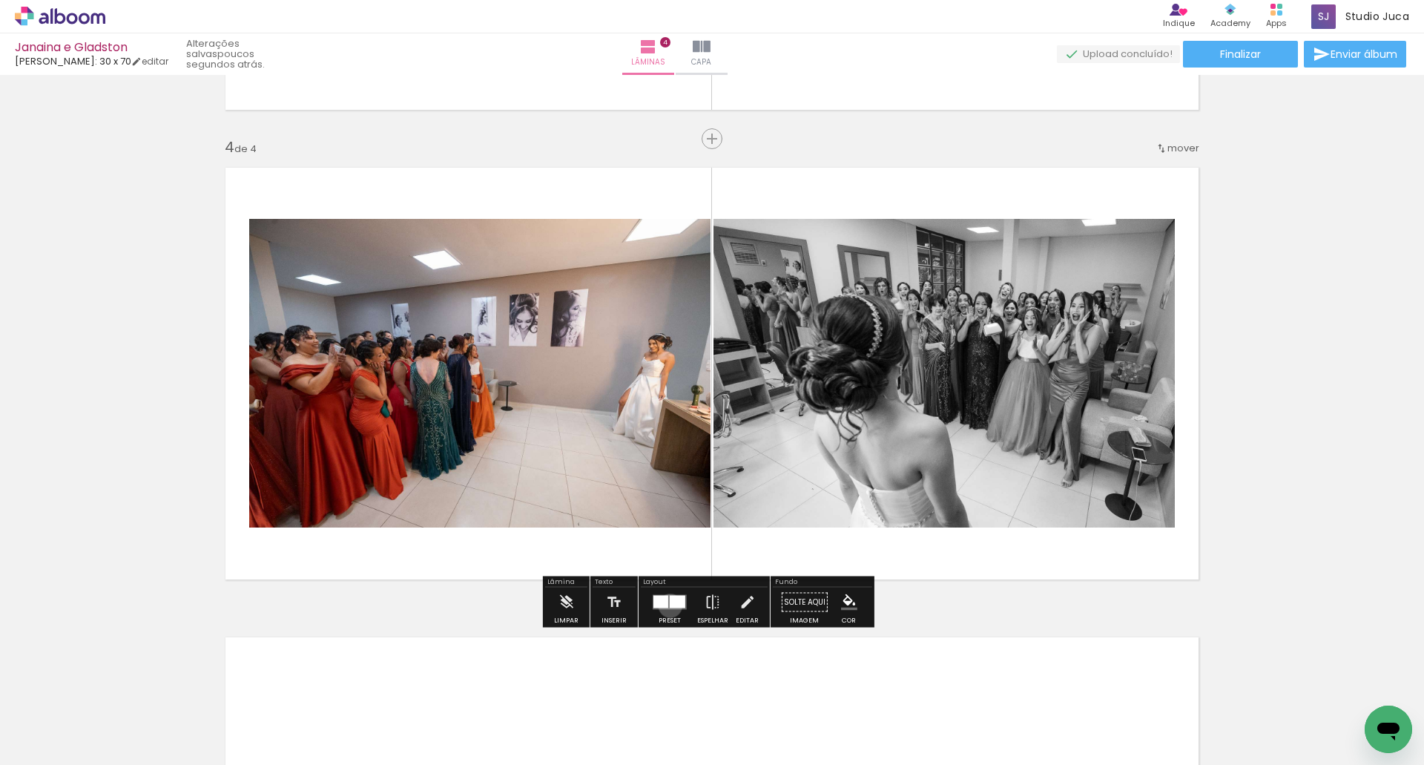
click at [670, 605] on div at bounding box center [678, 602] width 16 height 13
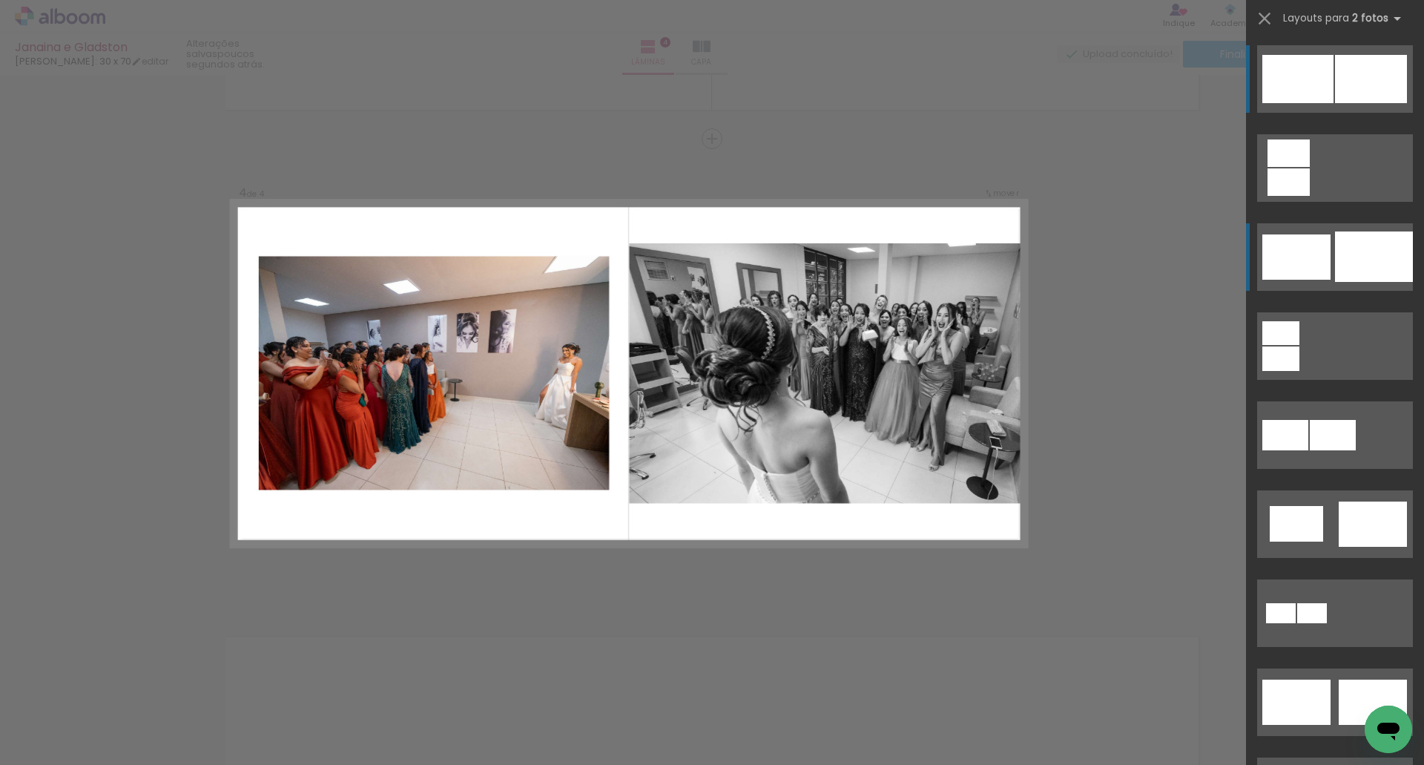
click at [1336, 269] on div at bounding box center [1374, 256] width 78 height 50
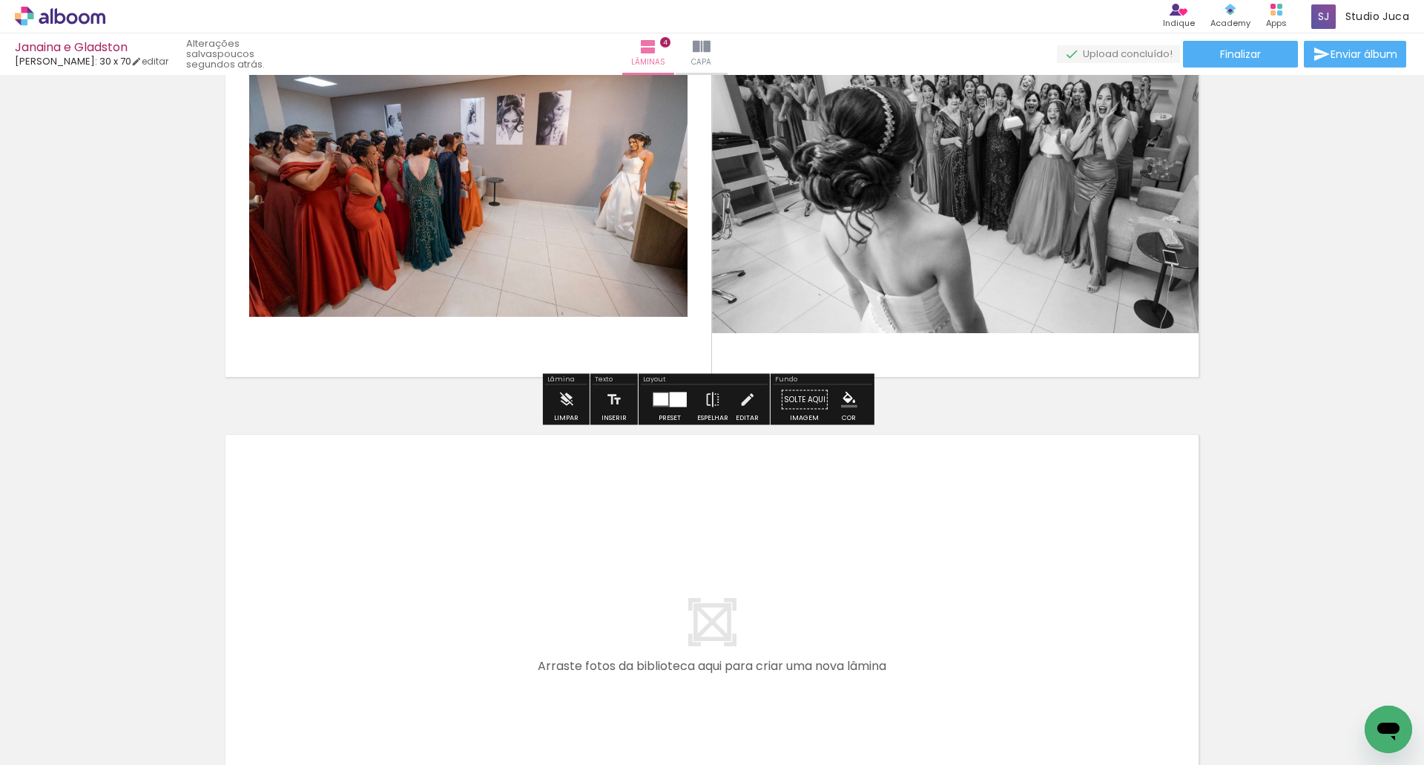
scroll to position [1592, 0]
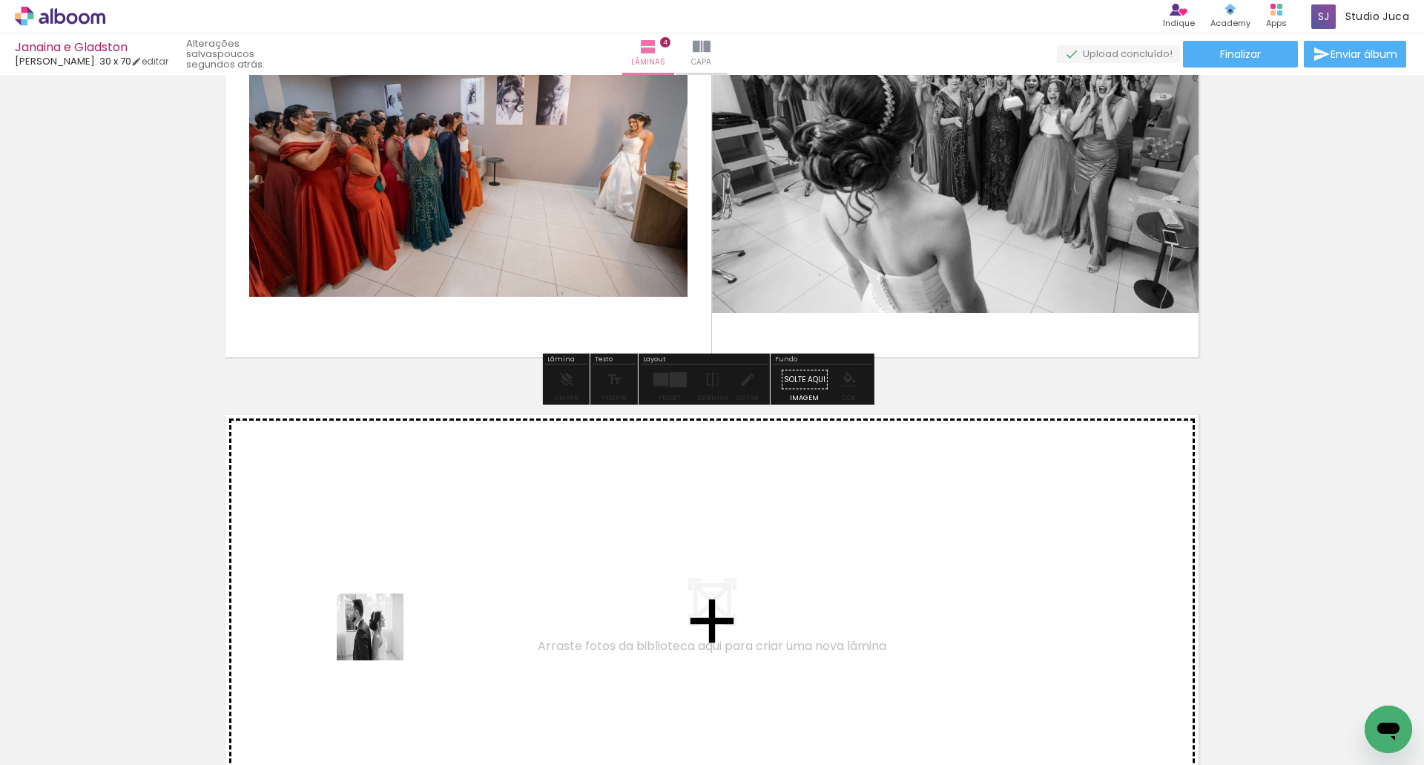
drag, startPoint x: 154, startPoint y: 704, endPoint x: 275, endPoint y: 695, distance: 122.0
click at [407, 622] on quentale-workspace at bounding box center [712, 382] width 1424 height 765
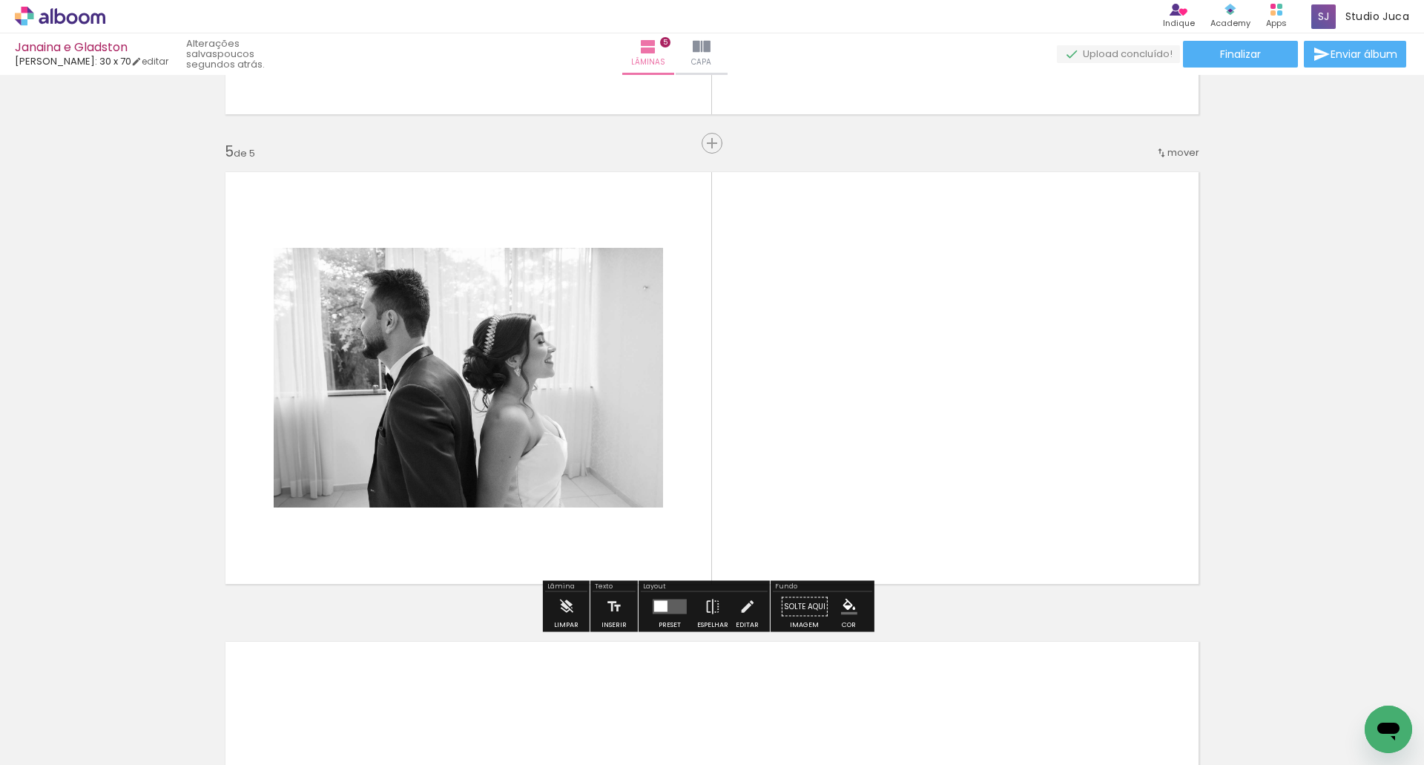
scroll to position [1839, 0]
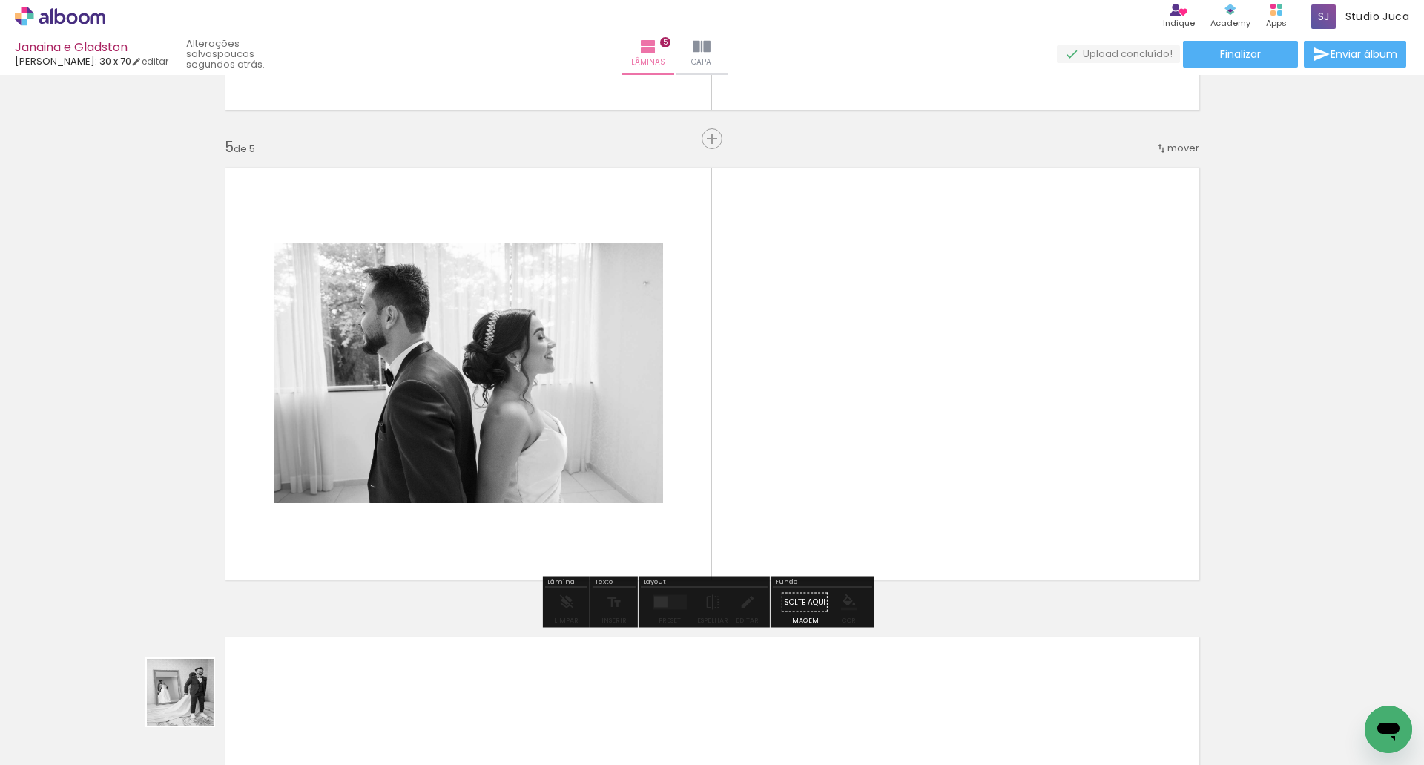
drag, startPoint x: 145, startPoint y: 724, endPoint x: 539, endPoint y: 507, distance: 449.6
click at [483, 467] on quentale-workspace at bounding box center [712, 382] width 1424 height 765
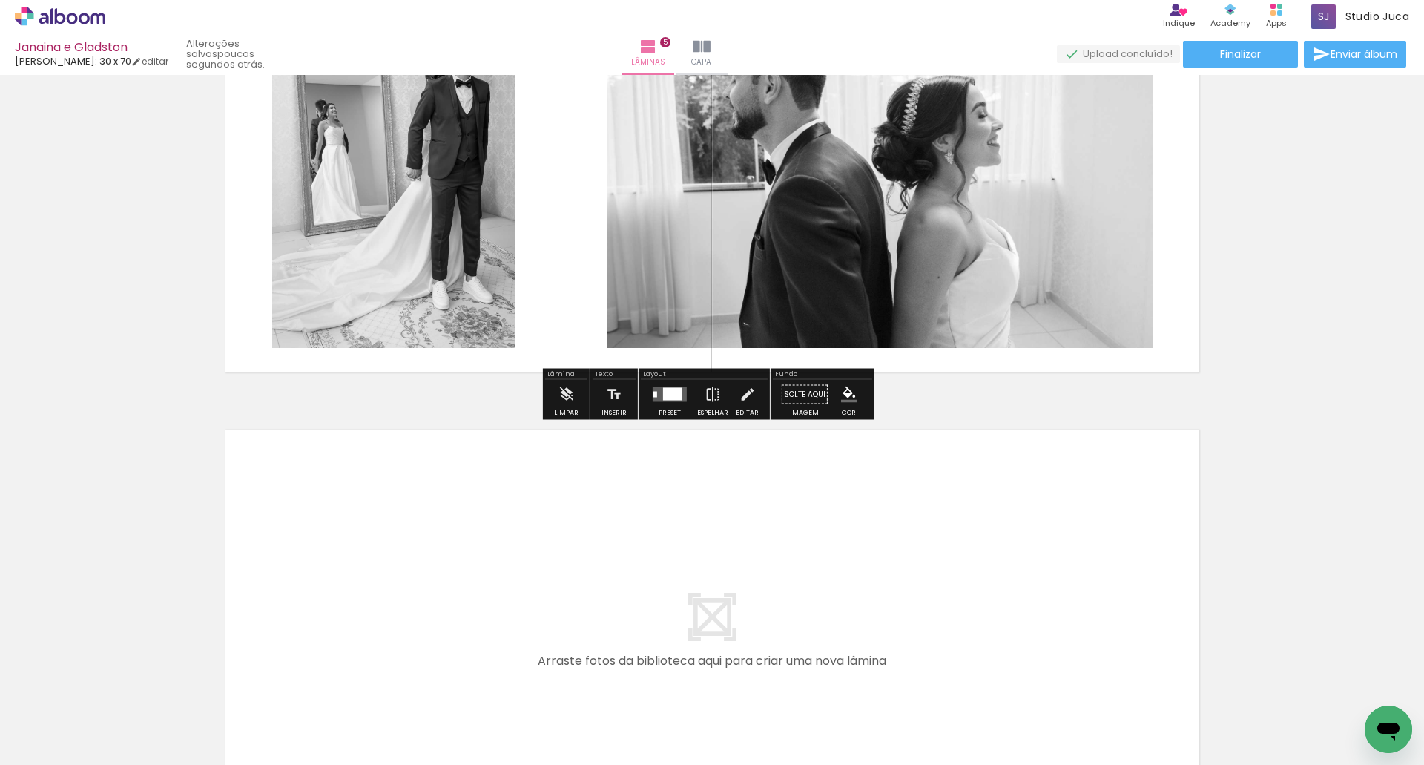
scroll to position [2062, 0]
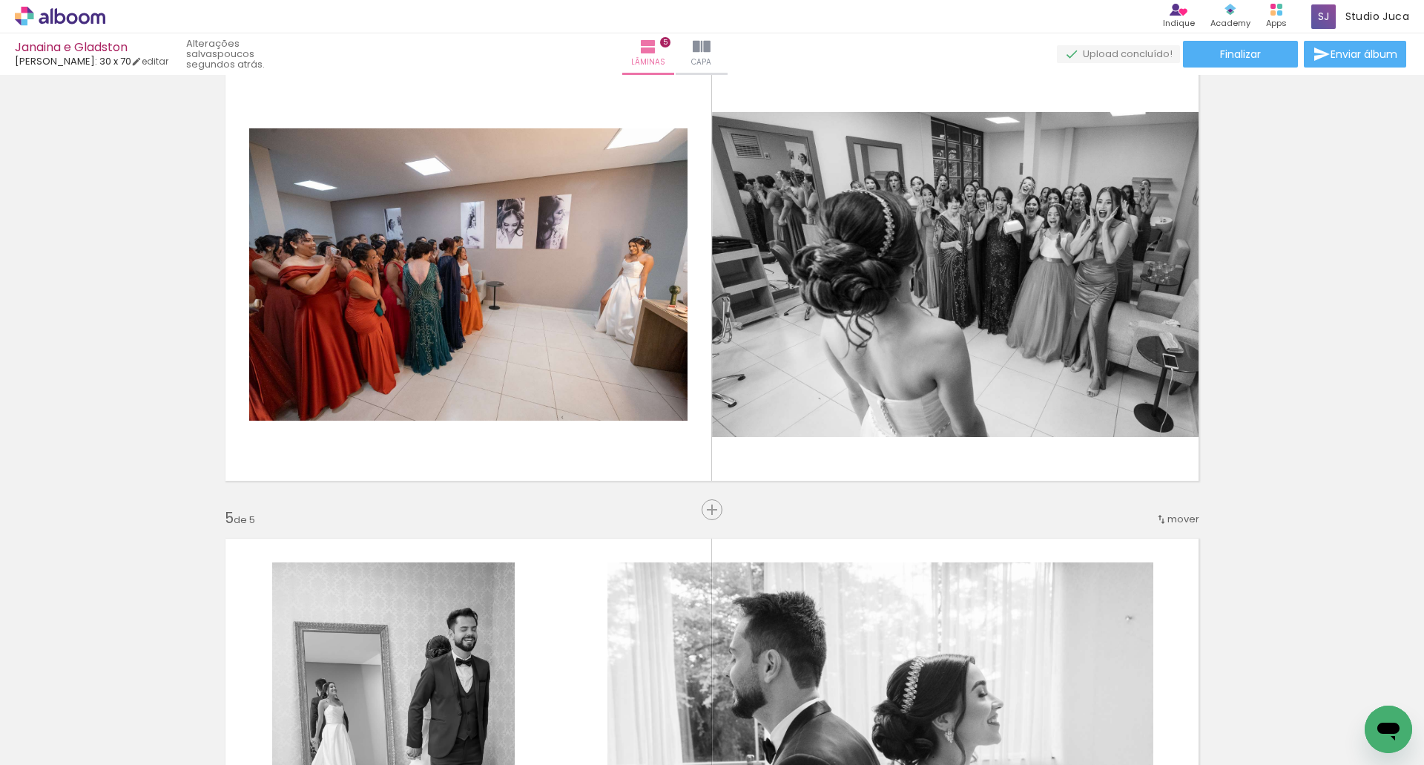
scroll to position [1320, 0]
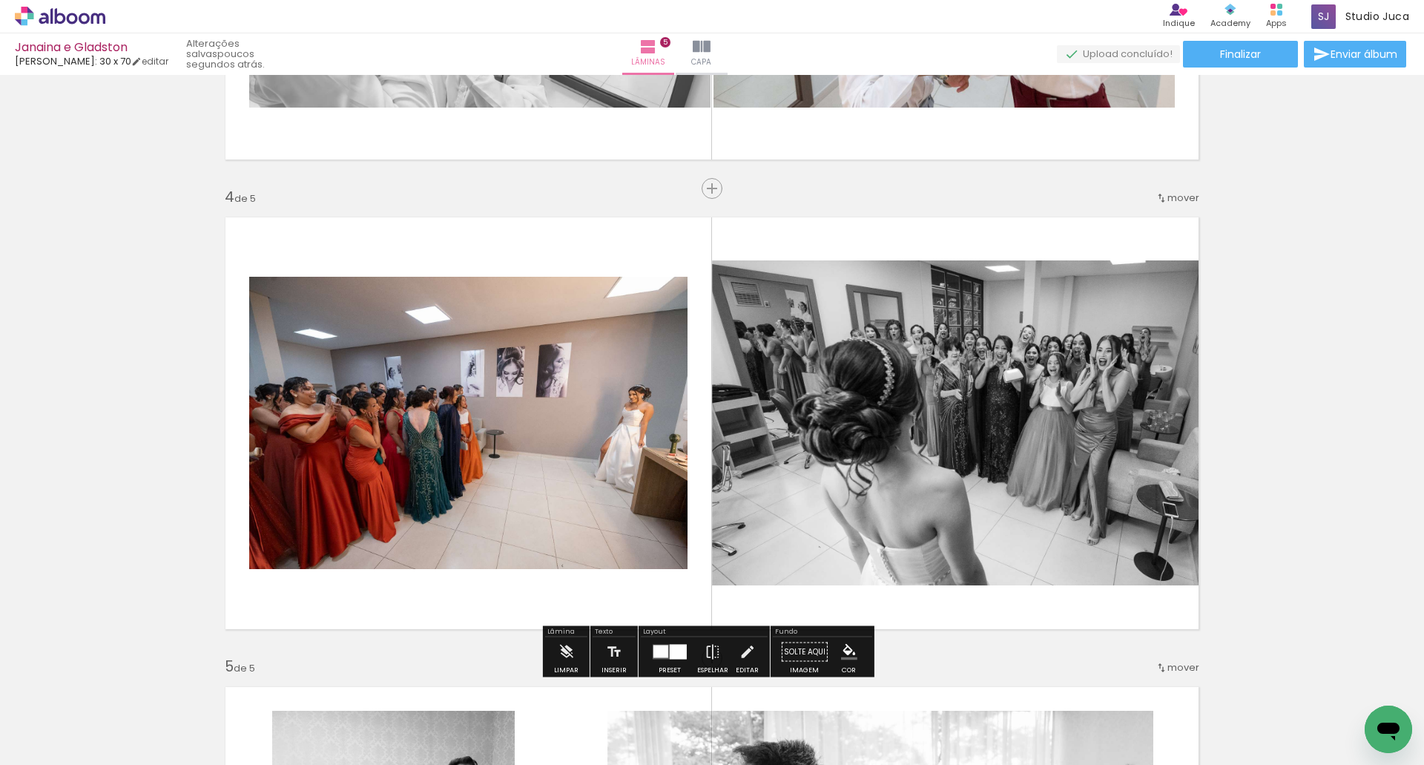
click at [1193, 197] on span "mover" at bounding box center [1184, 198] width 32 height 14
click at [1151, 283] on span "5" at bounding box center [1149, 293] width 9 height 24
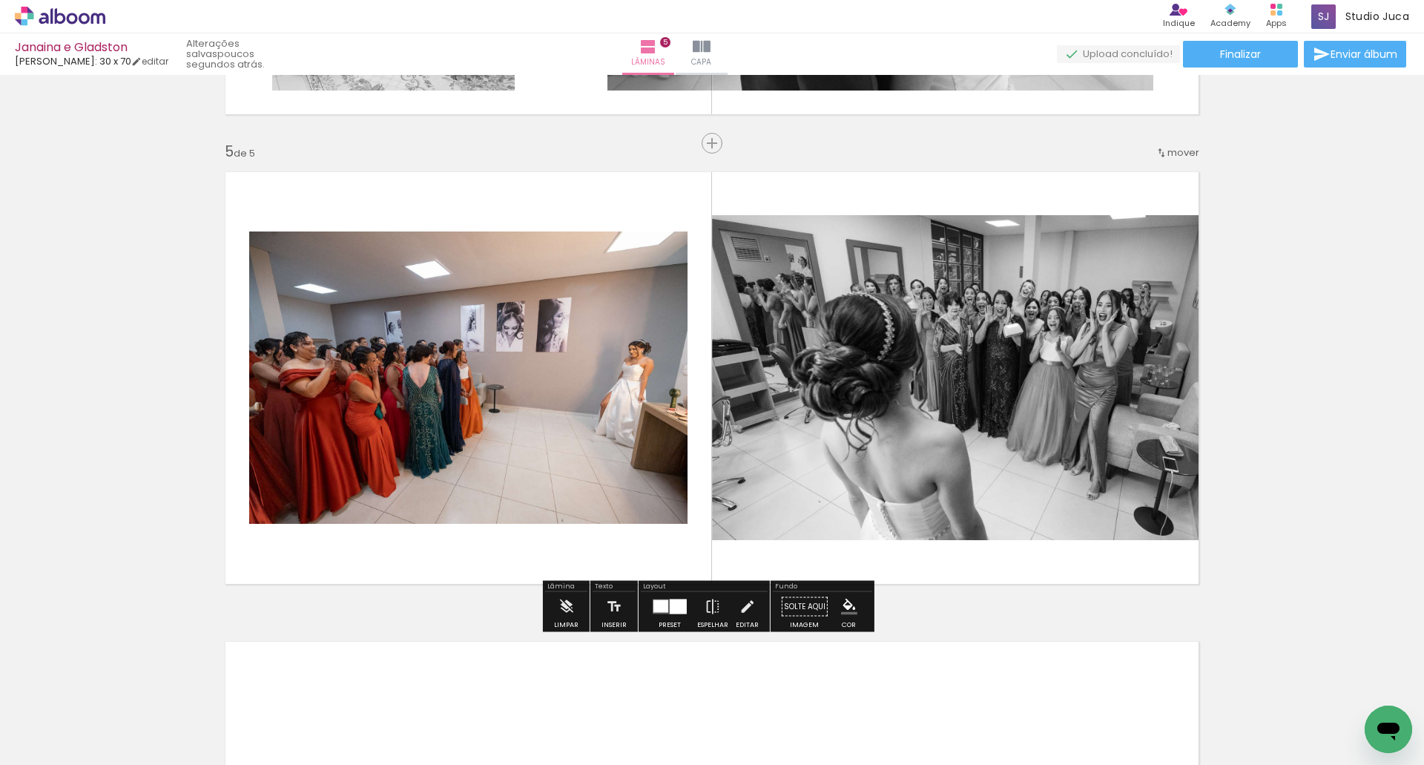
scroll to position [1839, 0]
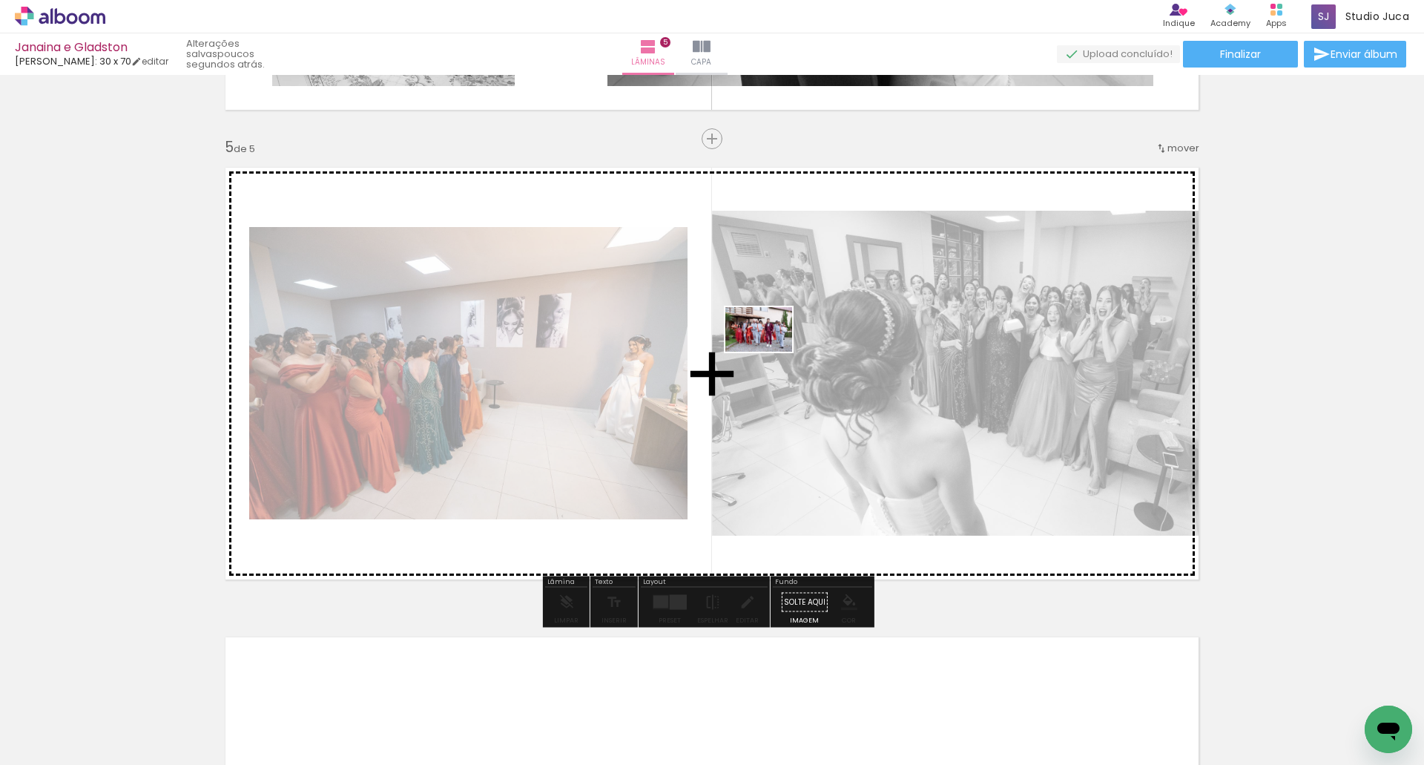
drag, startPoint x: 151, startPoint y: 708, endPoint x: 768, endPoint y: 497, distance: 652.4
click at [785, 340] on quentale-workspace at bounding box center [712, 382] width 1424 height 765
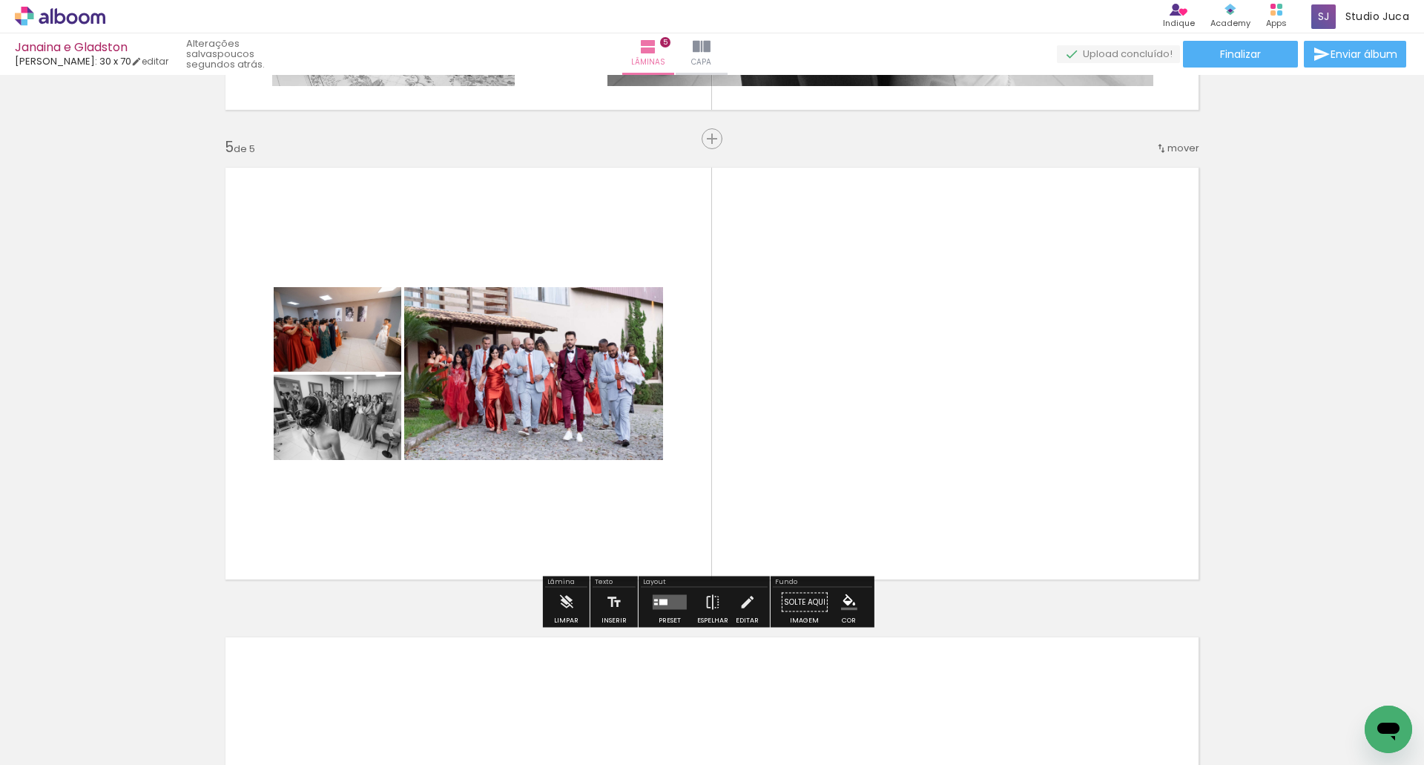
click at [677, 600] on quentale-layouter at bounding box center [670, 602] width 34 height 15
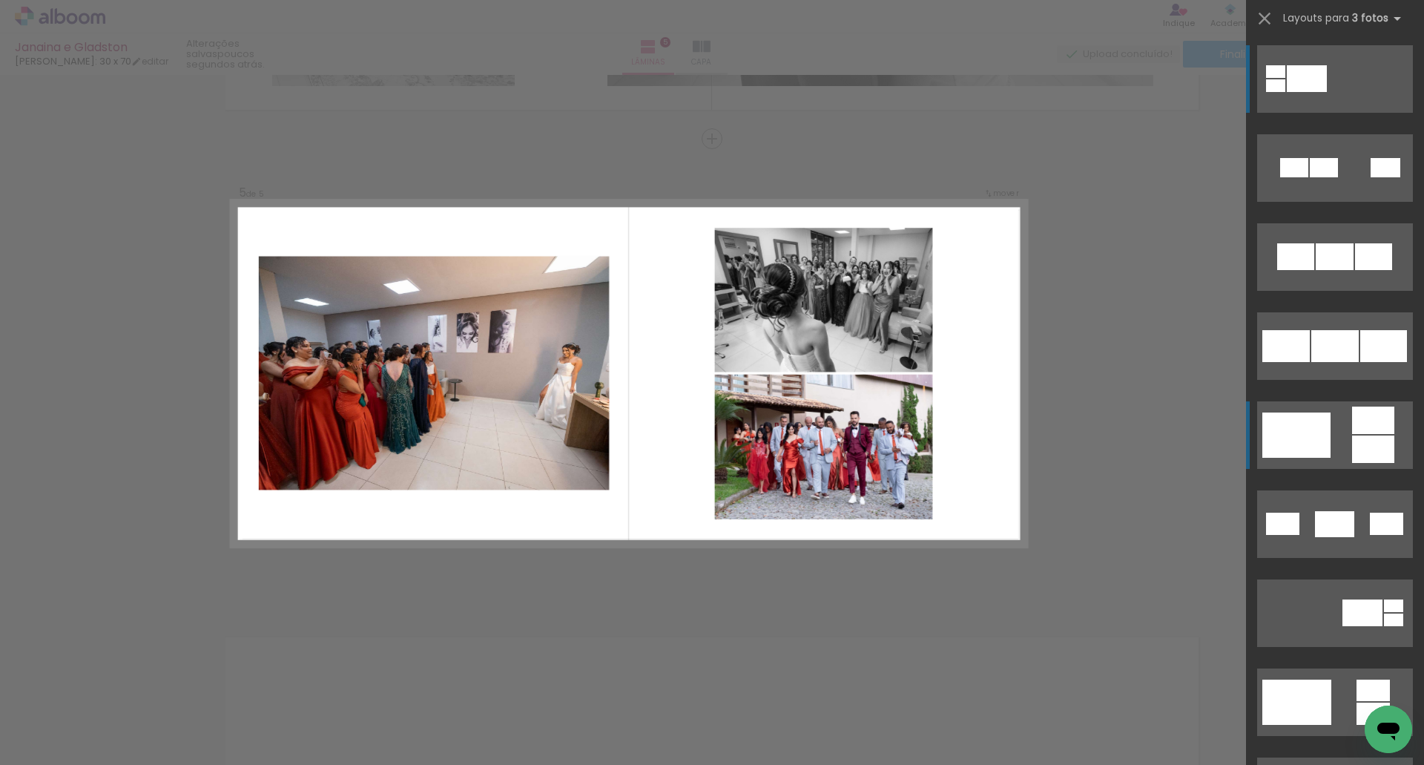
click at [1329, 113] on quentale-layouter at bounding box center [1335, 79] width 156 height 68
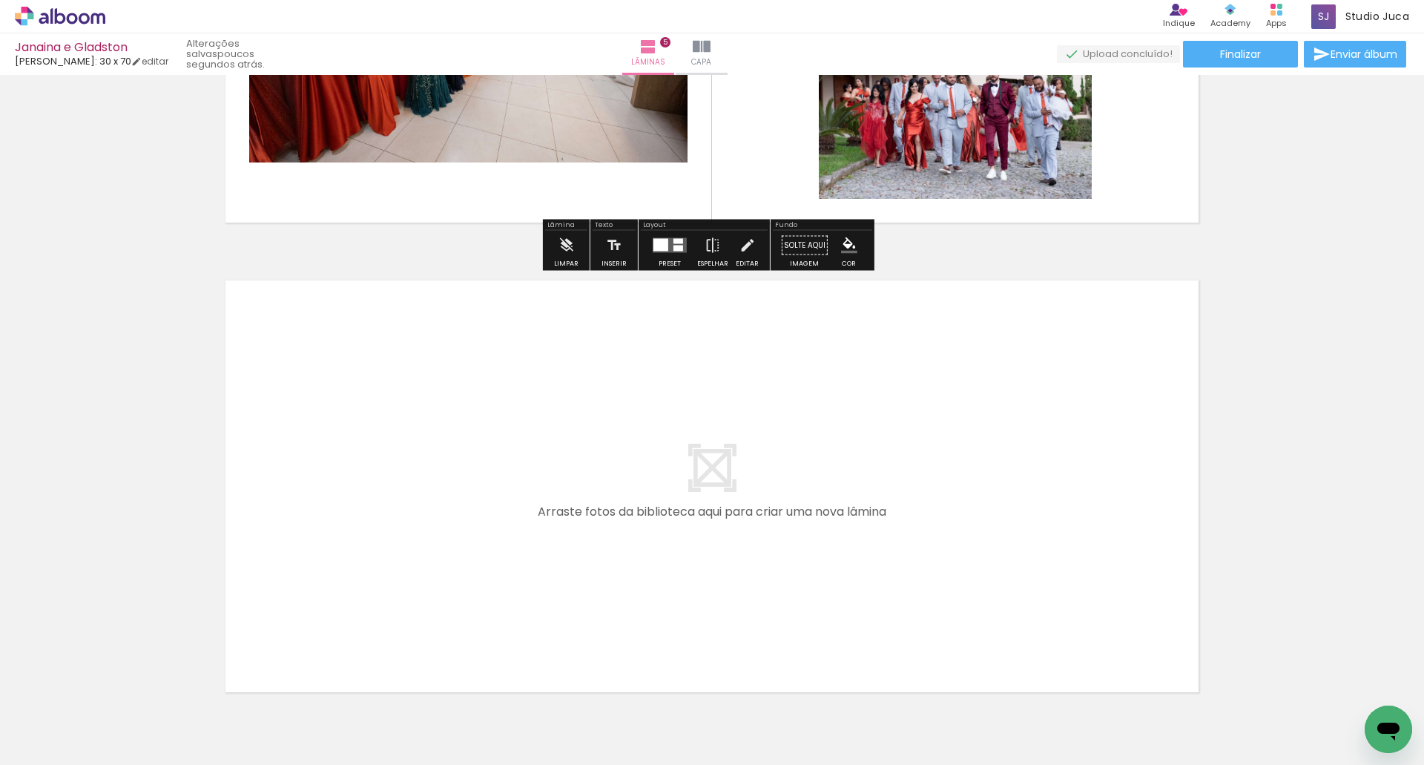
scroll to position [2278, 0]
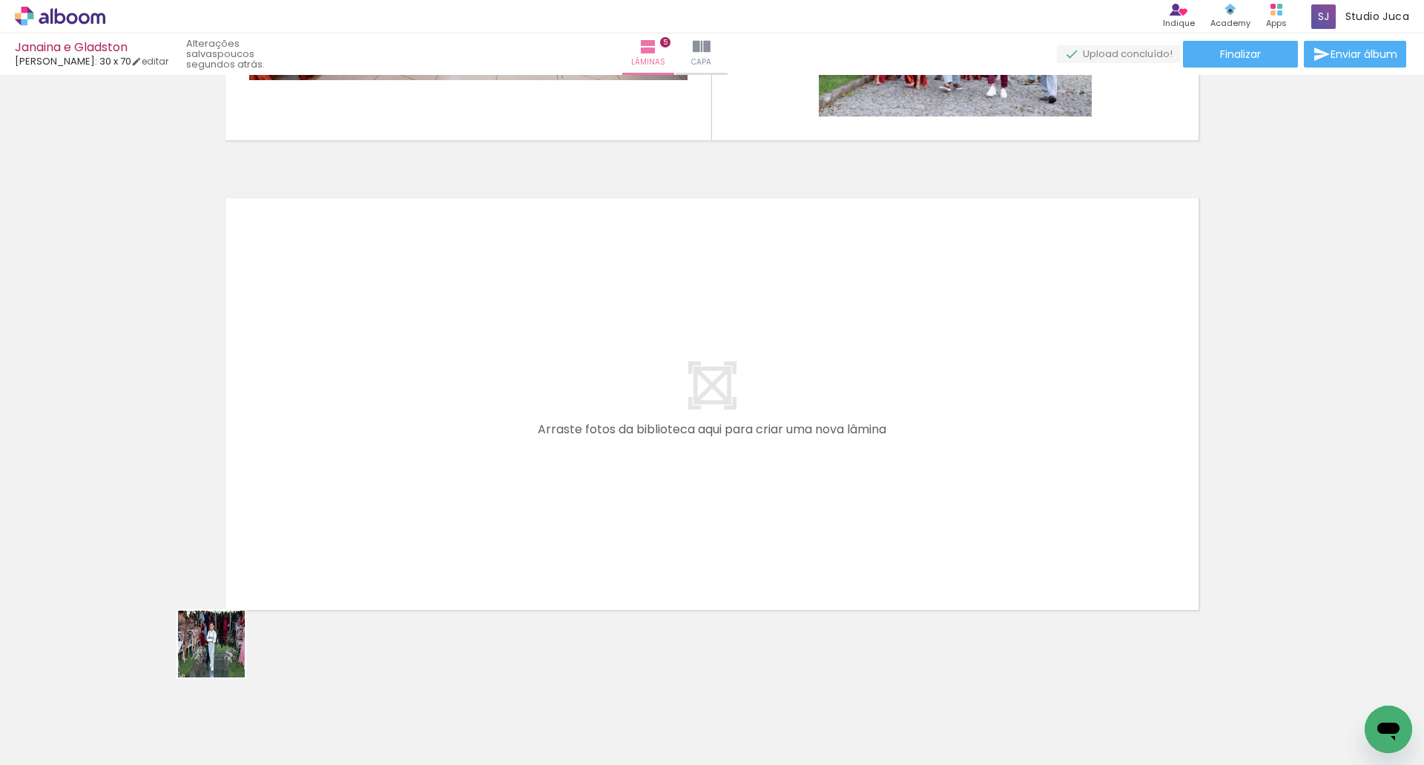
drag, startPoint x: 148, startPoint y: 717, endPoint x: 354, endPoint y: 542, distance: 270.0
click at [354, 542] on quentale-workspace at bounding box center [712, 382] width 1424 height 765
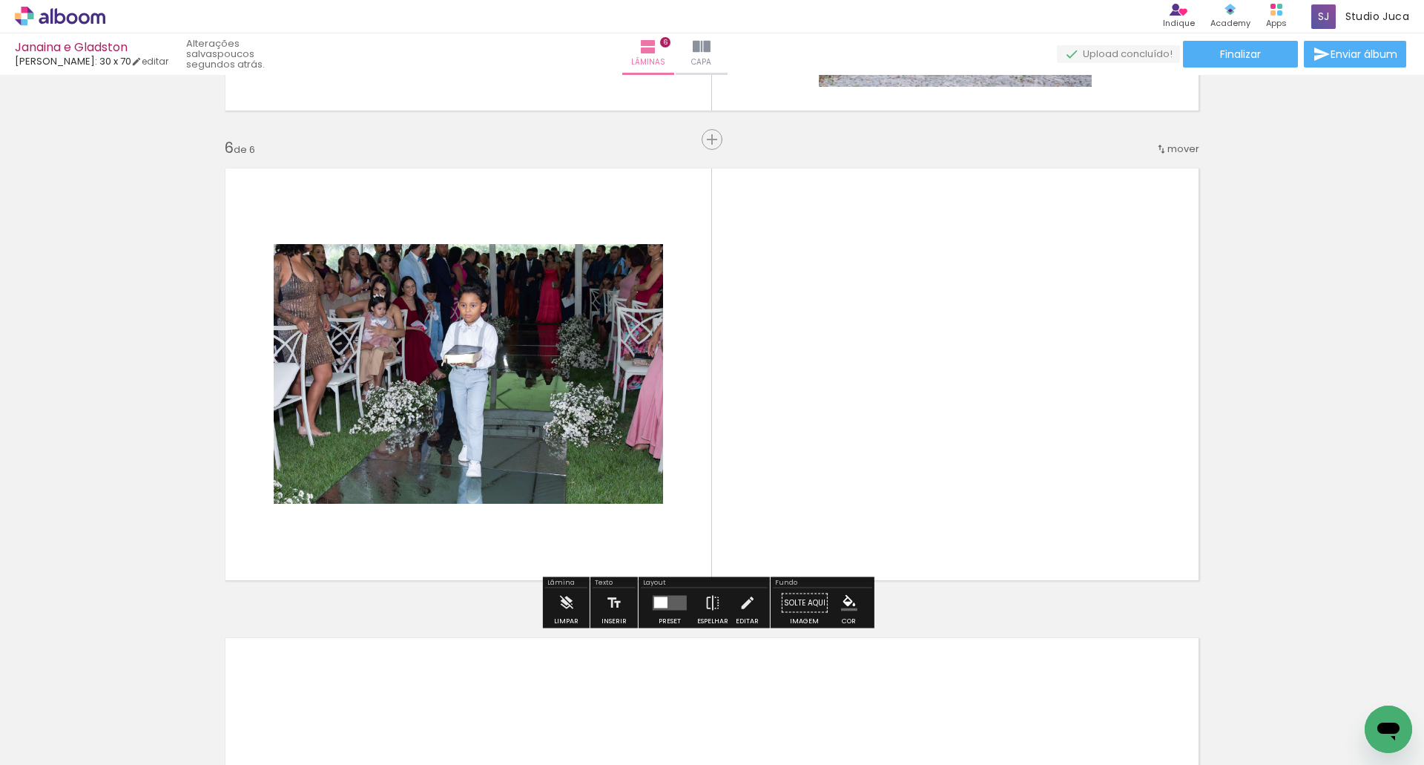
scroll to position [2309, 0]
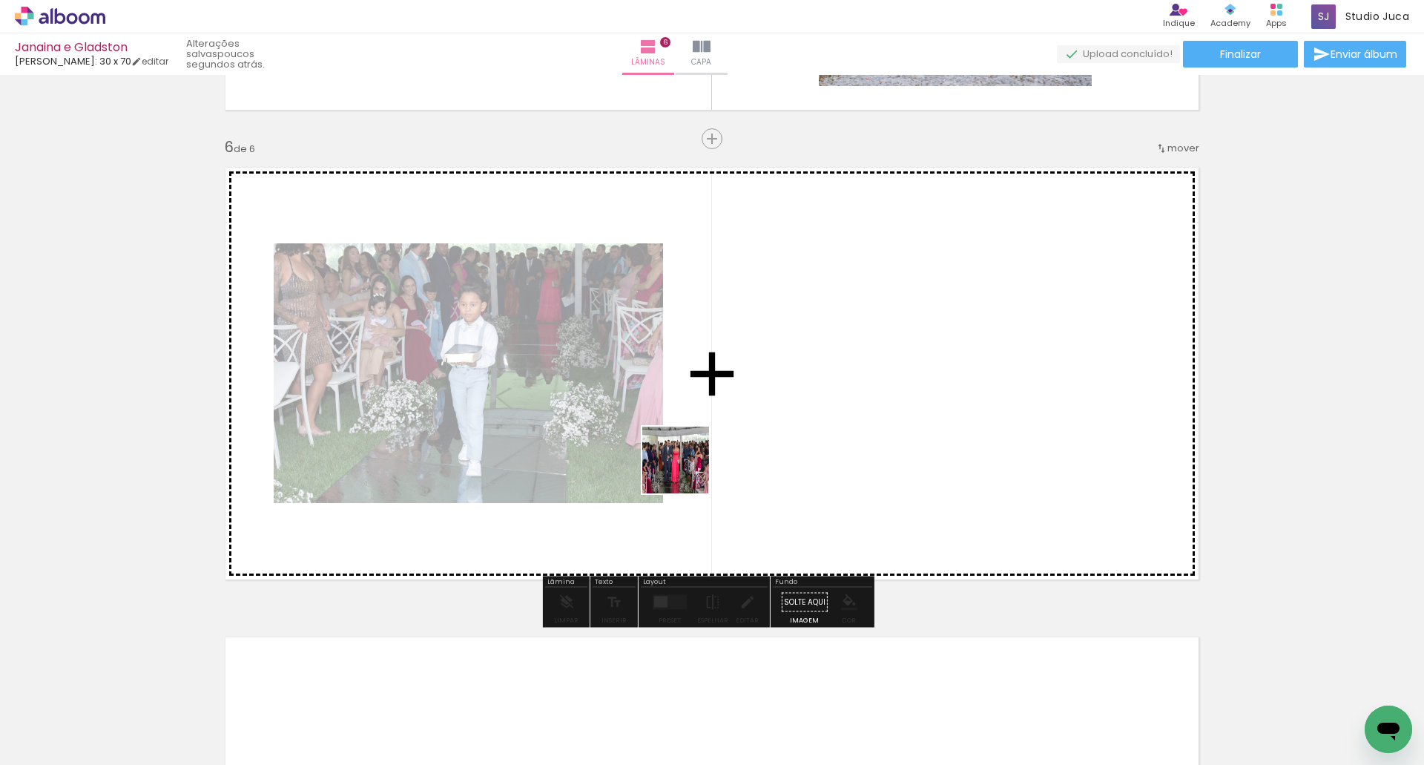
drag, startPoint x: 294, startPoint y: 671, endPoint x: 664, endPoint y: 468, distance: 422.3
click at [708, 450] on quentale-workspace at bounding box center [712, 382] width 1424 height 765
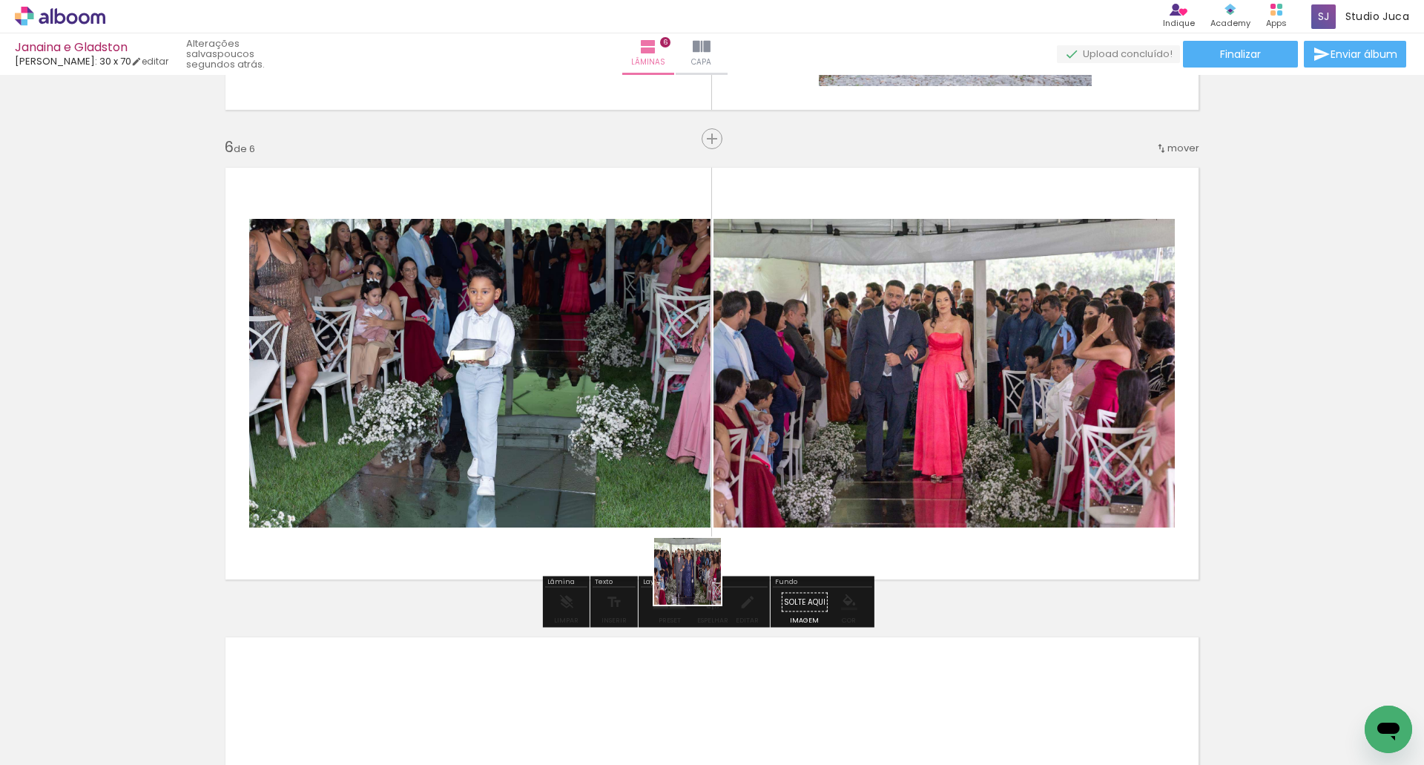
drag, startPoint x: 163, startPoint y: 726, endPoint x: 938, endPoint y: 444, distance: 824.5
click at [937, 444] on quentale-workspace at bounding box center [712, 382] width 1424 height 765
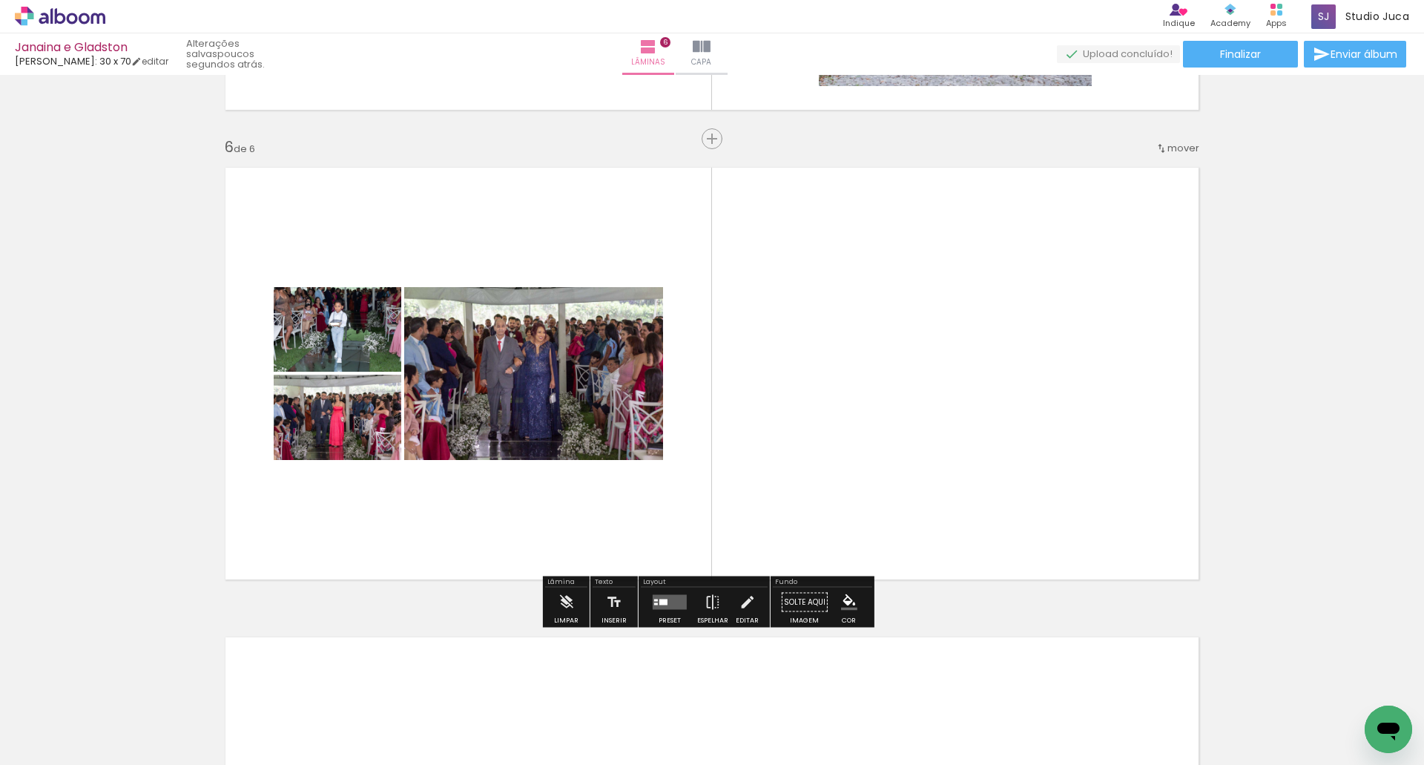
click at [669, 590] on div at bounding box center [670, 603] width 40 height 30
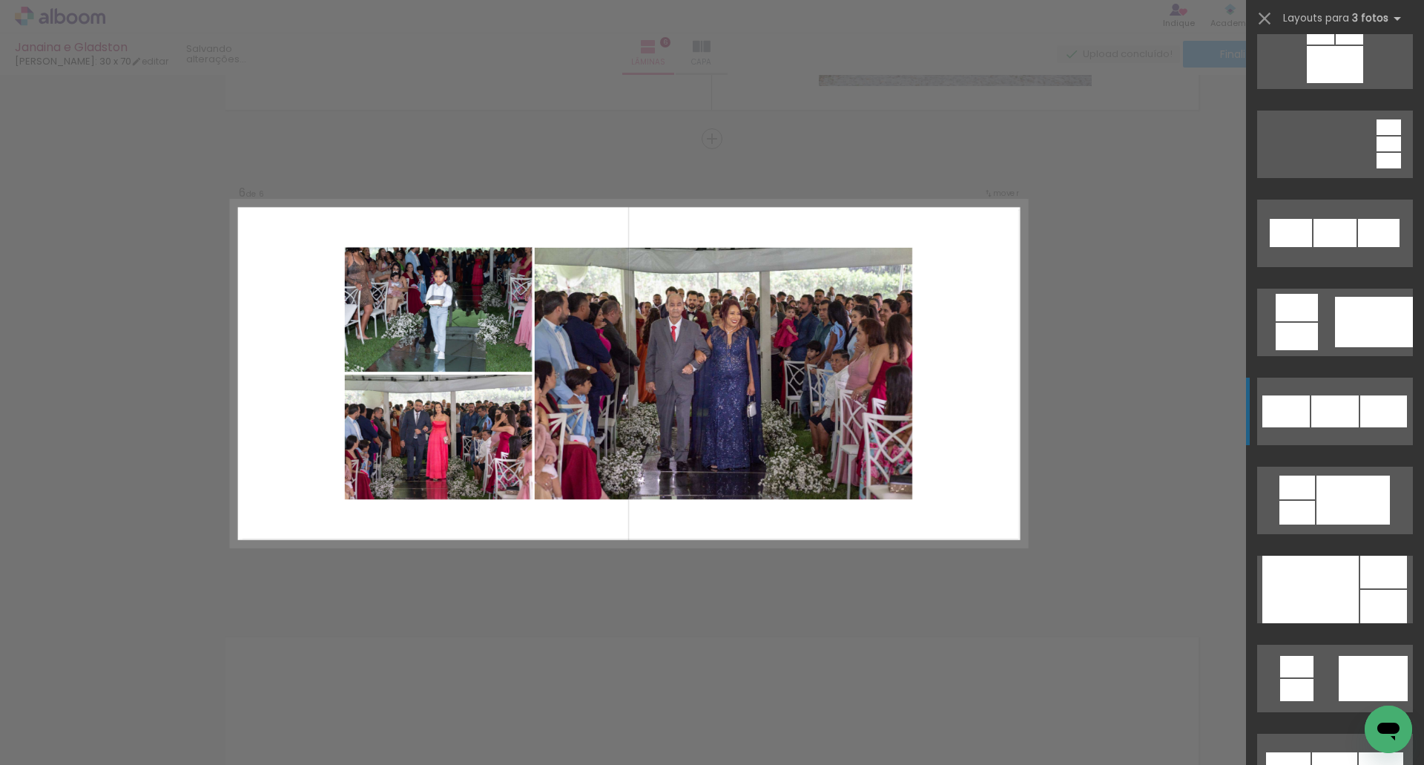
scroll to position [1261, 0]
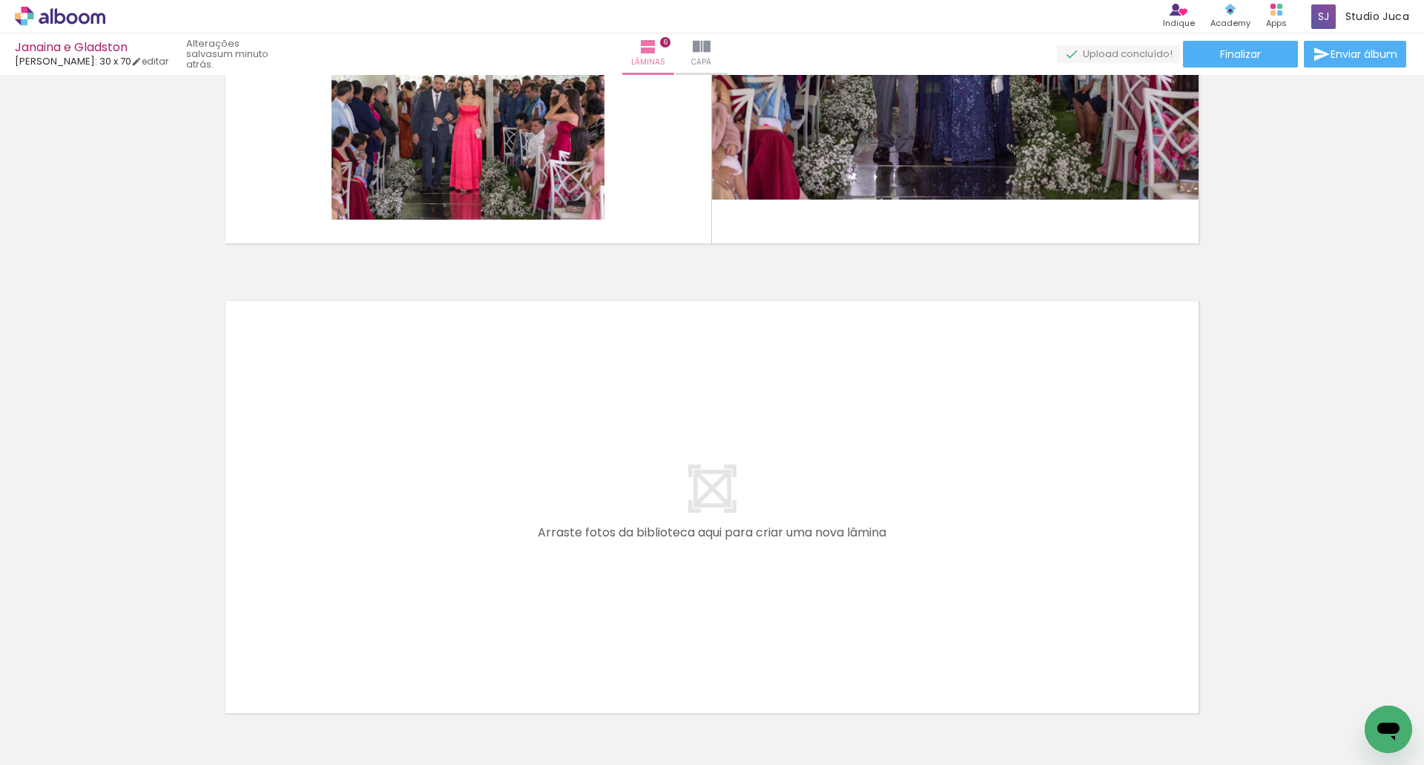
scroll to position [2680, 0]
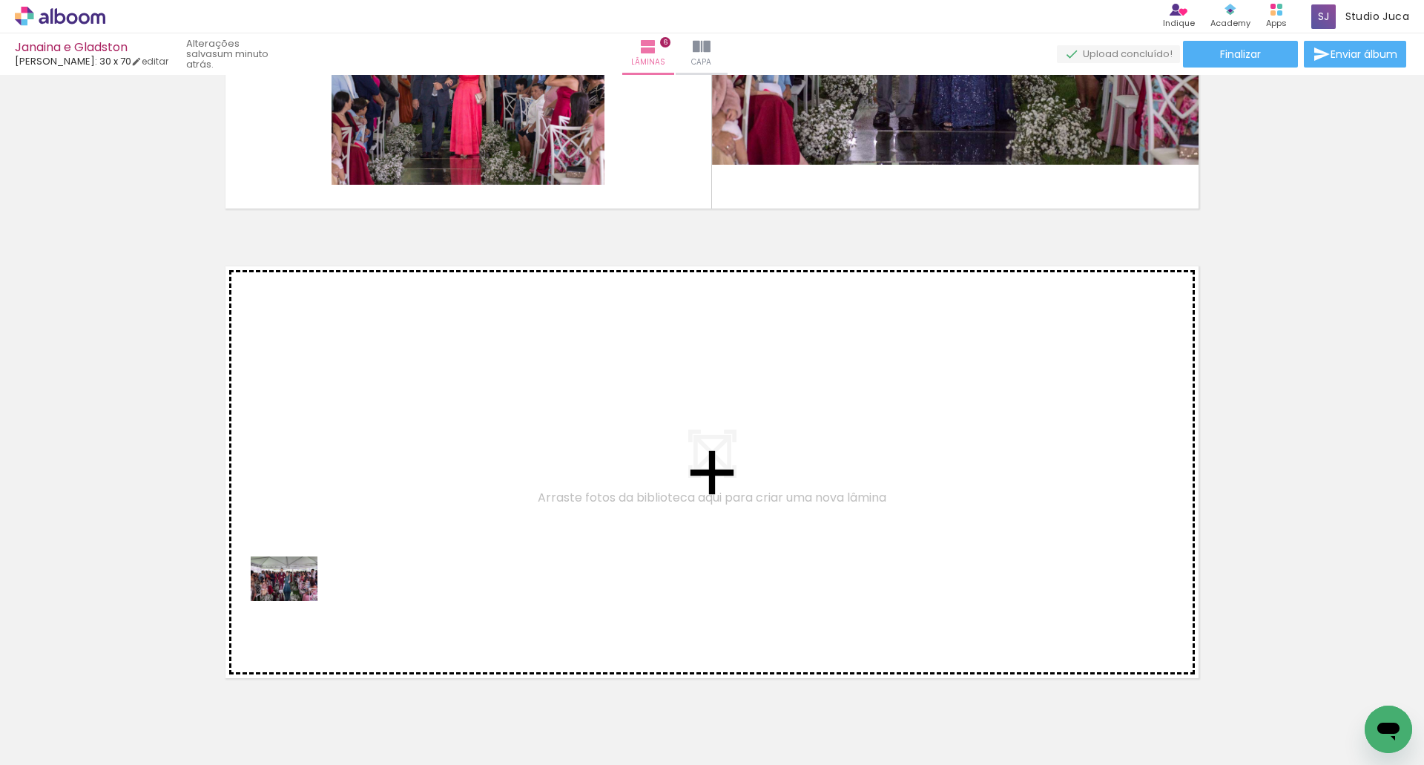
drag, startPoint x: 155, startPoint y: 721, endPoint x: 302, endPoint y: 592, distance: 195.5
click at [302, 592] on quentale-workspace at bounding box center [712, 382] width 1424 height 765
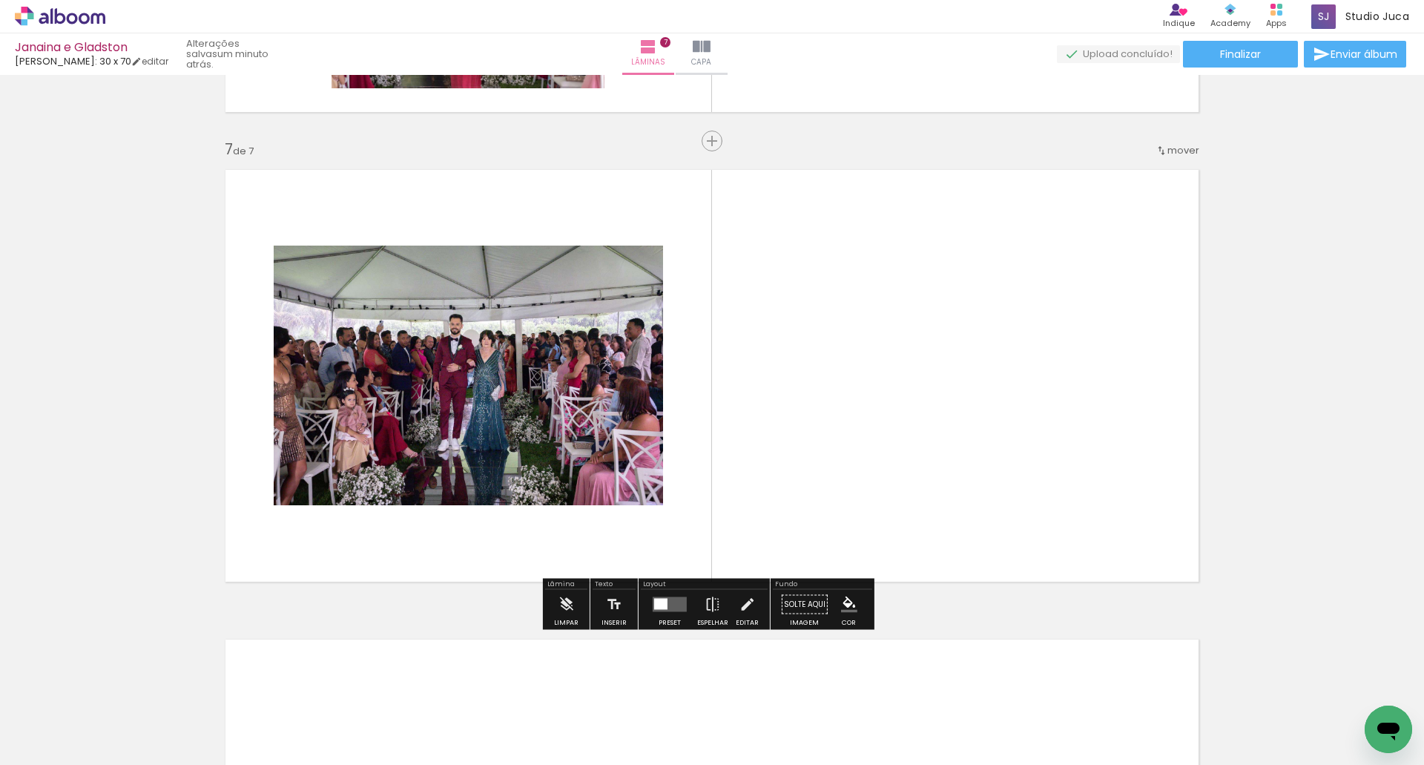
scroll to position [2778, 0]
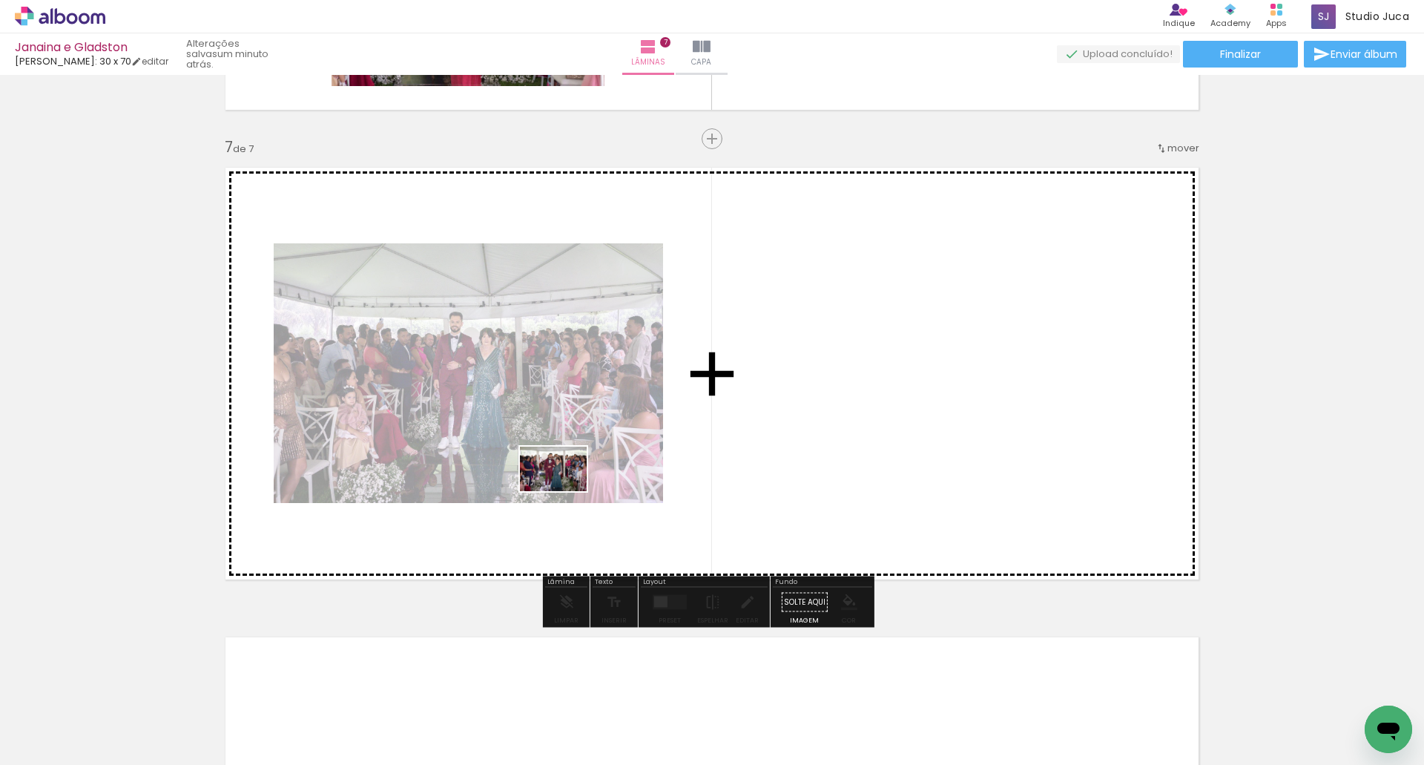
drag, startPoint x: 177, startPoint y: 705, endPoint x: 547, endPoint y: 496, distance: 425.9
click at [579, 479] on quentale-workspace at bounding box center [712, 382] width 1424 height 765
